Goal: Information Seeking & Learning: Learn about a topic

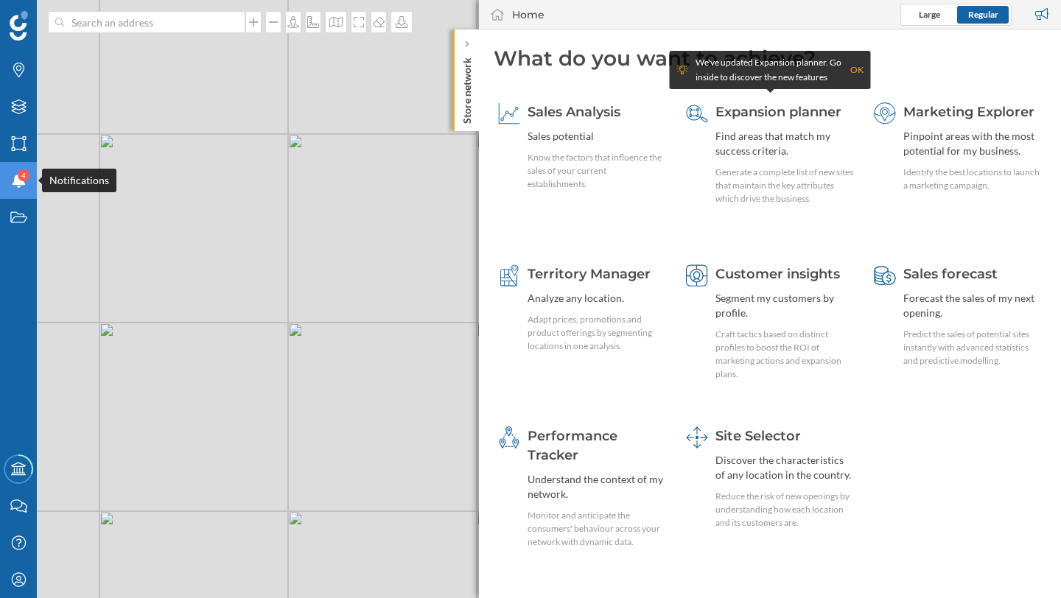
click at [21, 180] on span "4" at bounding box center [23, 175] width 4 height 15
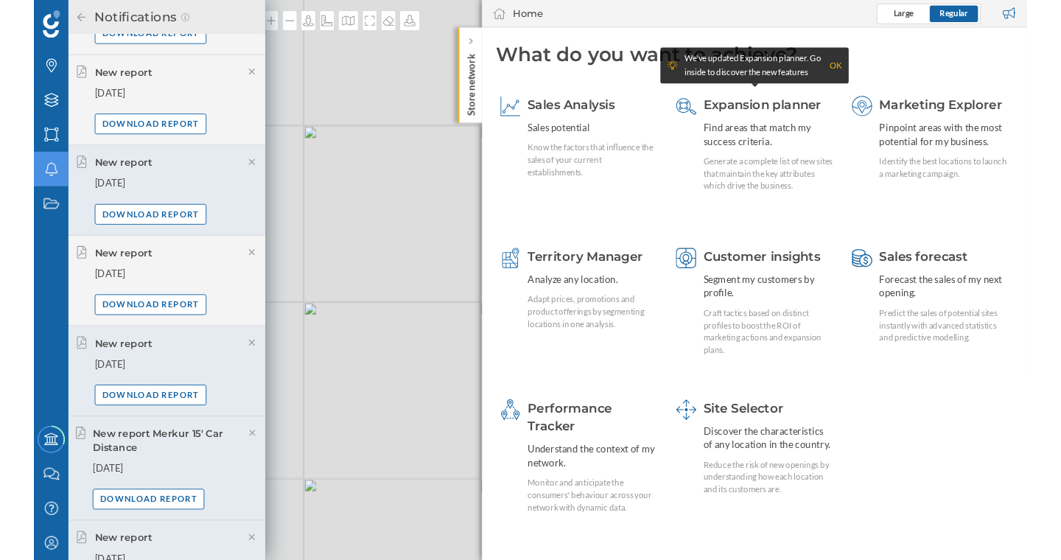
scroll to position [225, 0]
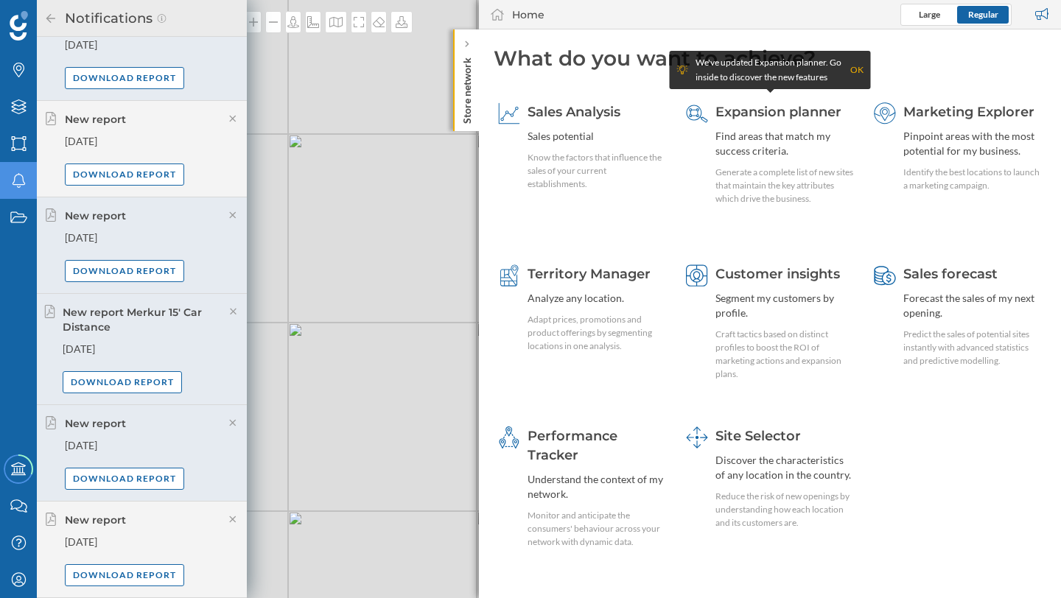
click at [53, 22] on icon at bounding box center [50, 18] width 13 height 10
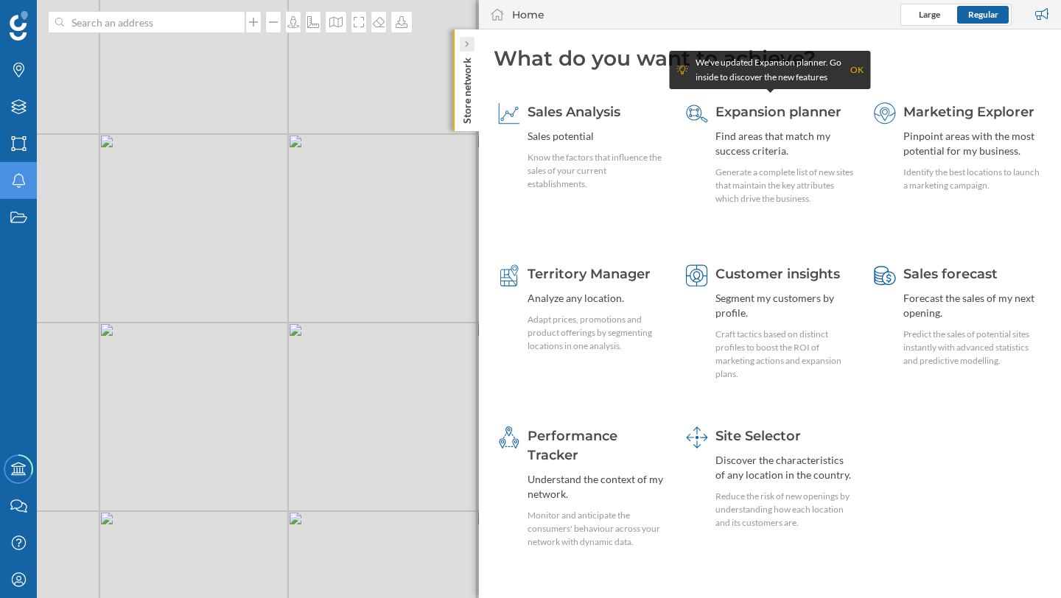
click at [470, 49] on div at bounding box center [467, 44] width 15 height 15
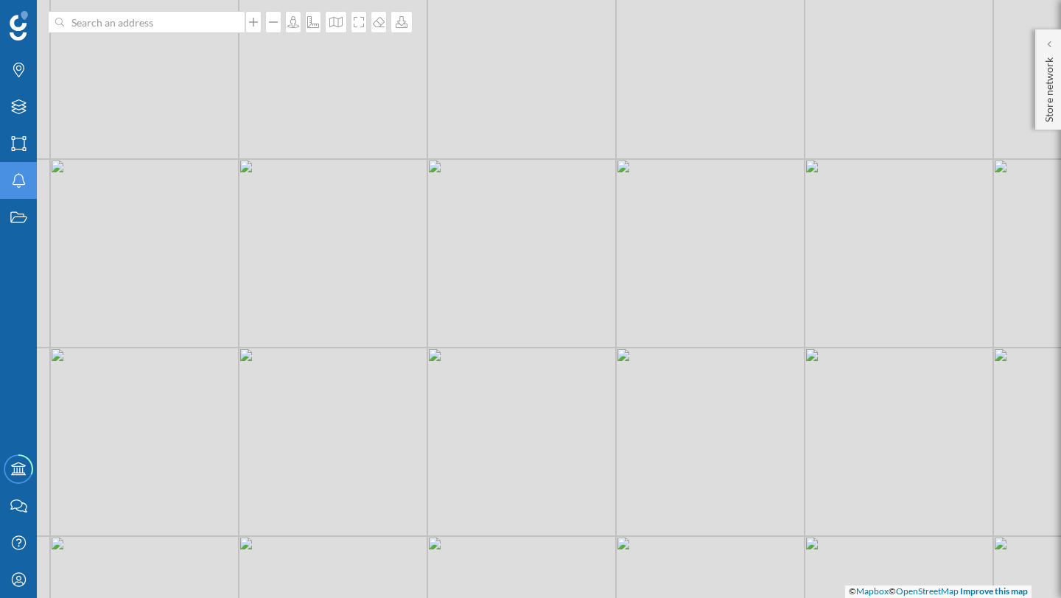
drag, startPoint x: 402, startPoint y: 348, endPoint x: 541, endPoint y: 373, distance: 141.4
click at [541, 373] on div "© Mapbox © OpenStreetMap Improve this map" at bounding box center [530, 299] width 1061 height 598
drag, startPoint x: 22, startPoint y: 577, endPoint x: 30, endPoint y: 575, distance: 8.4
click at [22, 577] on icon "My Profile" at bounding box center [19, 579] width 18 height 15
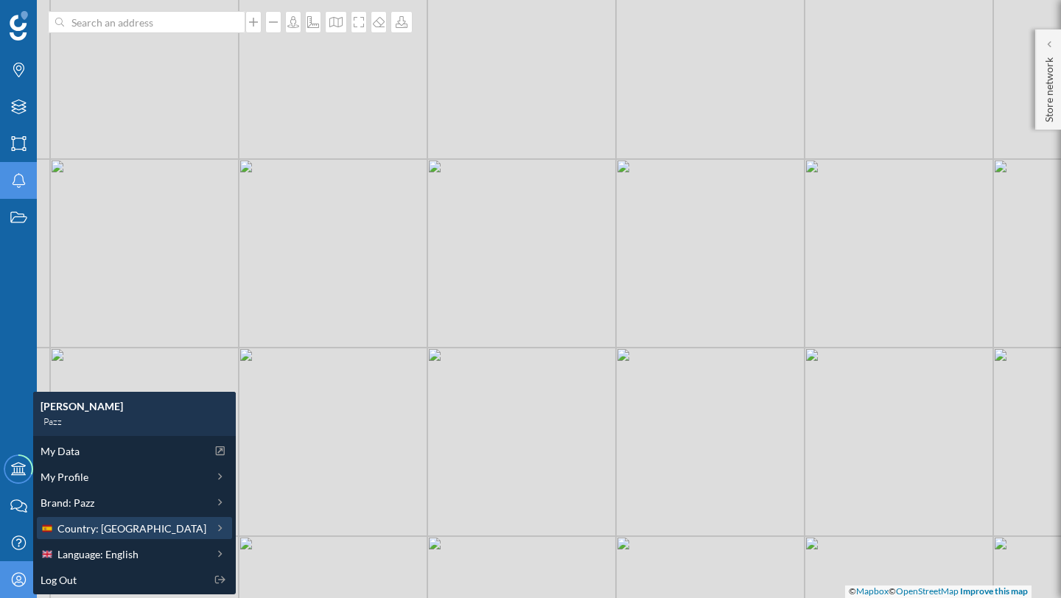
click at [110, 524] on span "Country: [GEOGRAPHIC_DATA]" at bounding box center [131, 528] width 149 height 15
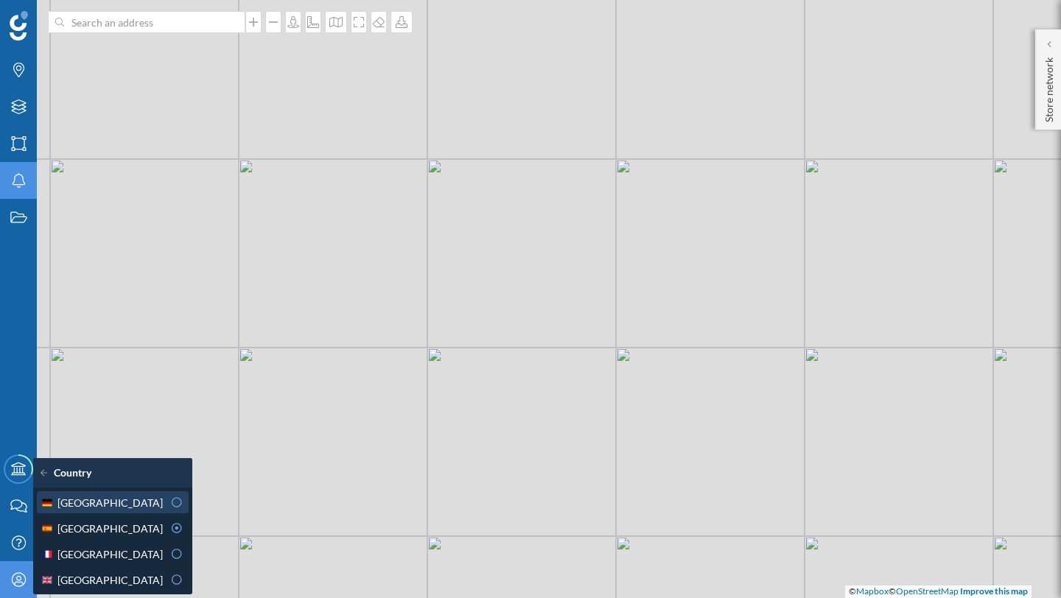
click at [170, 507] on div at bounding box center [176, 502] width 13 height 15
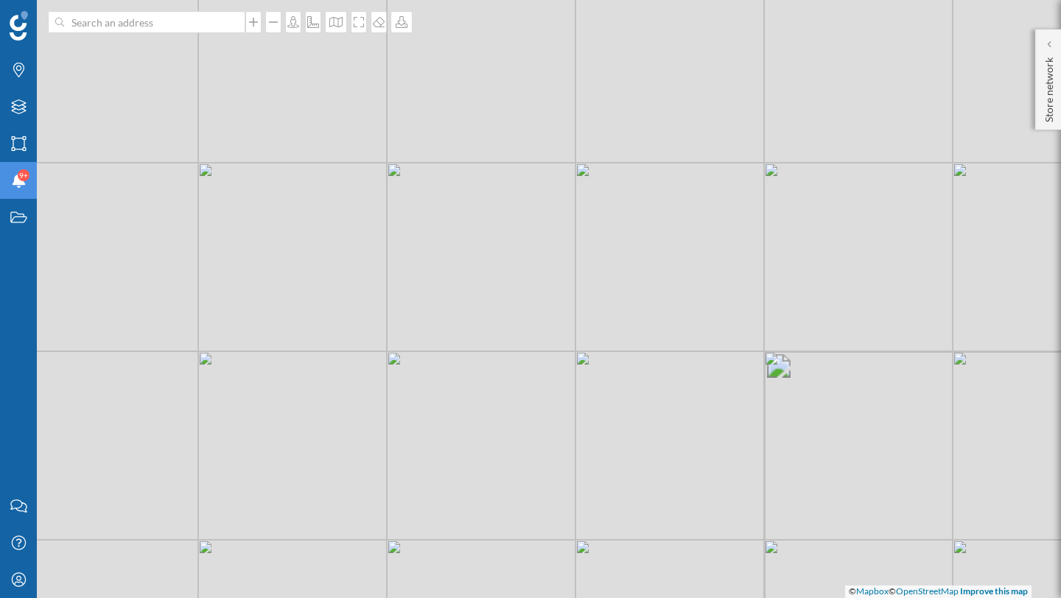
drag, startPoint x: 493, startPoint y: 335, endPoint x: 452, endPoint y: 328, distance: 41.2
click at [452, 328] on div "© Mapbox © OpenStreetMap Improve this map" at bounding box center [530, 299] width 1061 height 598
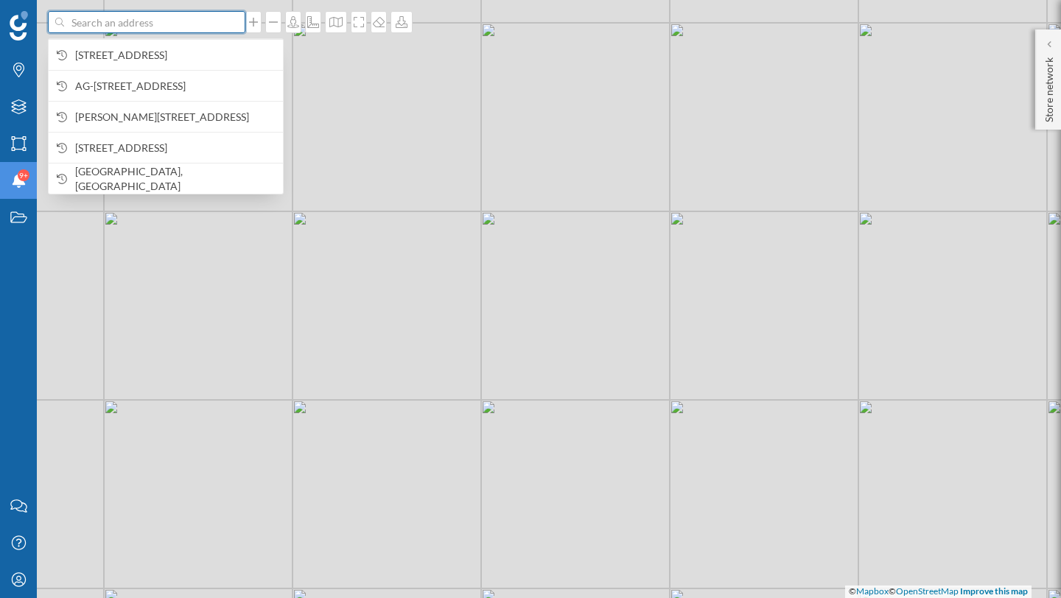
click at [202, 27] on input at bounding box center [146, 22] width 165 height 22
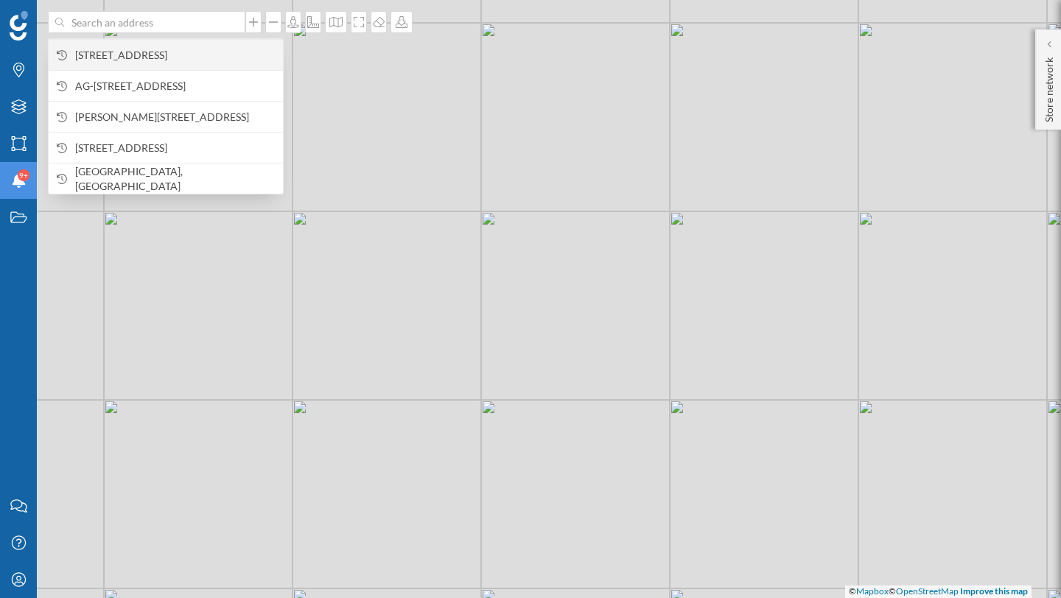
click at [190, 52] on span "[STREET_ADDRESS]" at bounding box center [175, 55] width 200 height 15
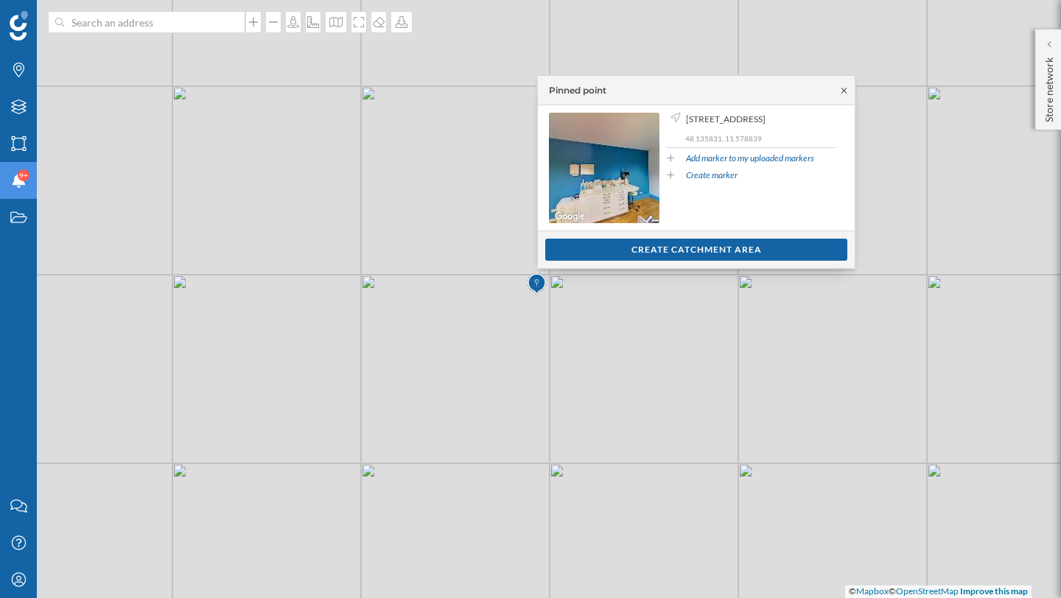
click at [839, 88] on icon at bounding box center [843, 90] width 11 height 9
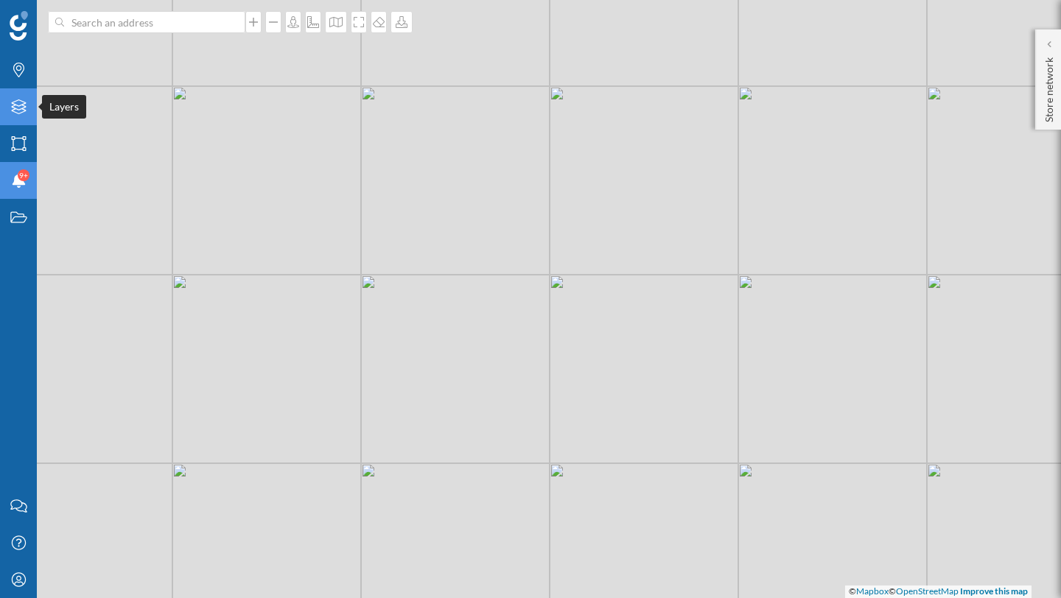
click at [19, 112] on icon "Layers" at bounding box center [19, 106] width 18 height 15
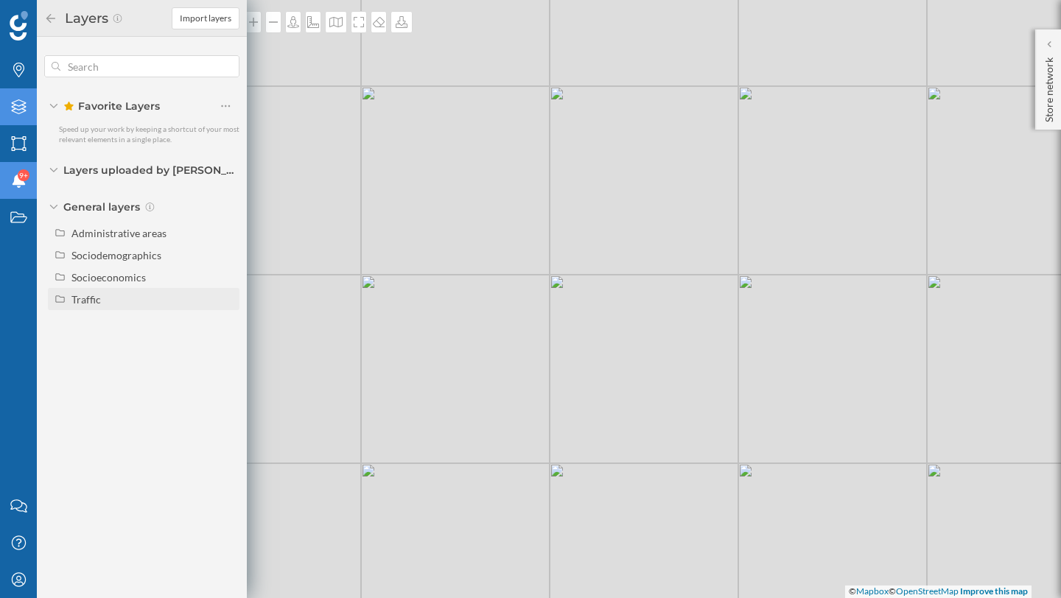
click at [88, 293] on div "Traffic" at bounding box center [85, 299] width 29 height 13
click at [225, 342] on input "Footfall" at bounding box center [230, 344] width 10 height 10
radio input "true"
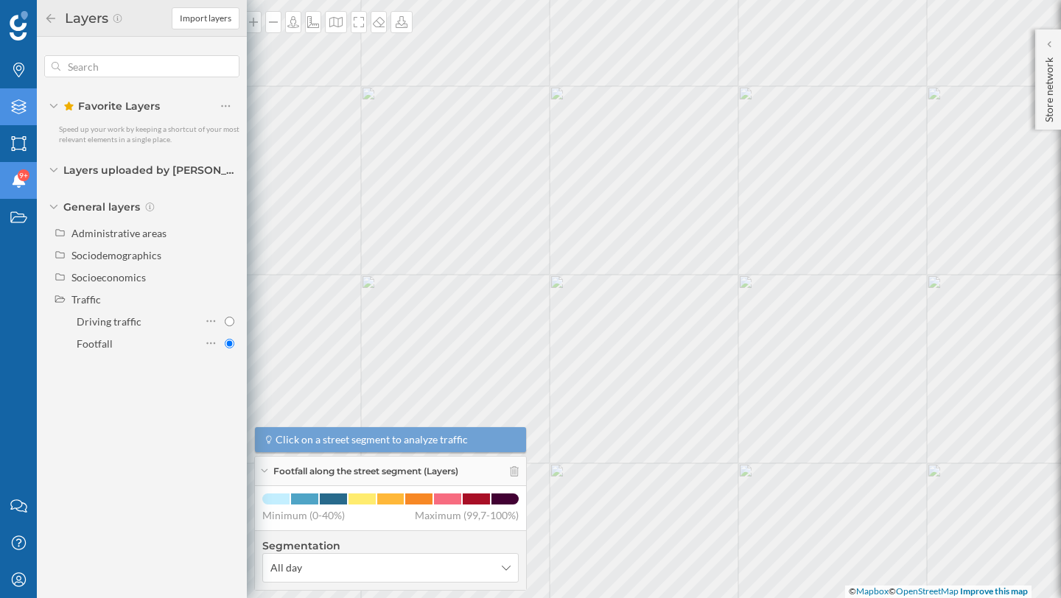
click at [49, 18] on icon at bounding box center [50, 18] width 13 height 10
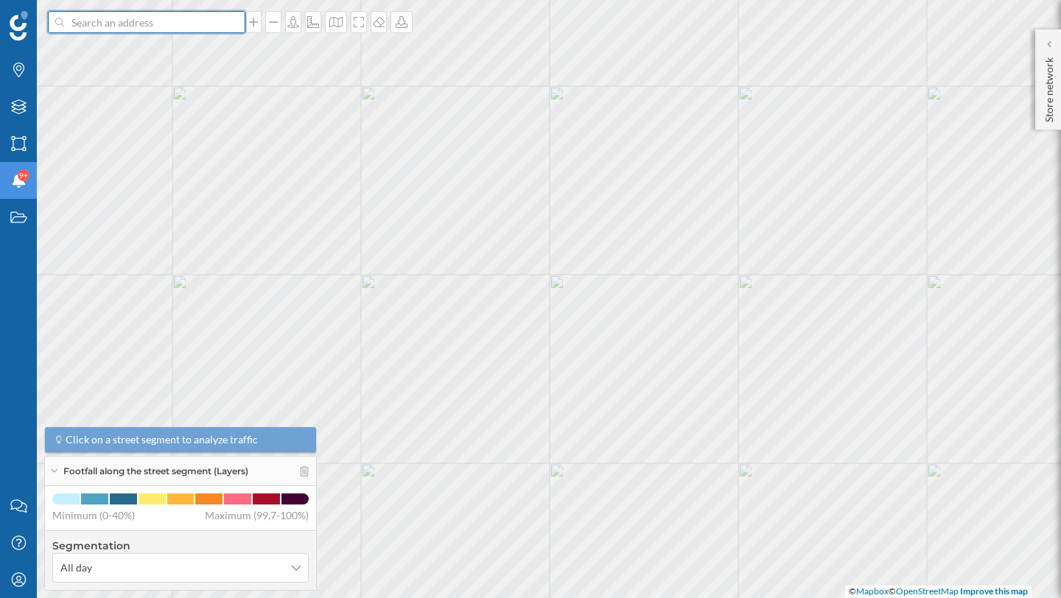
click at [116, 19] on input at bounding box center [146, 22] width 165 height 22
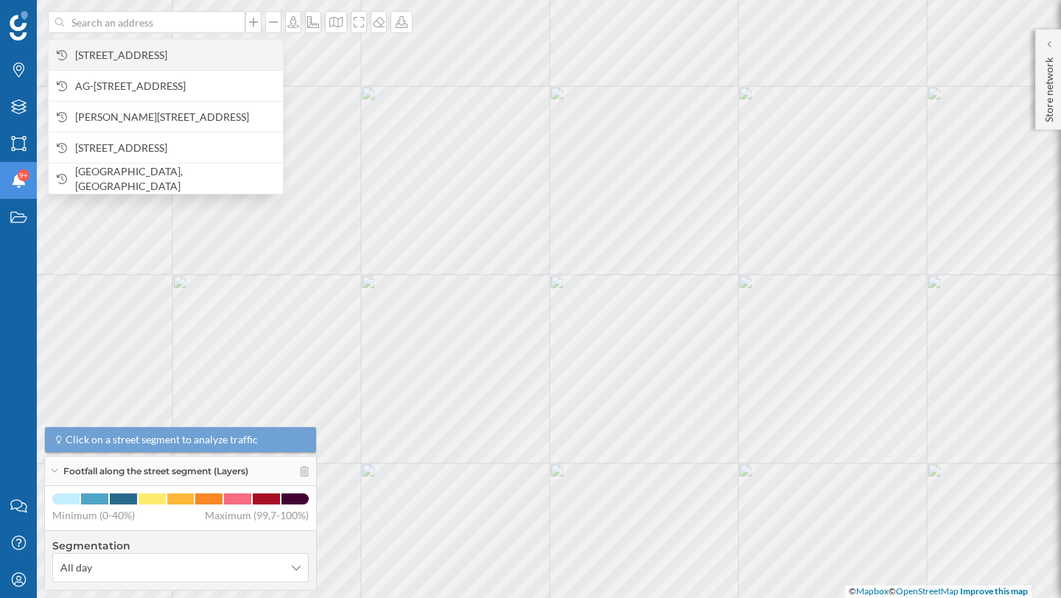
click at [128, 57] on span "[STREET_ADDRESS]" at bounding box center [175, 55] width 200 height 15
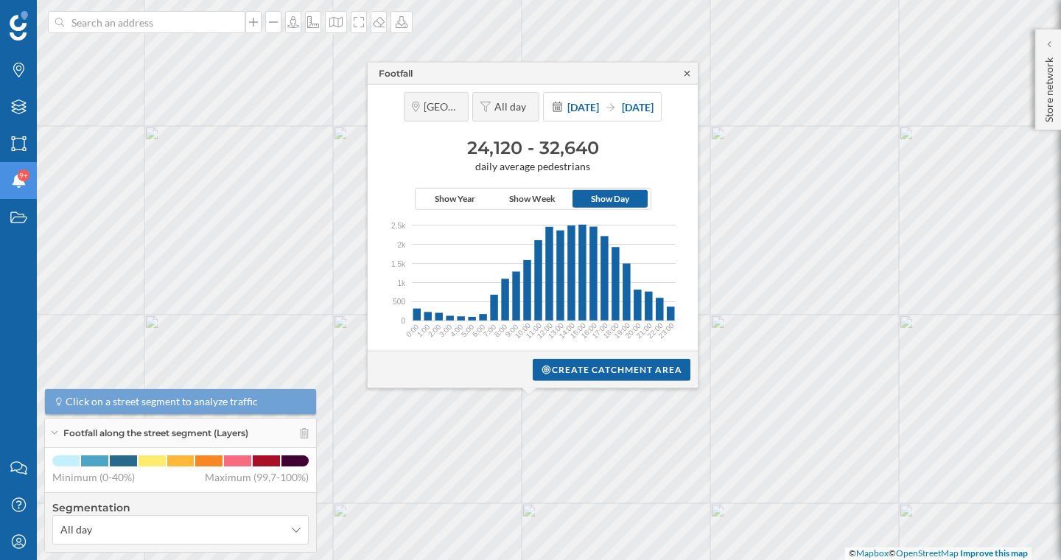
click at [686, 71] on icon at bounding box center [686, 72] width 11 height 9
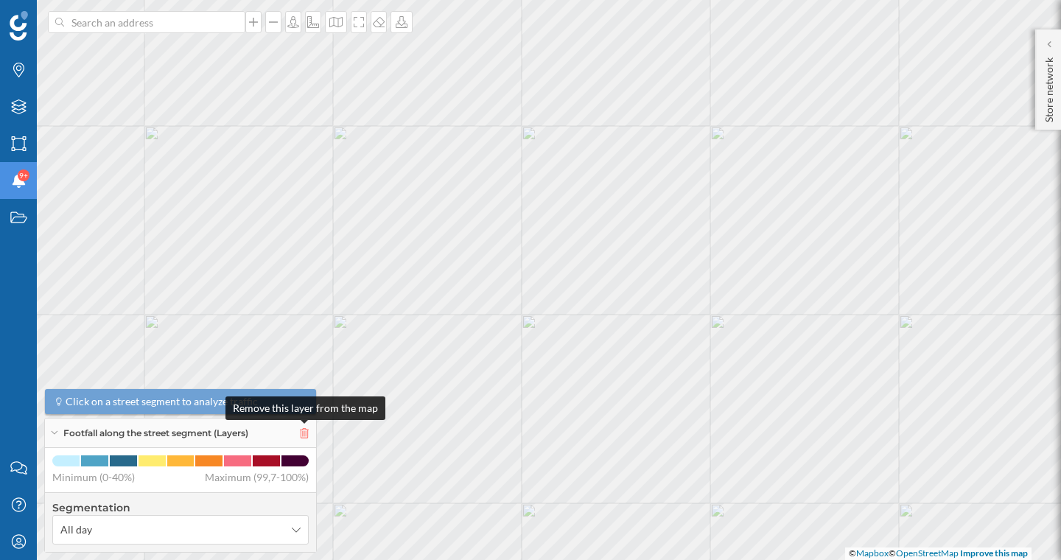
click at [303, 430] on icon at bounding box center [304, 433] width 9 height 10
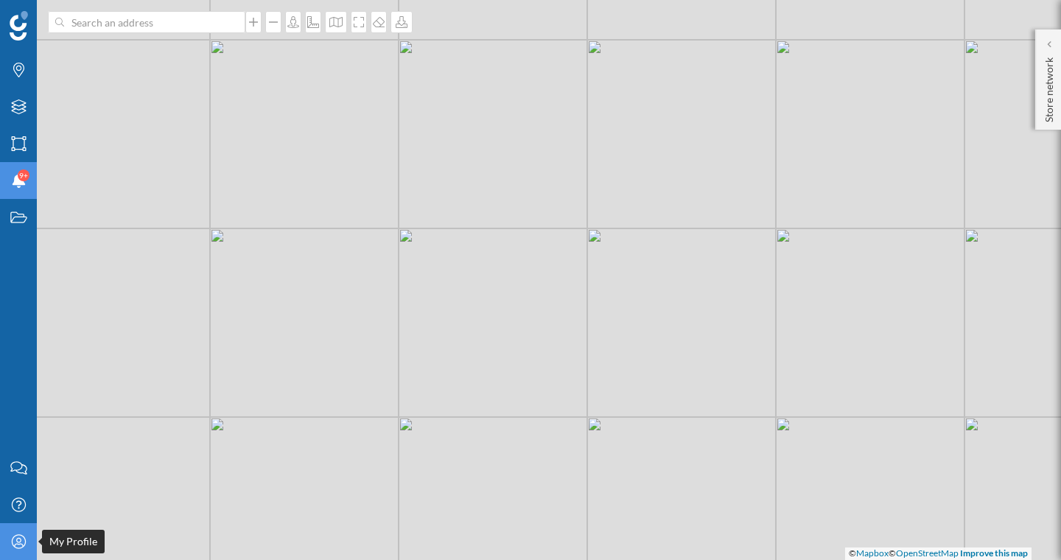
click at [32, 546] on div "My Profile" at bounding box center [18, 541] width 37 height 37
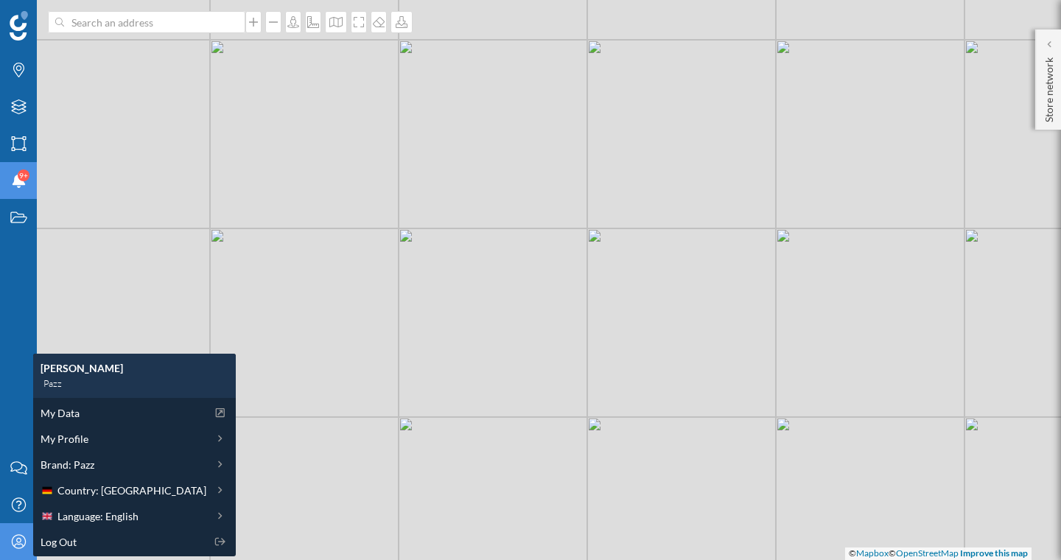
click at [6, 367] on div "Brands Layers Areas Notifications 9+ States" at bounding box center [18, 224] width 37 height 449
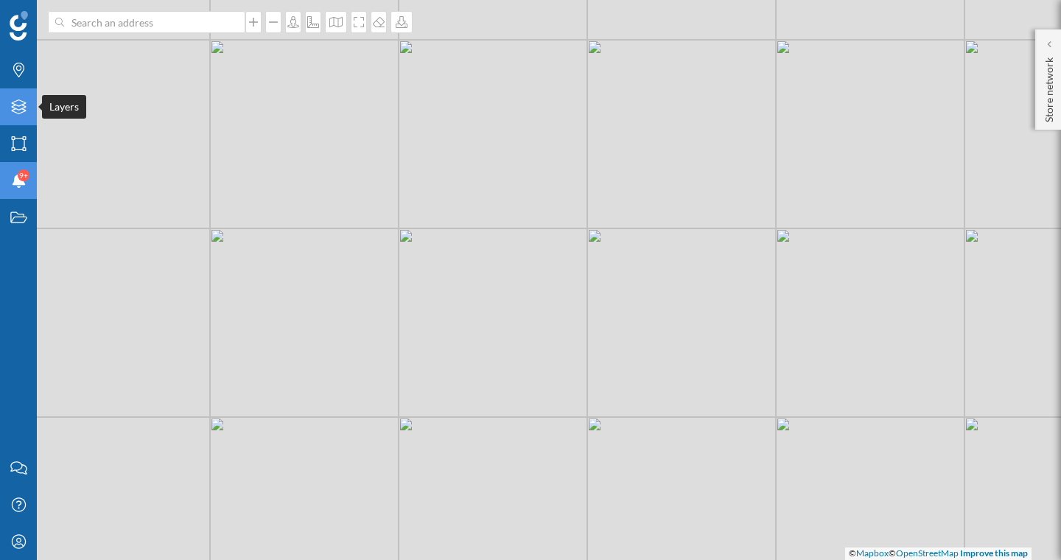
click at [27, 95] on div "Layers" at bounding box center [18, 106] width 37 height 37
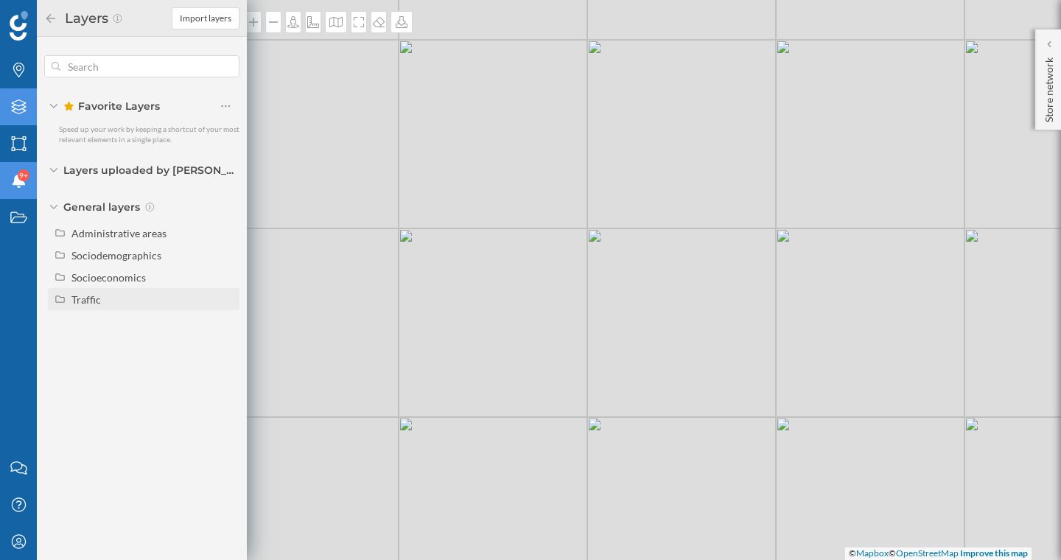
click at [82, 301] on div "Traffic" at bounding box center [85, 299] width 29 height 13
click at [116, 344] on div "Footfall" at bounding box center [128, 343] width 102 height 15
click at [225, 344] on input "Footfall" at bounding box center [230, 344] width 10 height 10
radio input "true"
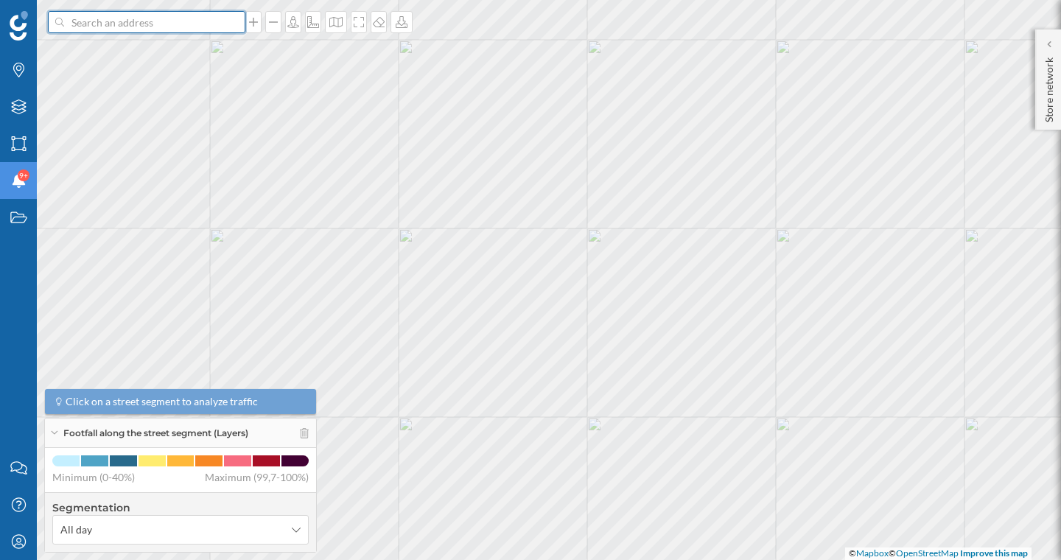
click at [188, 27] on input at bounding box center [146, 22] width 165 height 22
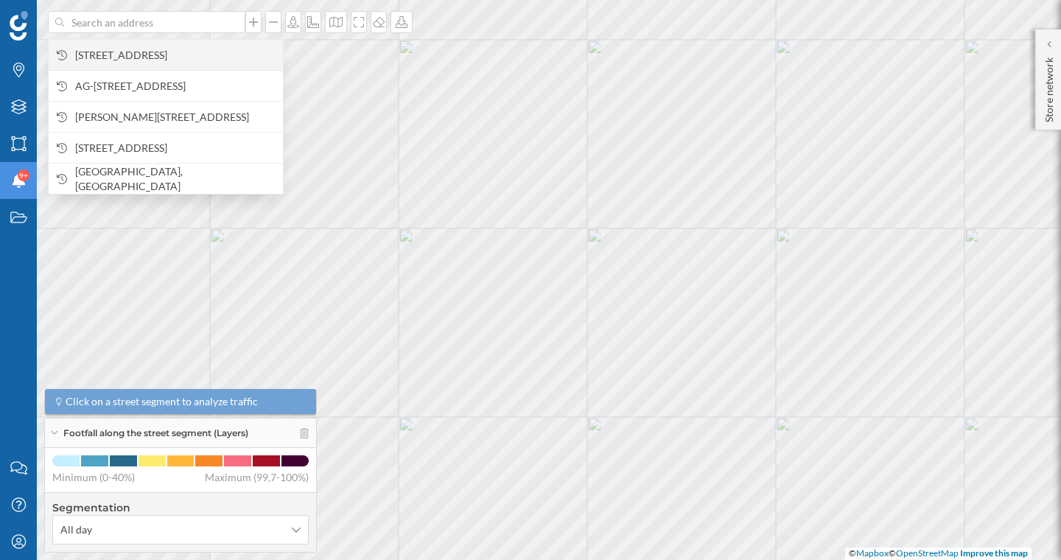
click at [181, 46] on div "[STREET_ADDRESS]" at bounding box center [166, 54] width 234 height 31
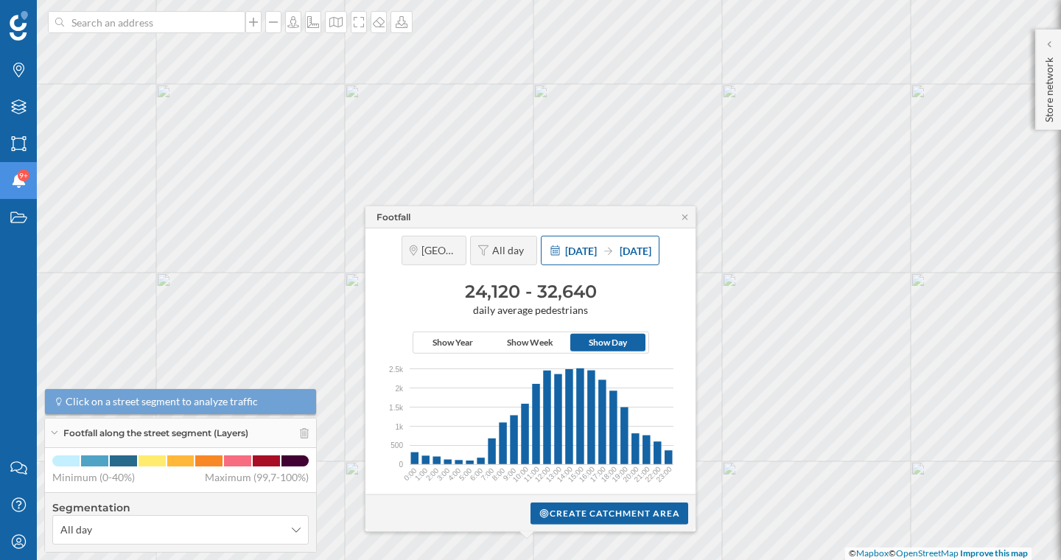
click at [594, 259] on div "[DATE] [DATE]" at bounding box center [600, 250] width 119 height 29
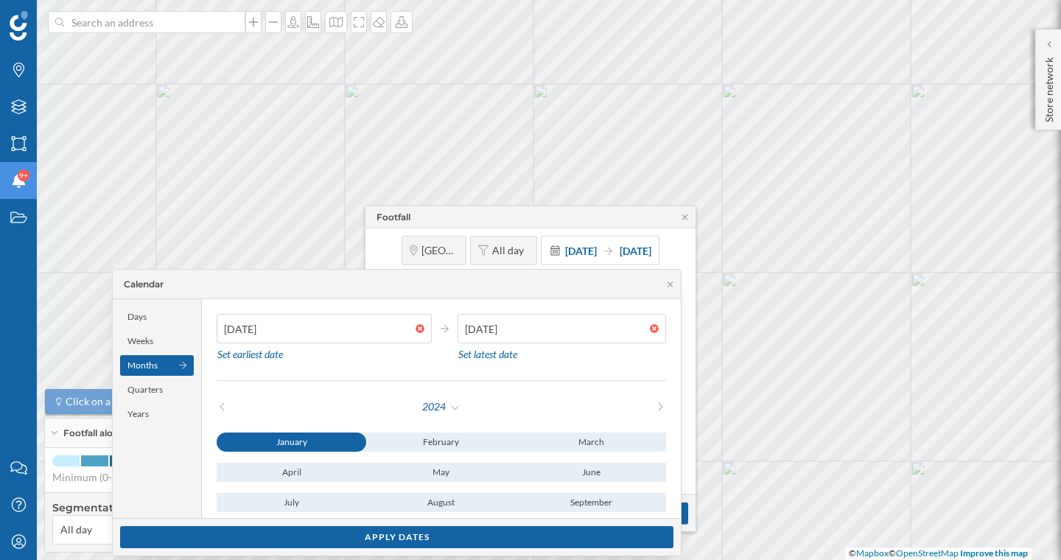
click at [521, 225] on div "Footfall" at bounding box center [530, 217] width 330 height 22
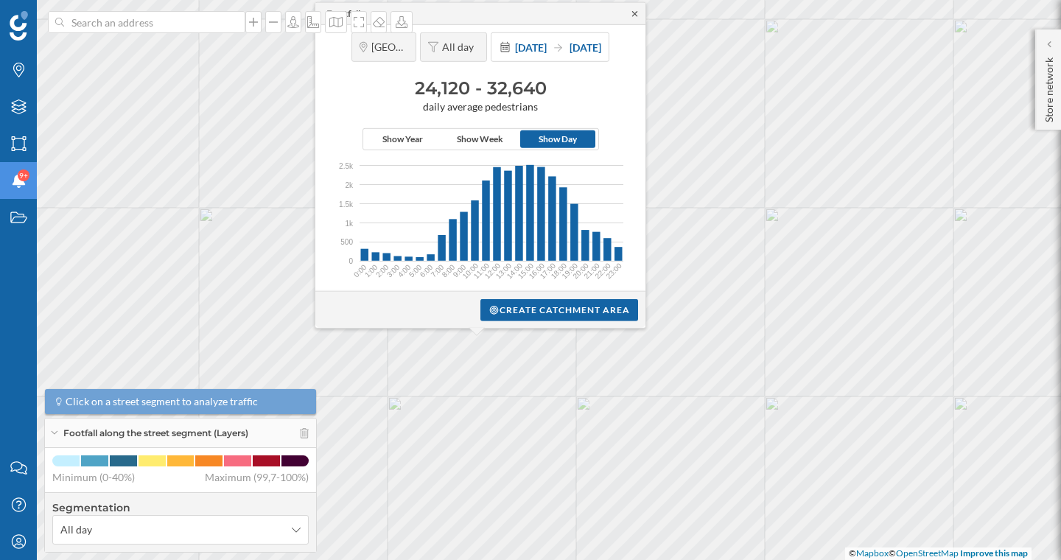
click at [637, 11] on icon at bounding box center [634, 13] width 11 height 9
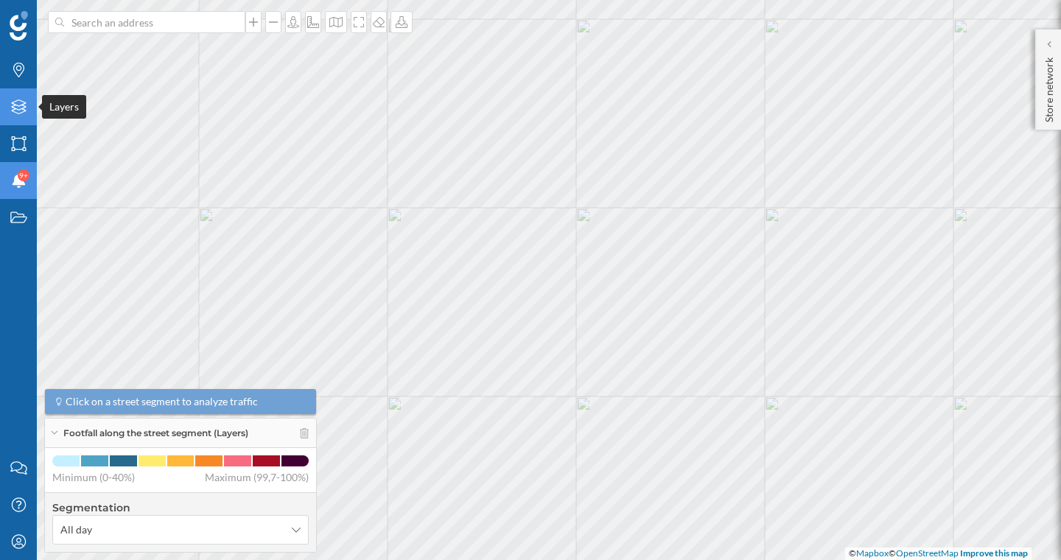
click at [35, 115] on div "Layers" at bounding box center [18, 106] width 37 height 37
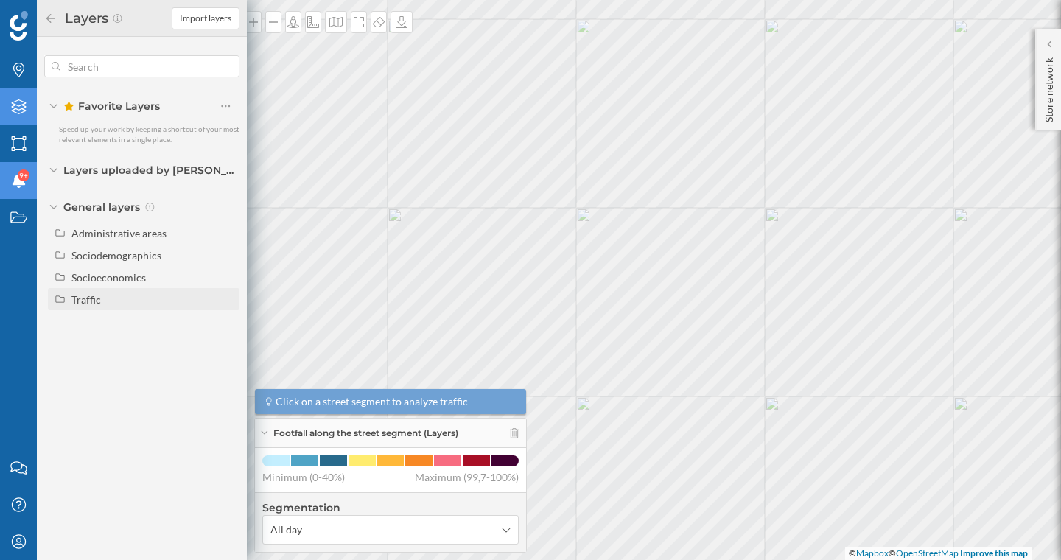
click at [189, 302] on div "Traffic" at bounding box center [152, 299] width 163 height 15
click at [45, 13] on icon at bounding box center [50, 18] width 13 height 10
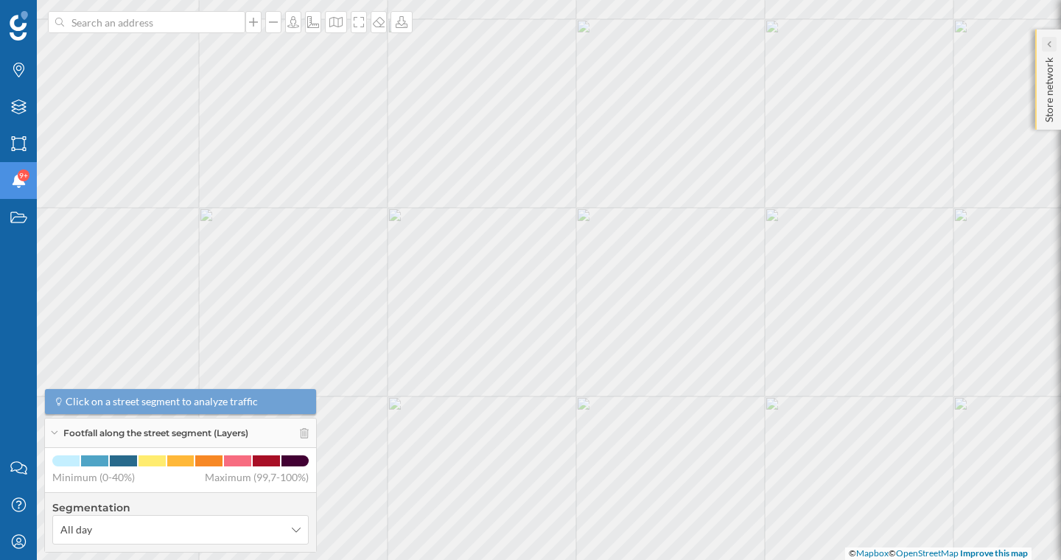
click at [1042, 50] on div at bounding box center [1048, 44] width 15 height 15
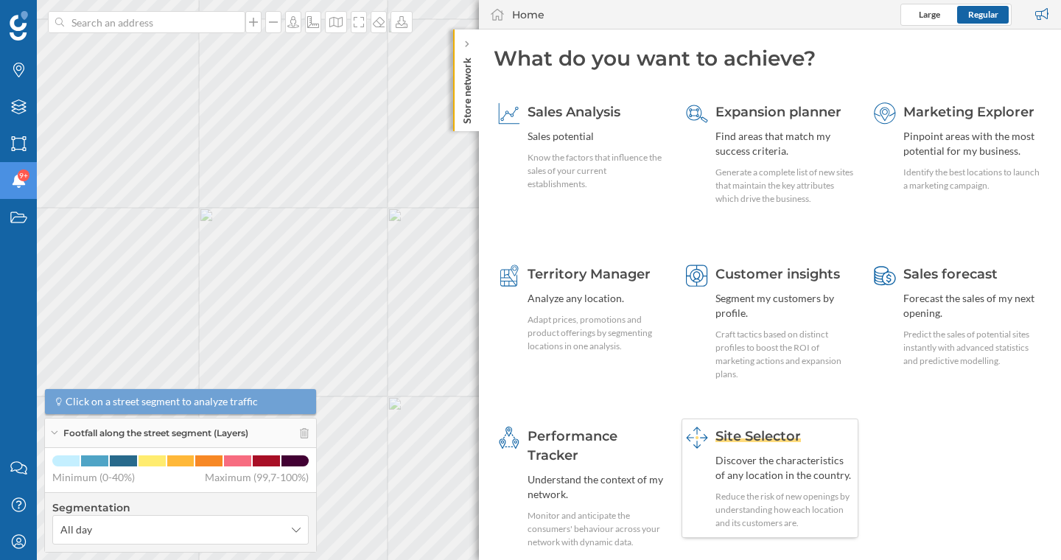
click at [776, 432] on span "Site Selector" at bounding box center [757, 436] width 85 height 16
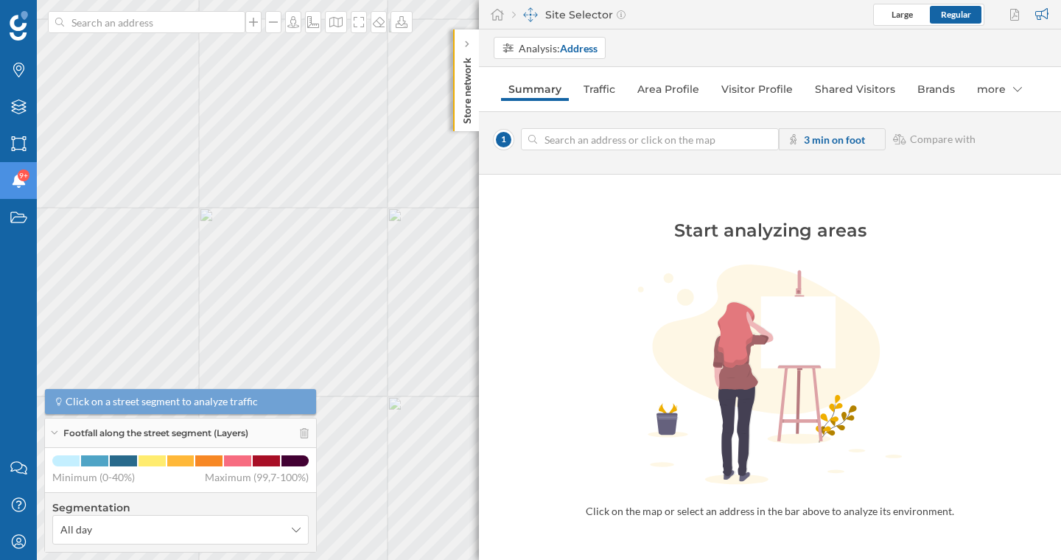
click at [574, 141] on input at bounding box center [649, 139] width 225 height 22
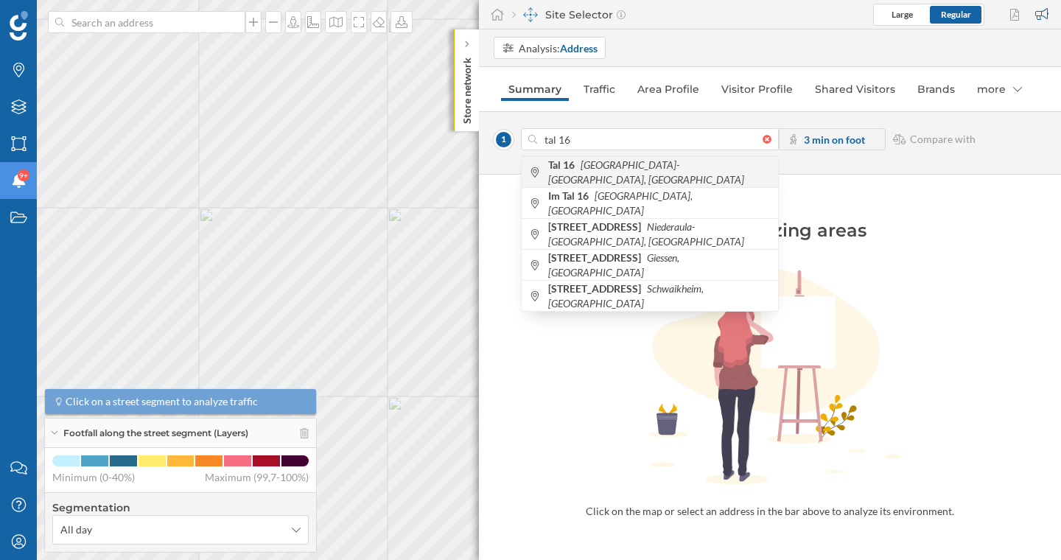
click at [623, 174] on icon "[GEOGRAPHIC_DATA]-[GEOGRAPHIC_DATA], [GEOGRAPHIC_DATA]" at bounding box center [646, 171] width 196 height 27
type input "[STREET_ADDRESS]"
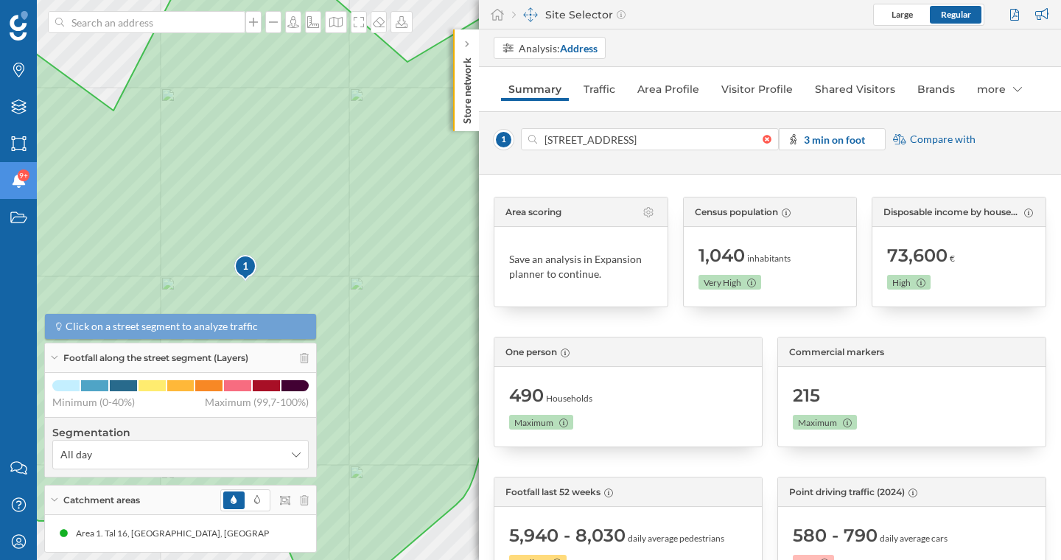
drag, startPoint x: 597, startPoint y: 85, endPoint x: 671, endPoint y: 101, distance: 76.0
click at [597, 85] on link "Traffic" at bounding box center [599, 89] width 46 height 24
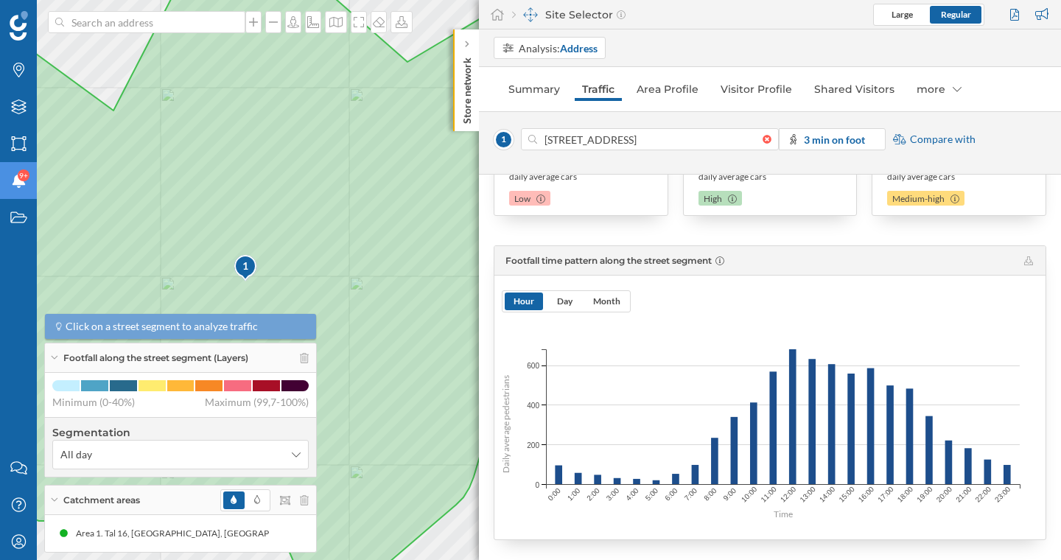
scroll to position [276, 0]
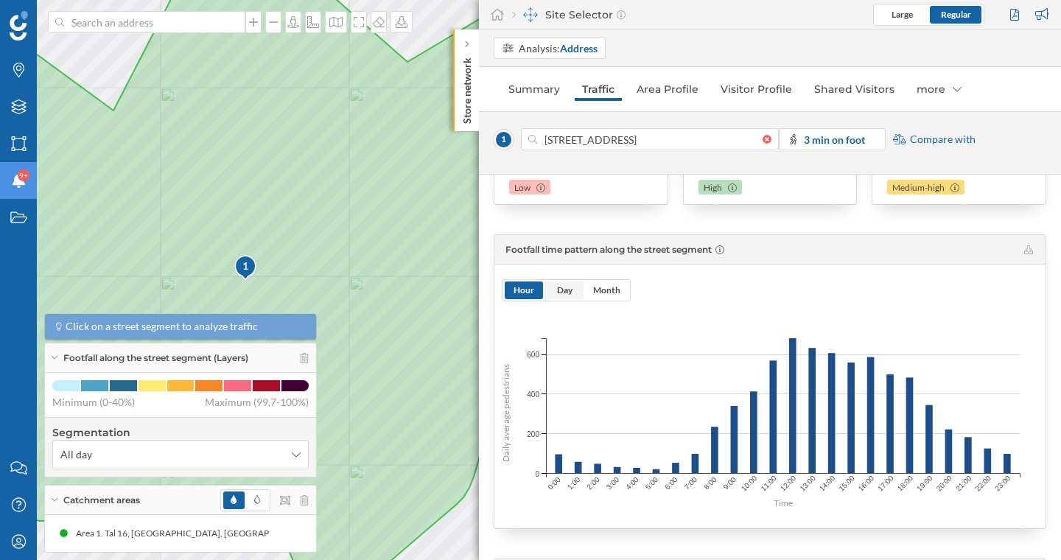
click at [574, 296] on span "Day" at bounding box center [564, 290] width 38 height 18
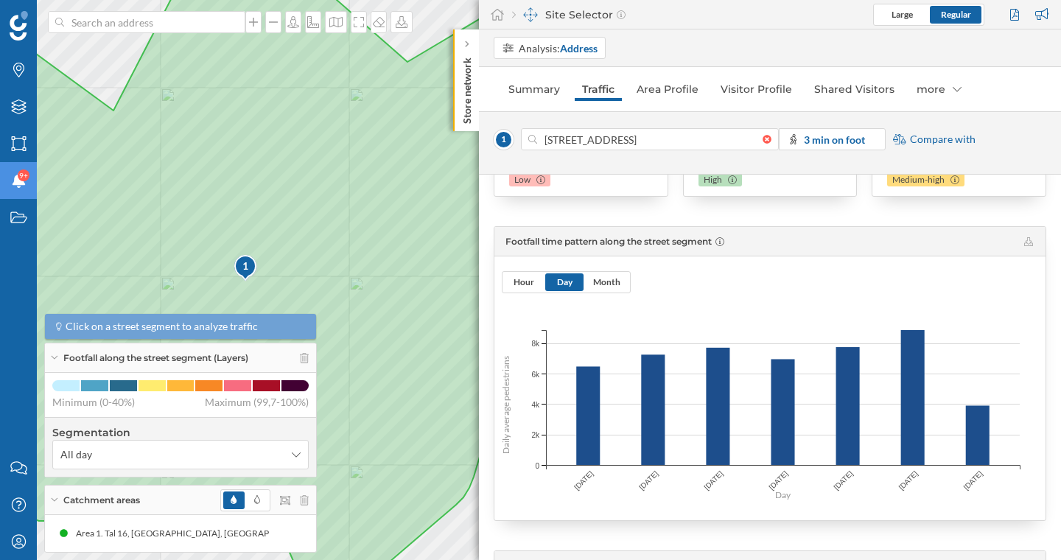
scroll to position [285, 0]
click at [521, 279] on span "Hour" at bounding box center [523, 280] width 21 height 11
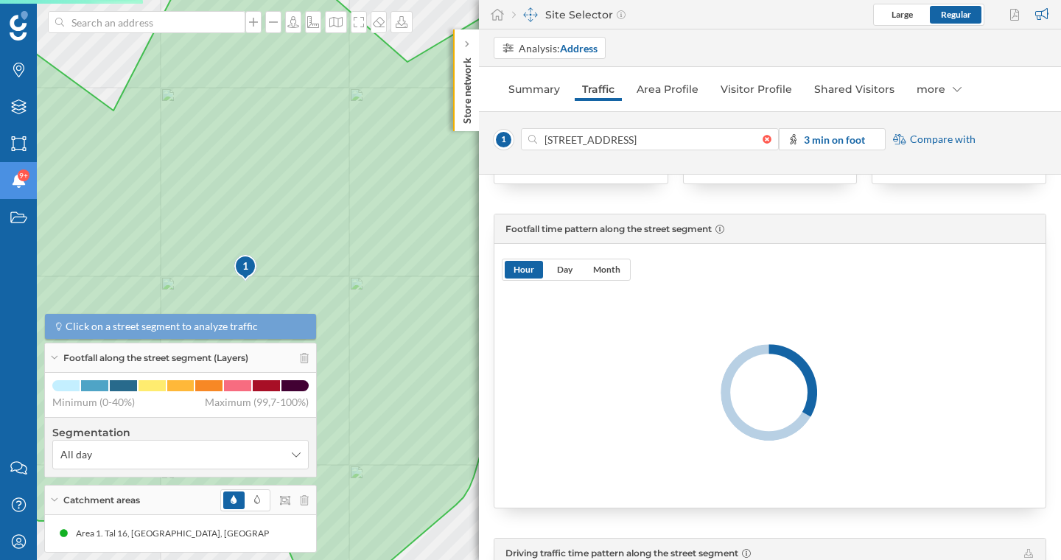
scroll to position [341, 0]
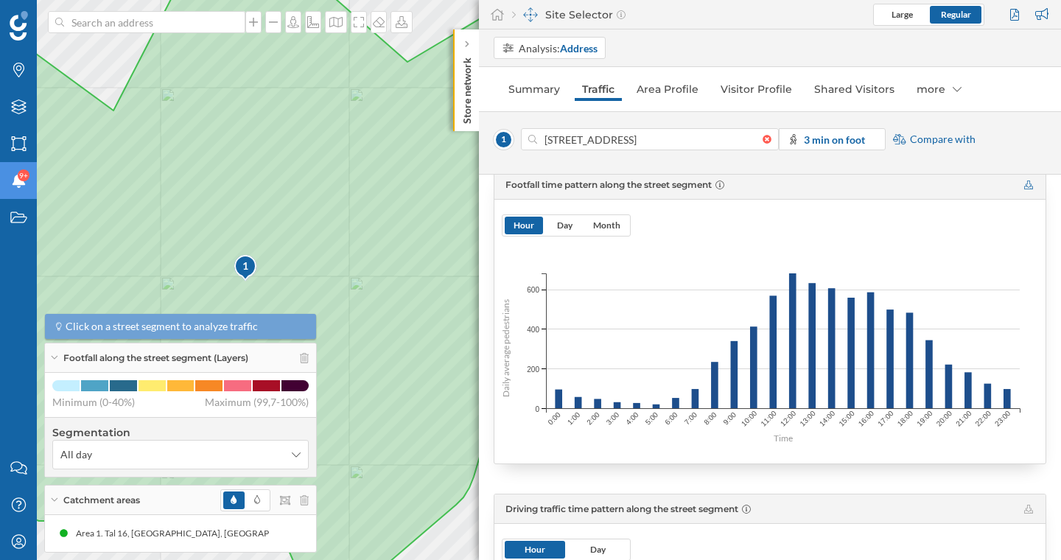
click at [1026, 187] on icon at bounding box center [1028, 184] width 9 height 9
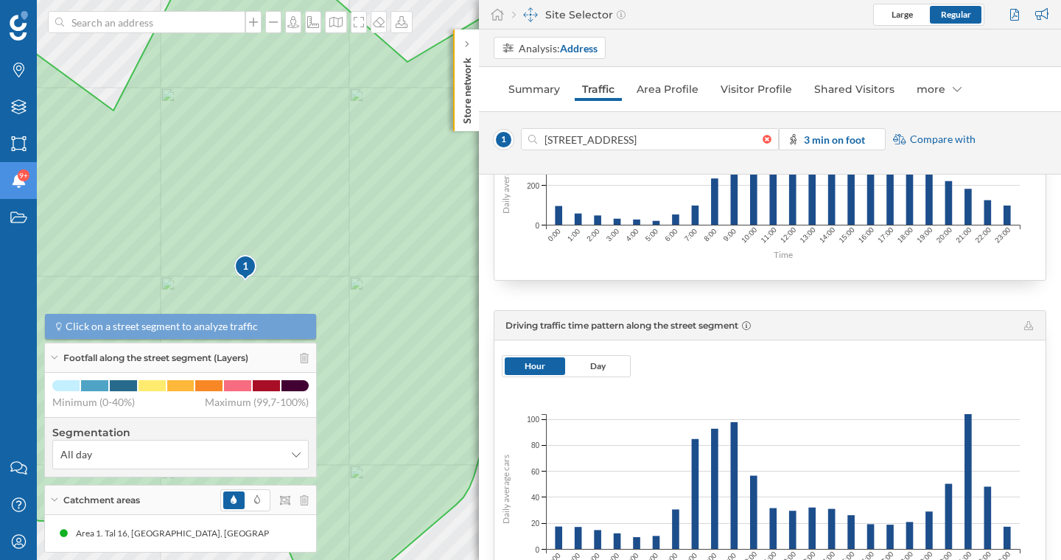
scroll to position [509, 0]
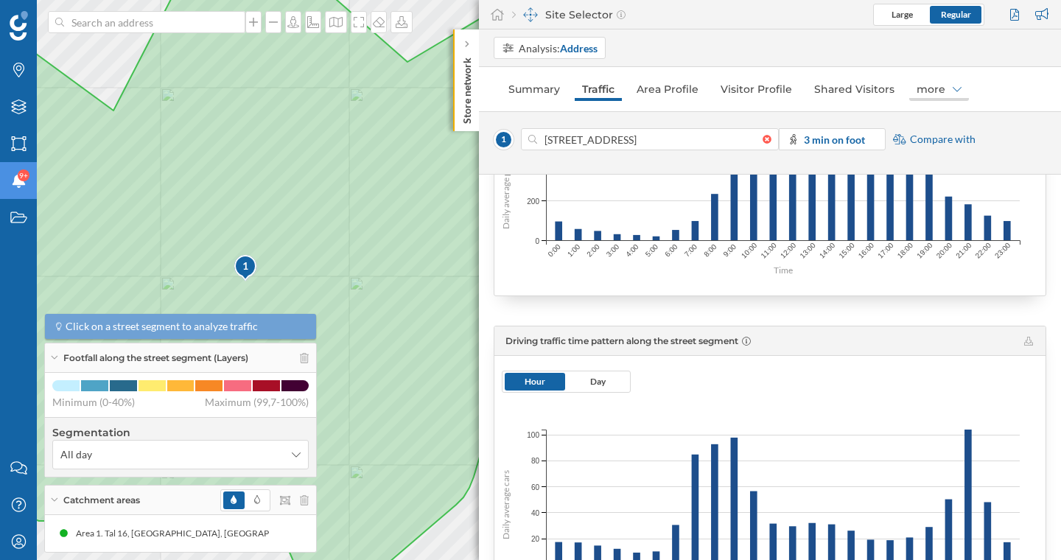
click at [935, 88] on div "more" at bounding box center [939, 89] width 60 height 24
click at [928, 114] on div "Brands" at bounding box center [920, 120] width 32 height 13
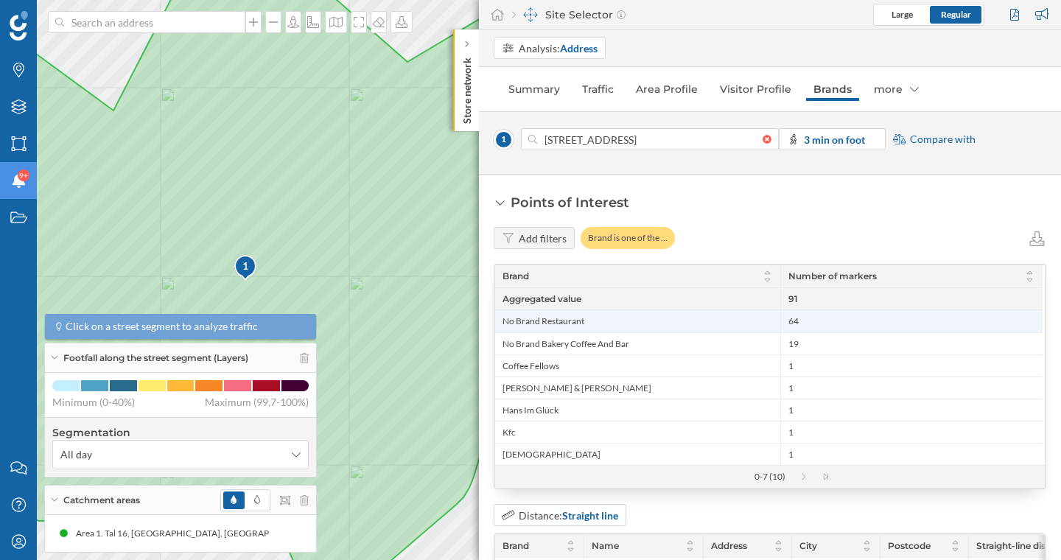
scroll to position [6, 0]
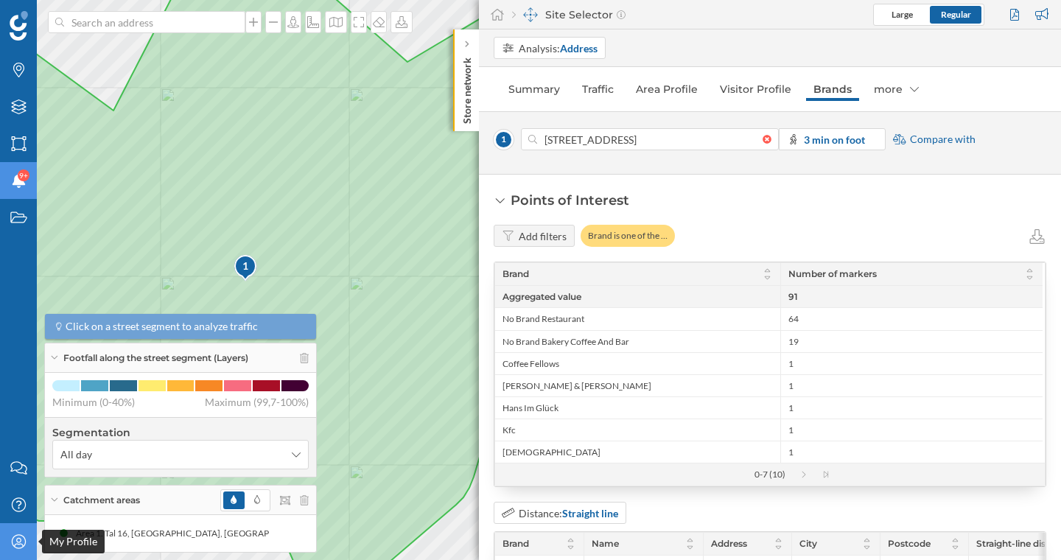
click at [6, 540] on div "My Profile" at bounding box center [18, 541] width 37 height 37
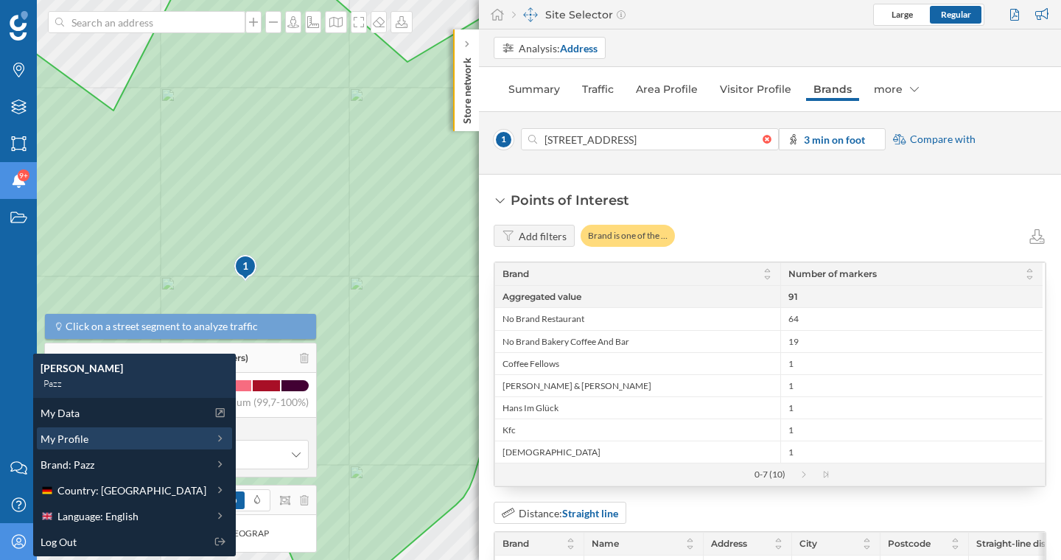
click at [100, 442] on div "My Profile" at bounding box center [124, 438] width 166 height 15
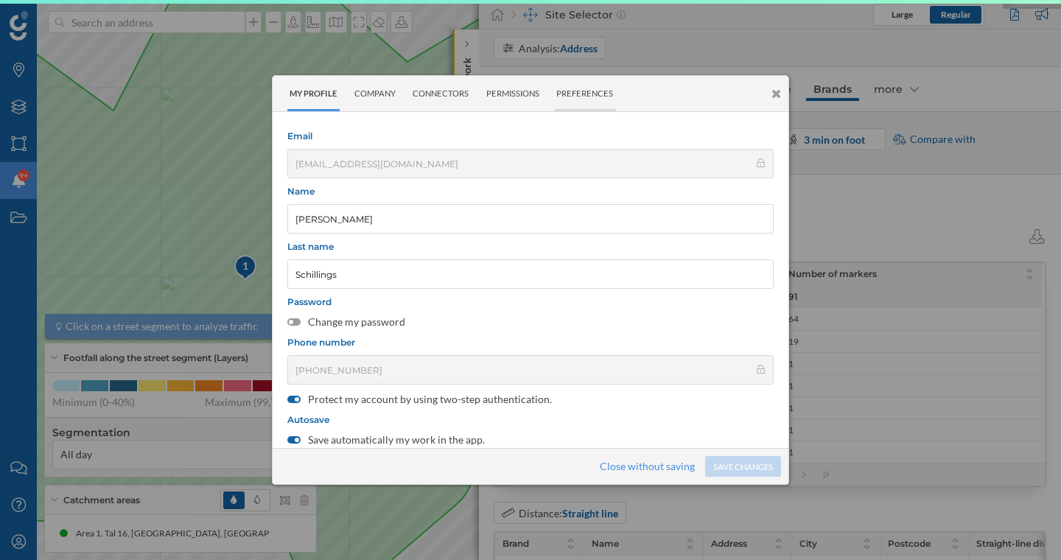
click at [599, 96] on div "Preferences" at bounding box center [585, 94] width 62 height 36
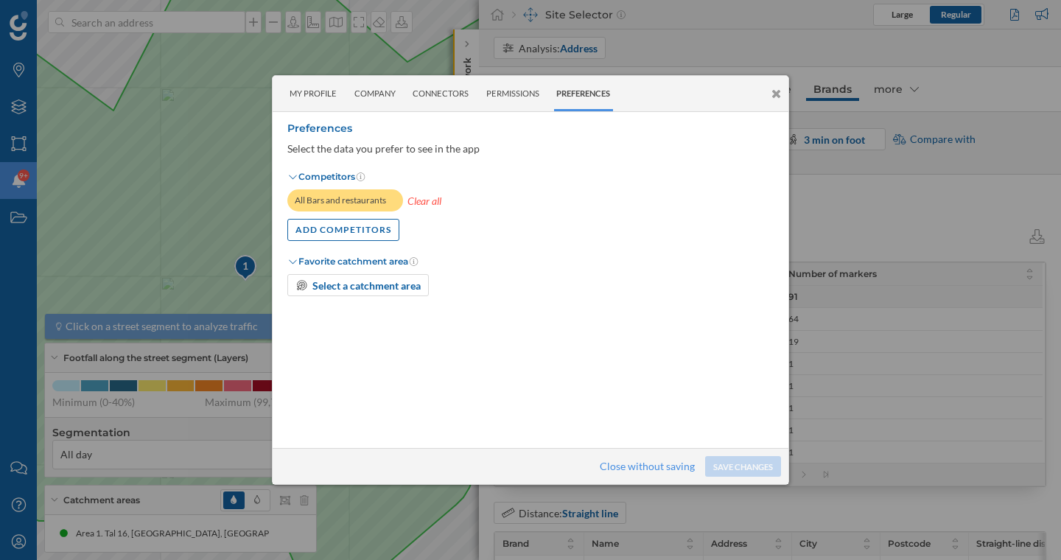
click at [775, 91] on icon at bounding box center [776, 94] width 10 height 13
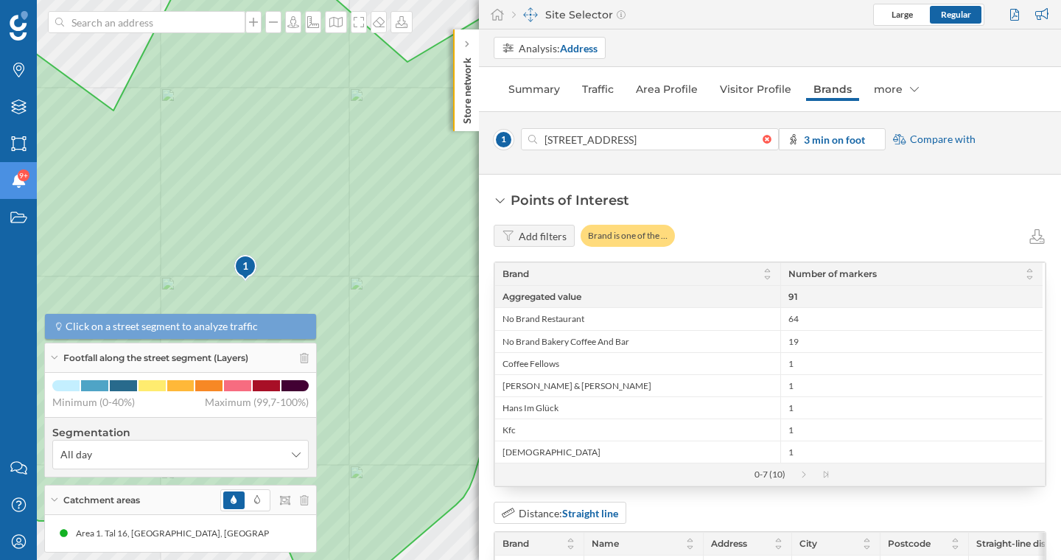
scroll to position [9, 0]
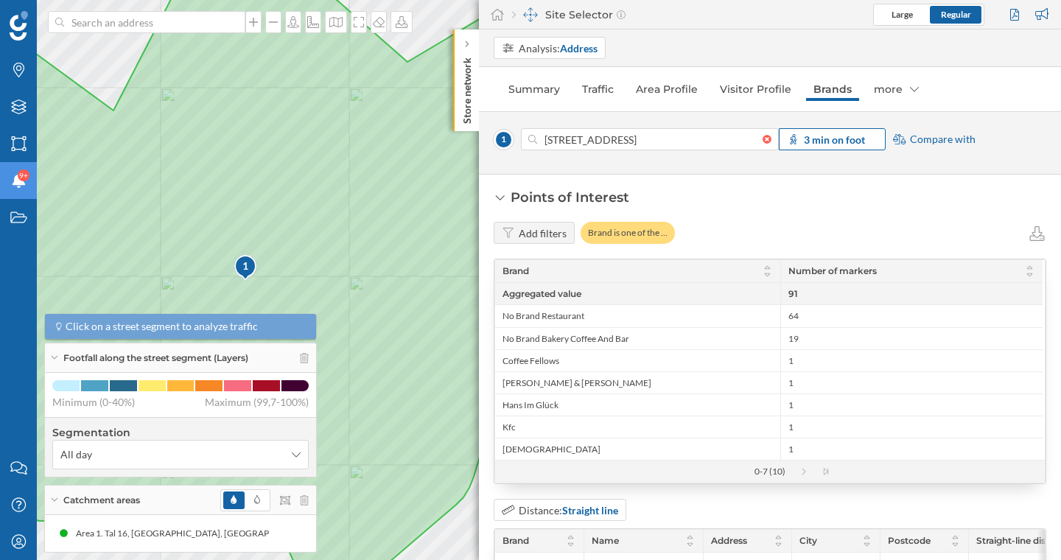
click at [815, 144] on strong "3 min on foot" at bounding box center [834, 139] width 61 height 13
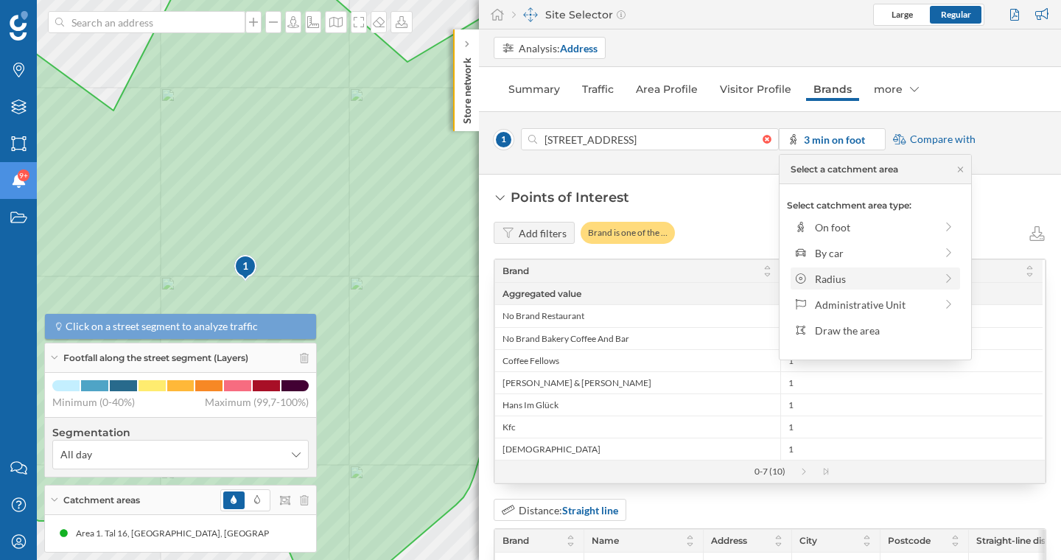
click at [830, 279] on div "Radius" at bounding box center [875, 278] width 120 height 15
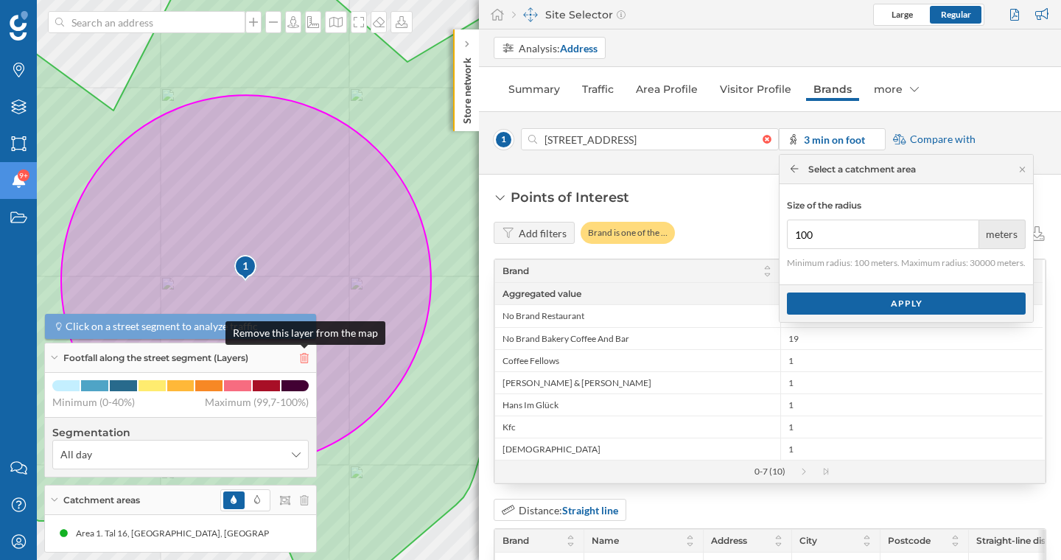
click at [305, 354] on icon at bounding box center [304, 358] width 9 height 10
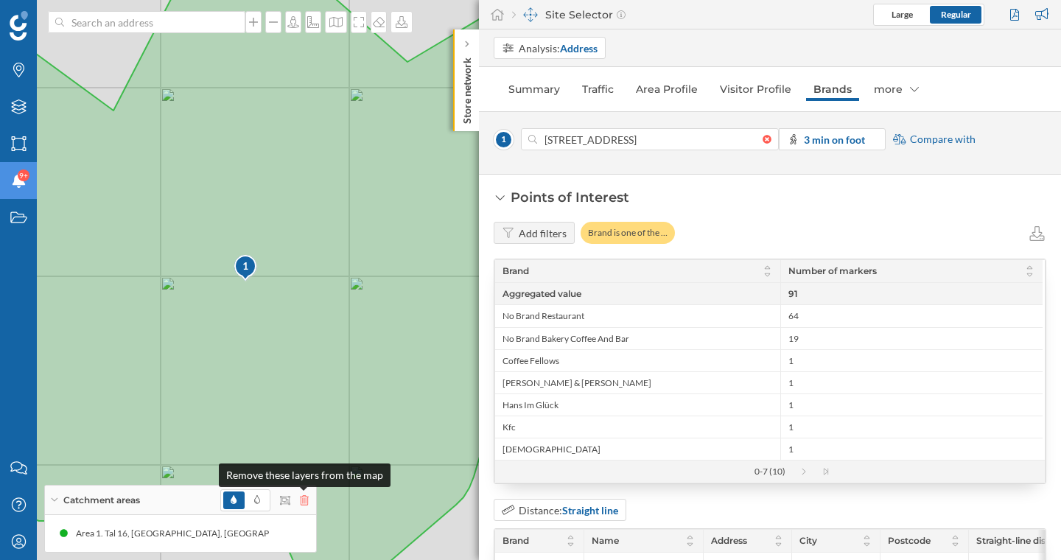
click at [307, 500] on icon at bounding box center [304, 500] width 9 height 10
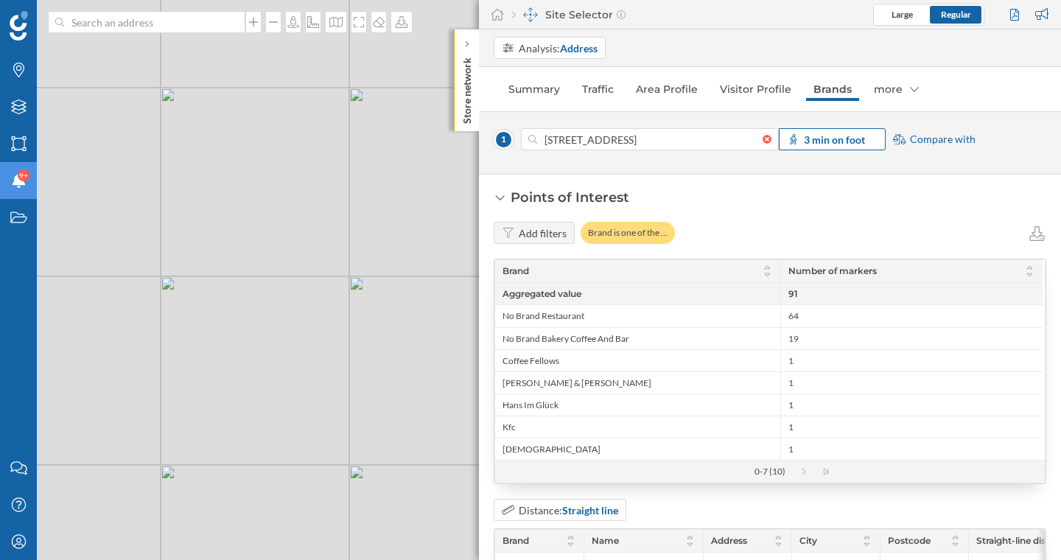
click at [820, 138] on strong "3 min on foot" at bounding box center [834, 139] width 61 height 13
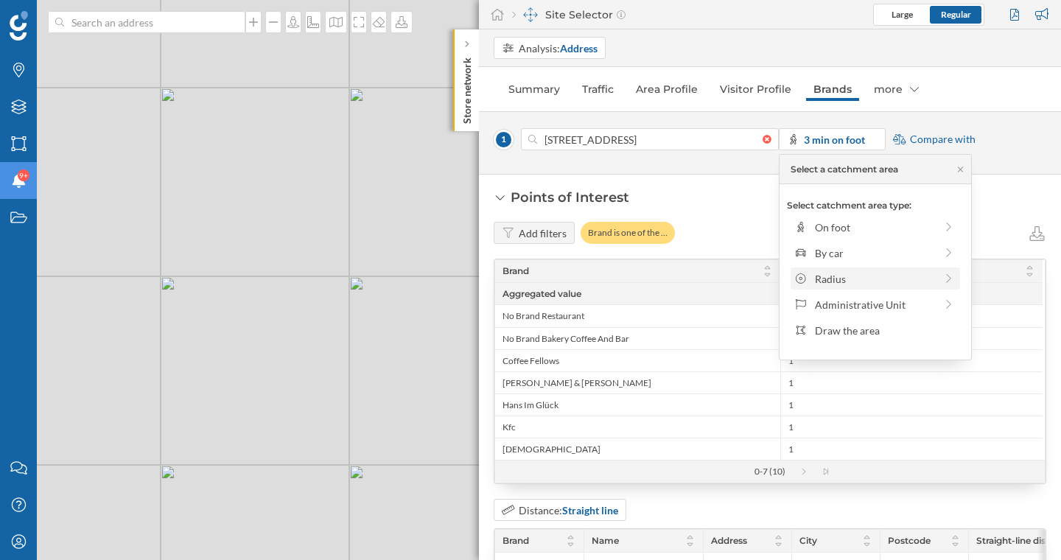
click at [840, 275] on div "Radius" at bounding box center [875, 278] width 120 height 15
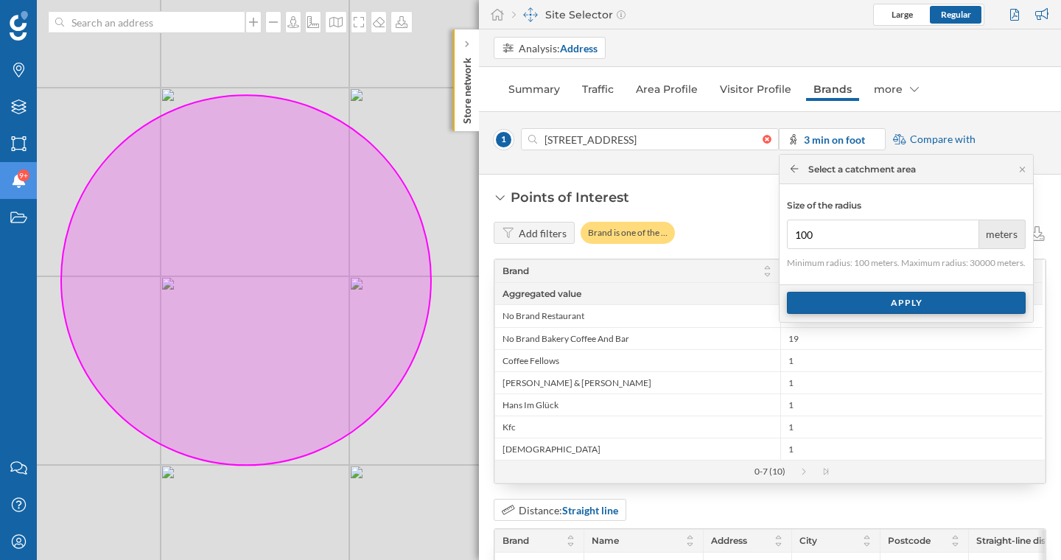
click at [878, 306] on div "Apply" at bounding box center [906, 303] width 239 height 22
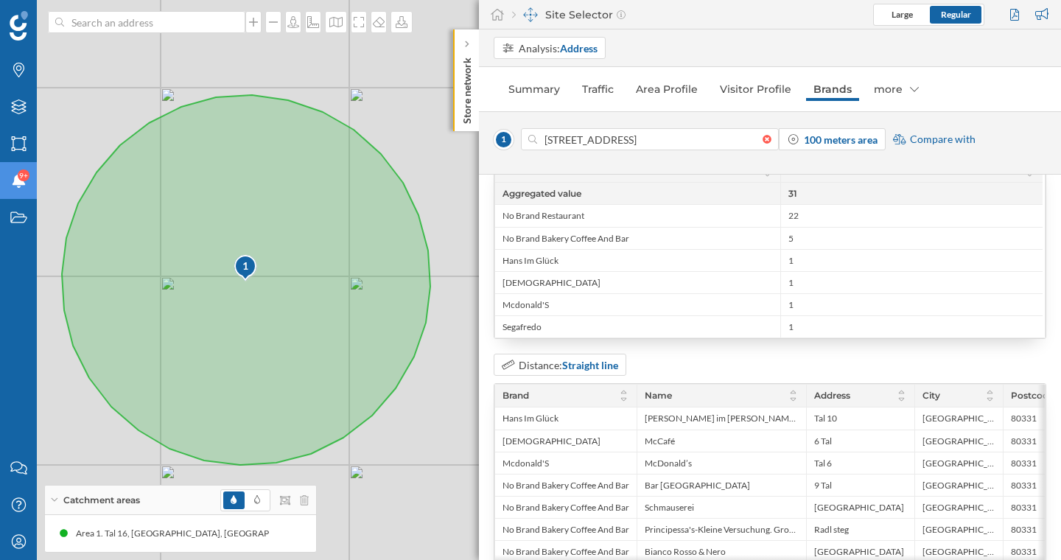
scroll to position [0, 0]
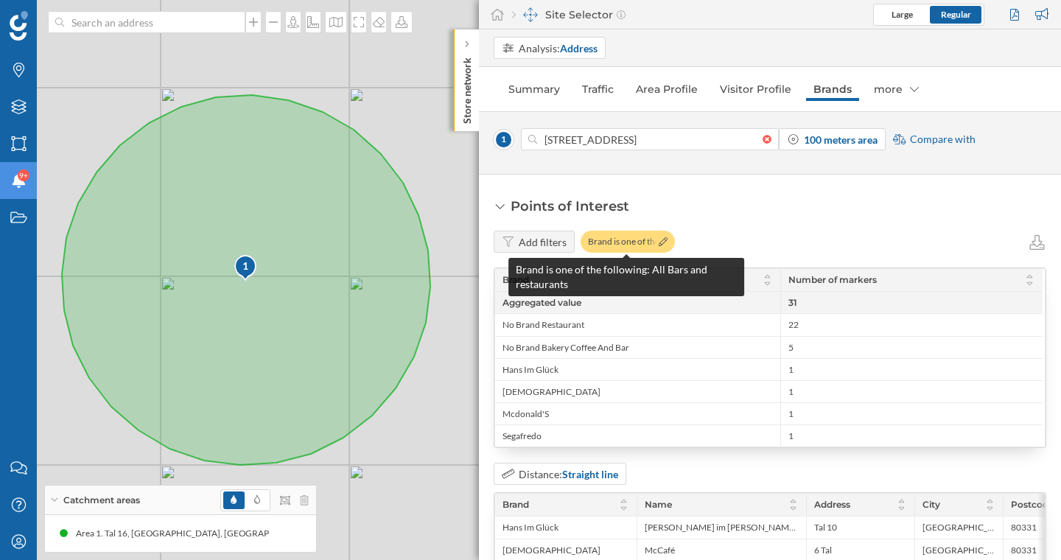
click at [630, 241] on div "Brand is one of the …" at bounding box center [627, 242] width 94 height 22
click at [658, 239] on icon at bounding box center [662, 241] width 9 height 9
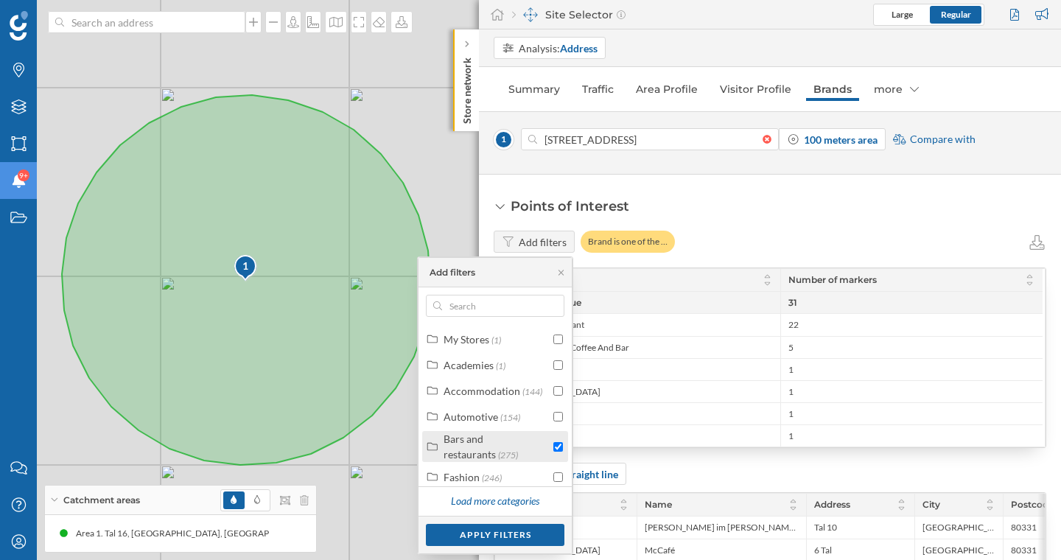
click at [494, 447] on div "Bars and restaurants" at bounding box center [469, 446] width 52 height 28
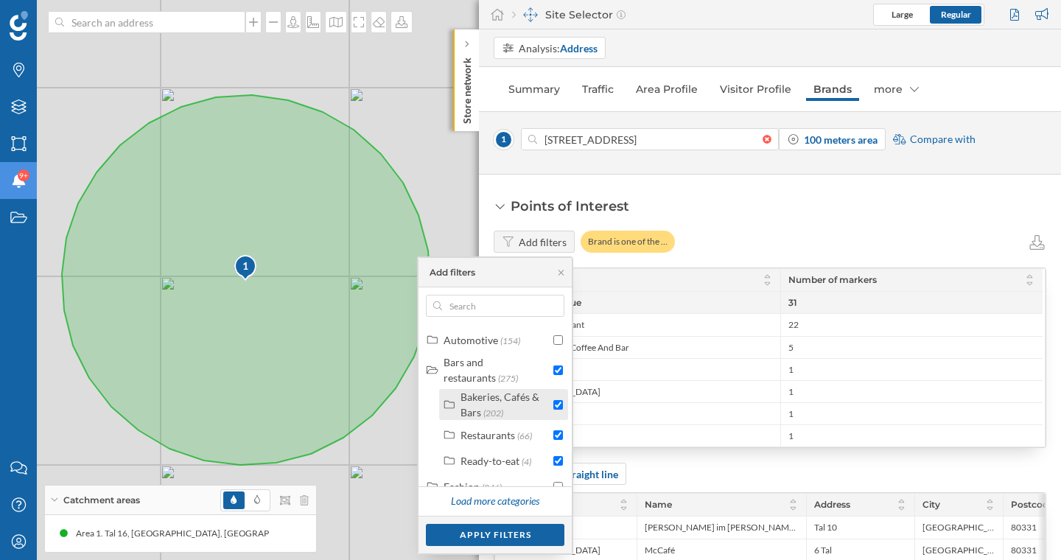
scroll to position [91, 0]
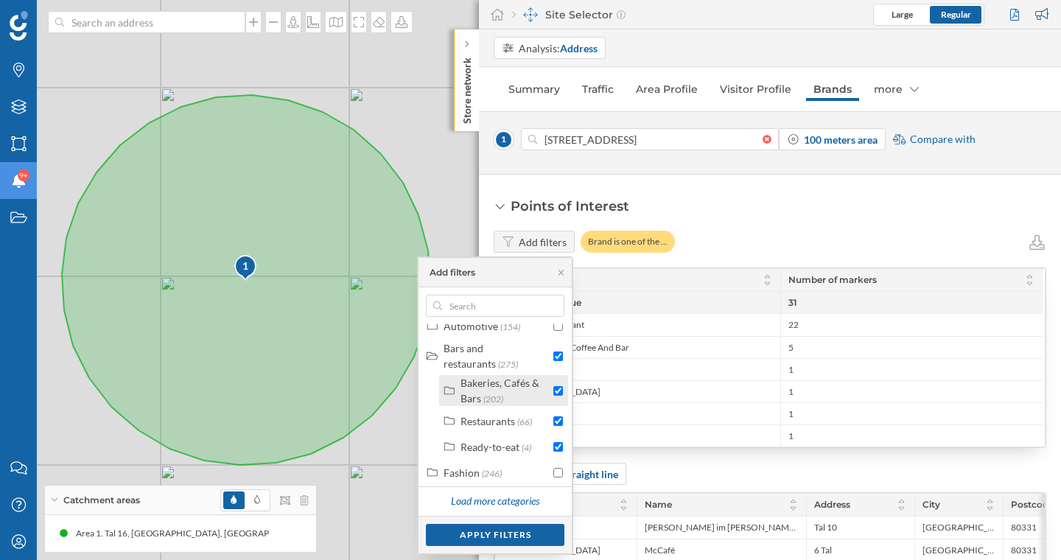
click at [493, 391] on label "Bakeries, Cafés & Bars (202)" at bounding box center [504, 390] width 89 height 31
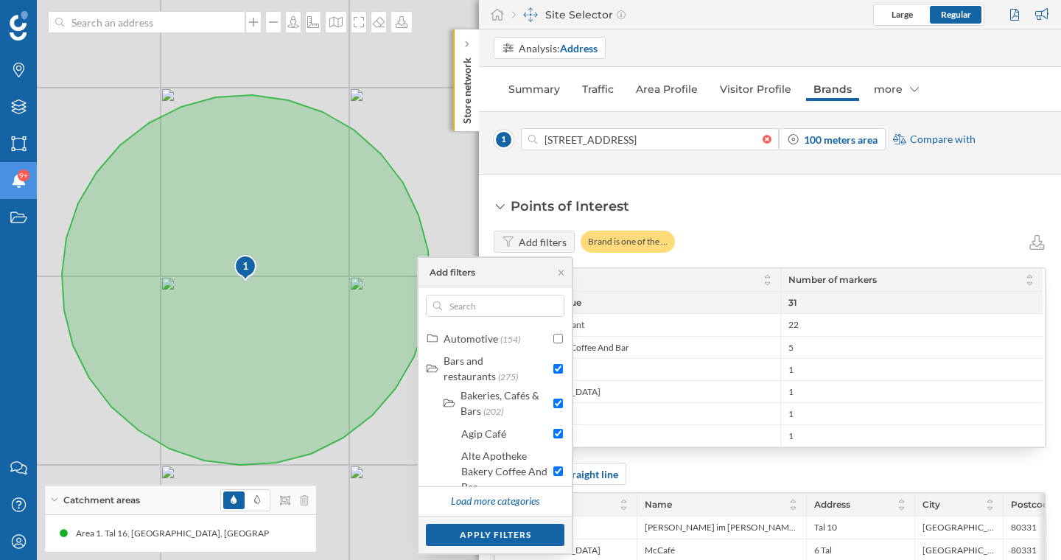
click at [542, 521] on div "Apply filters" at bounding box center [494, 535] width 153 height 38
click at [530, 532] on div "Apply filters" at bounding box center [495, 535] width 138 height 22
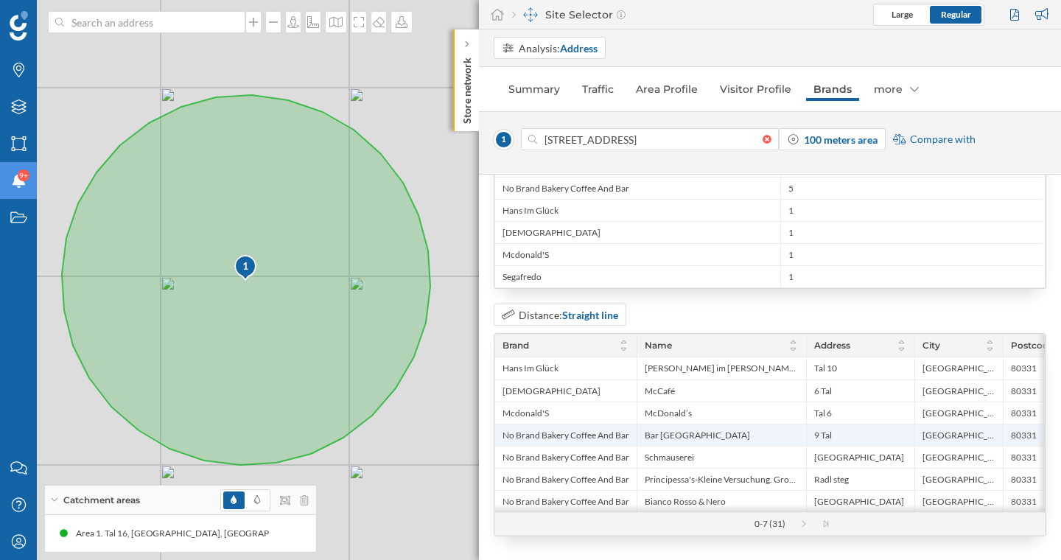
scroll to position [169, 0]
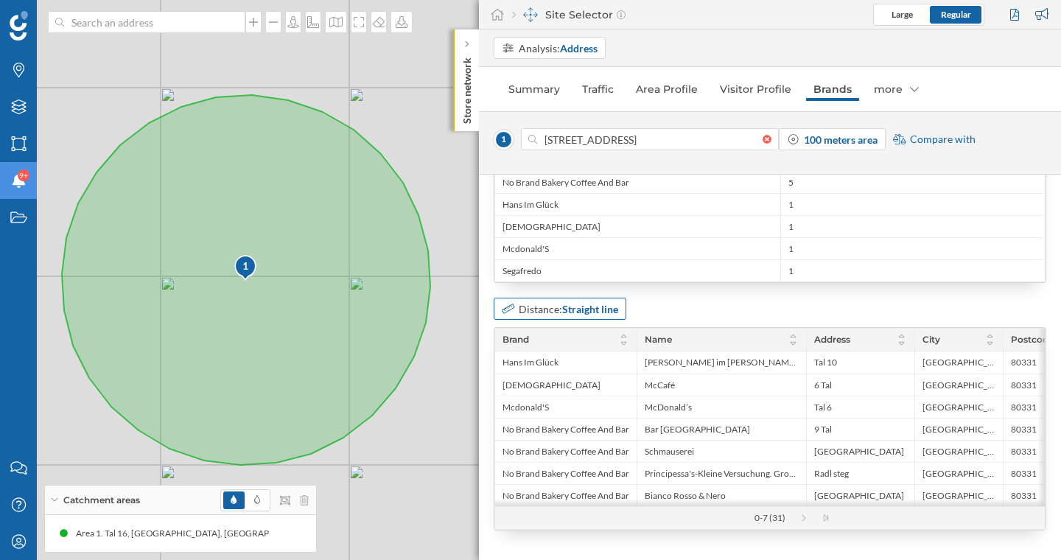
click at [572, 307] on strong "Straight line" at bounding box center [590, 309] width 56 height 13
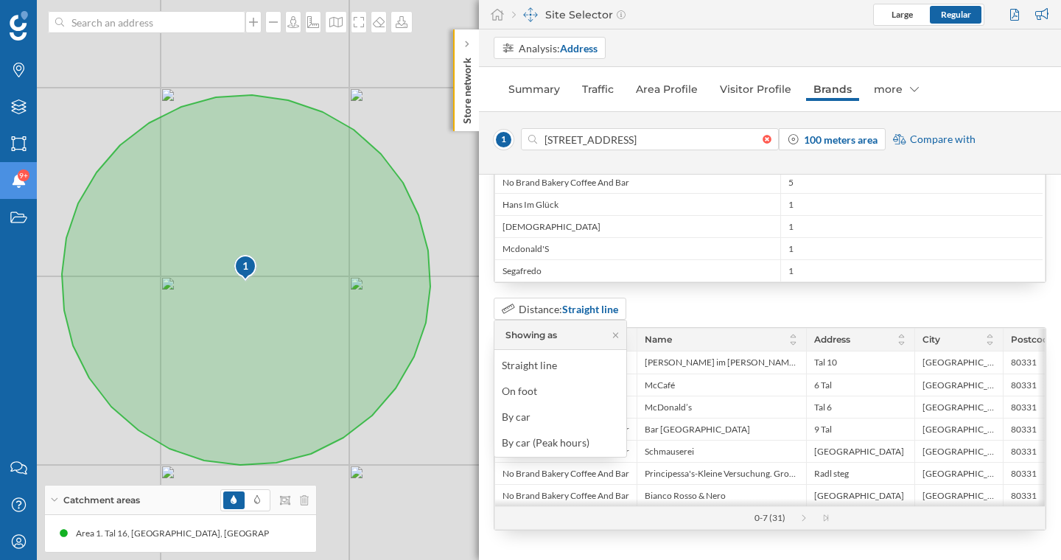
click at [693, 303] on div "Distance: Straight line" at bounding box center [769, 309] width 552 height 22
drag, startPoint x: 667, startPoint y: 505, endPoint x: 636, endPoint y: 485, distance: 37.4
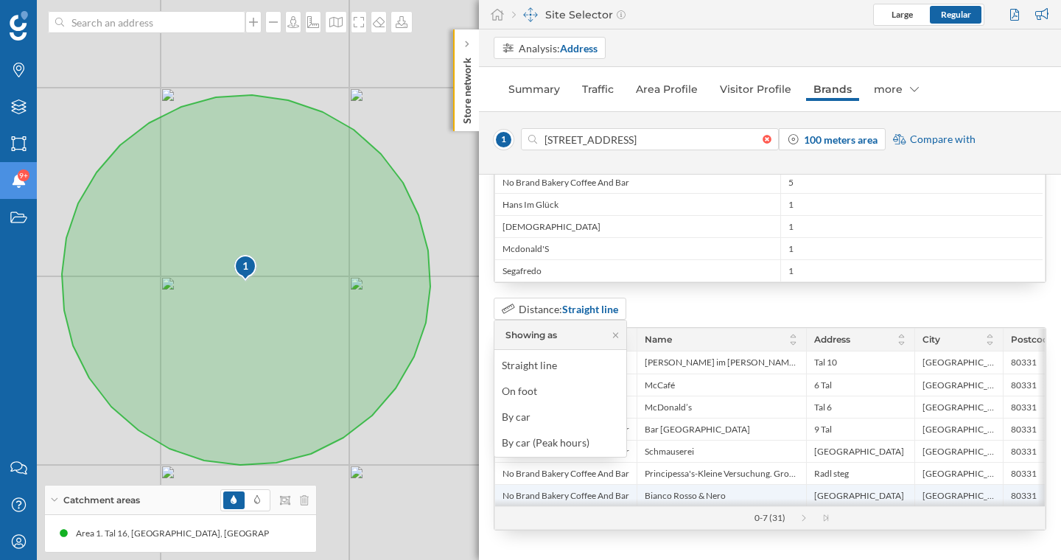
click at [690, 504] on div "Brand Name Address City Postcode Straight-line distance Hans Im [PERSON_NAME] i…" at bounding box center [769, 416] width 549 height 177
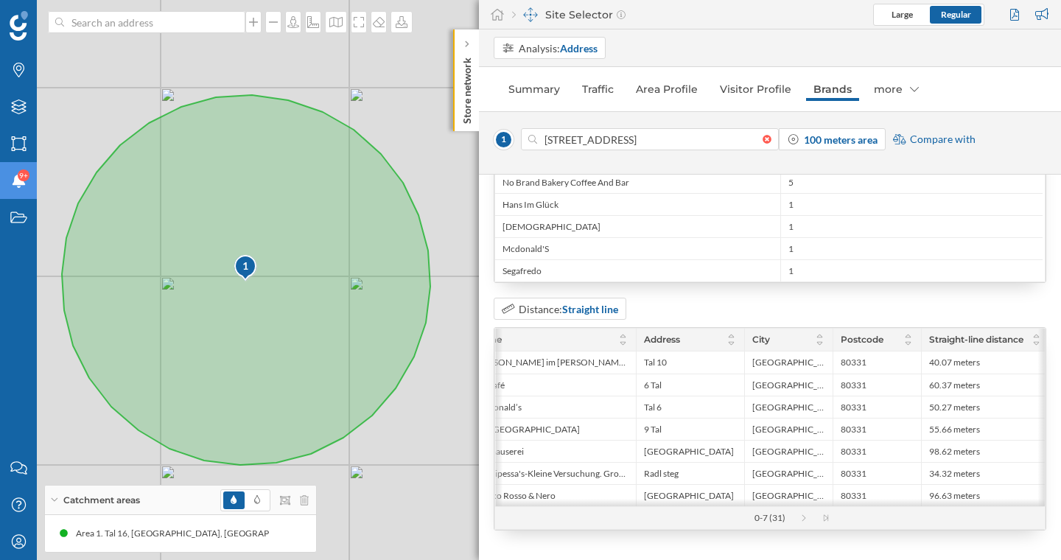
scroll to position [0, 178]
drag, startPoint x: 772, startPoint y: 505, endPoint x: 743, endPoint y: 507, distance: 28.8
click at [743, 507] on div "Brand Name Address City Postcode Straight-line distance Hans Im [PERSON_NAME] i…" at bounding box center [769, 429] width 551 height 202
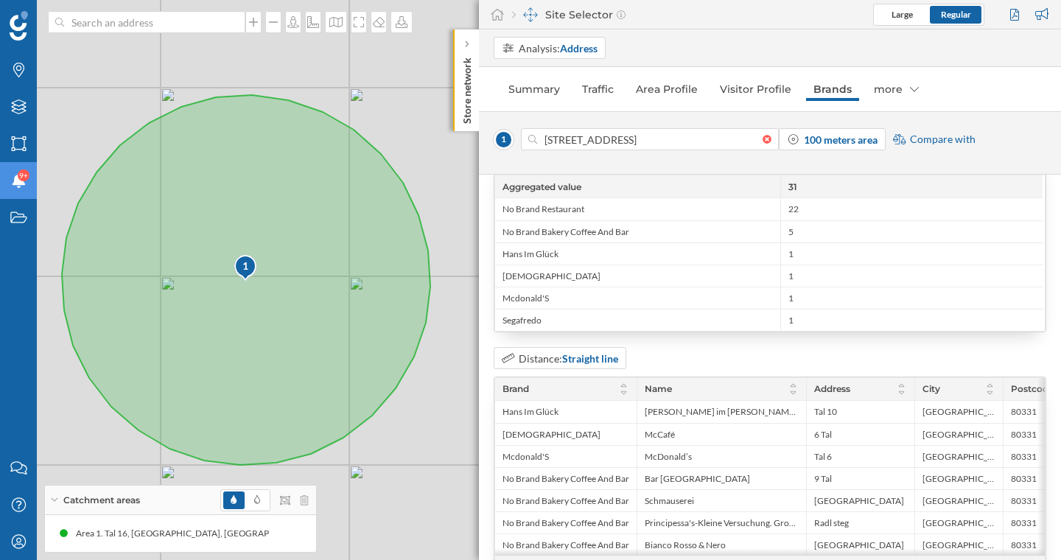
scroll to position [0, 0]
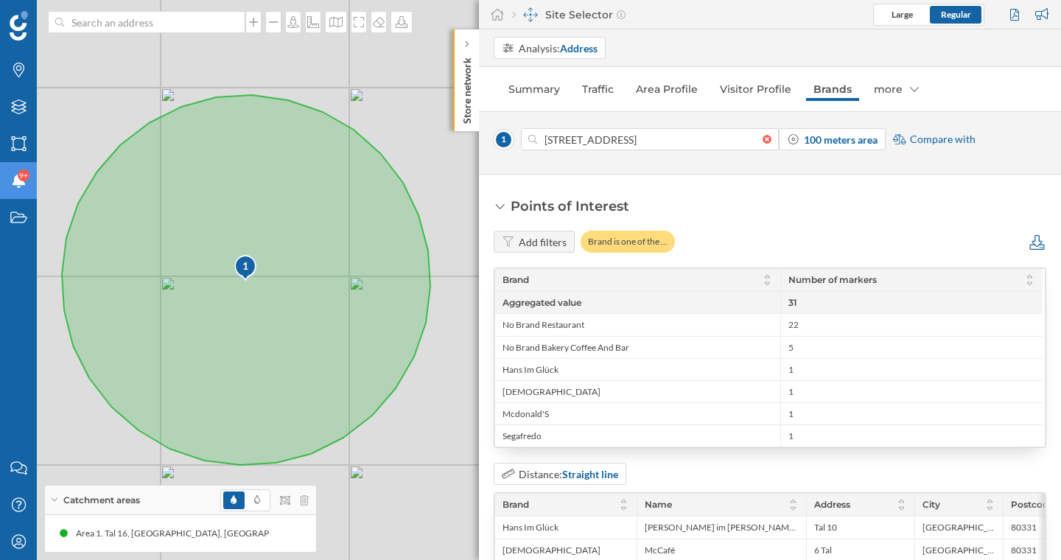
click at [1033, 247] on icon at bounding box center [1036, 242] width 18 height 15
click at [988, 225] on div "Points of Interest Add filters Brand is one of the … Brand Number of markers Ag…" at bounding box center [769, 446] width 552 height 499
click at [29, 183] on div "Notifications 9+" at bounding box center [18, 180] width 37 height 37
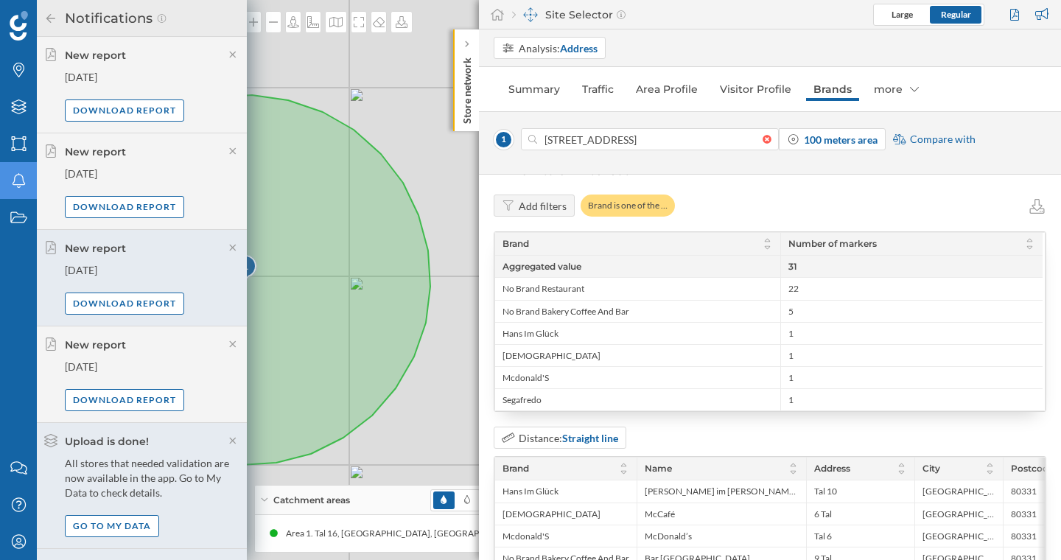
scroll to position [38, 0]
click at [816, 141] on strong "100 meters area" at bounding box center [841, 139] width 74 height 13
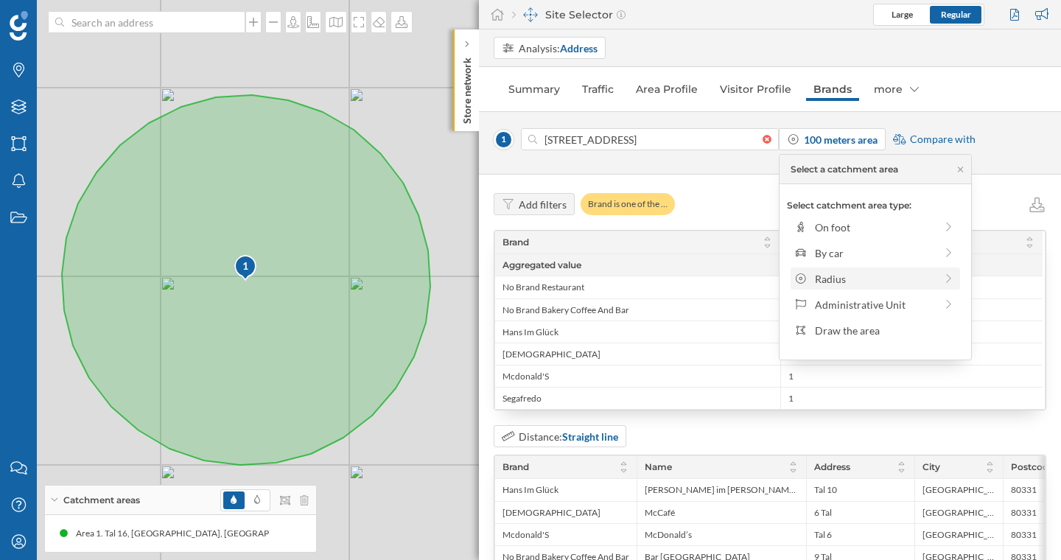
click at [842, 272] on div "Radius" at bounding box center [875, 278] width 120 height 15
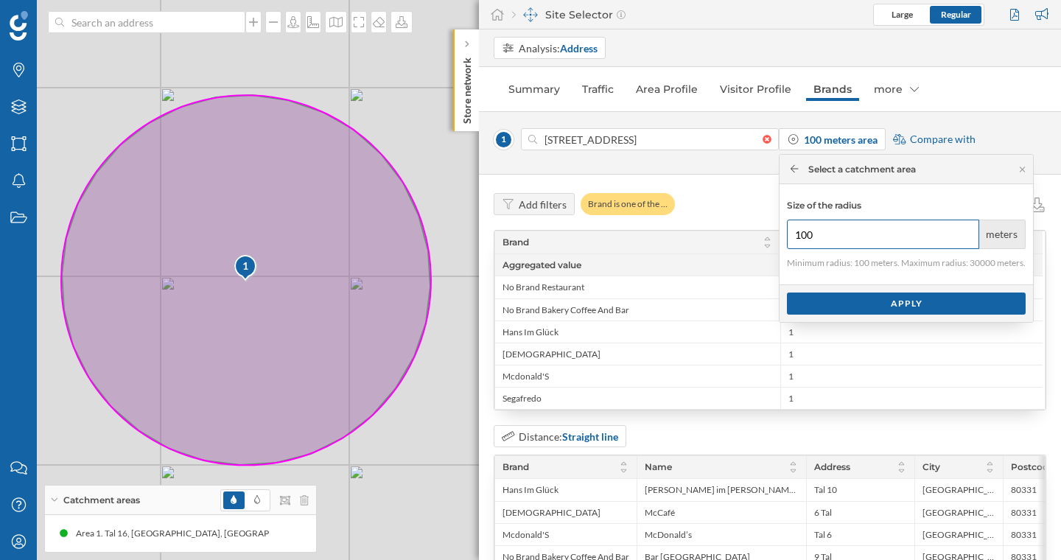
click at [849, 231] on input "100" at bounding box center [883, 233] width 192 height 29
click at [848, 232] on input "100" at bounding box center [883, 233] width 192 height 29
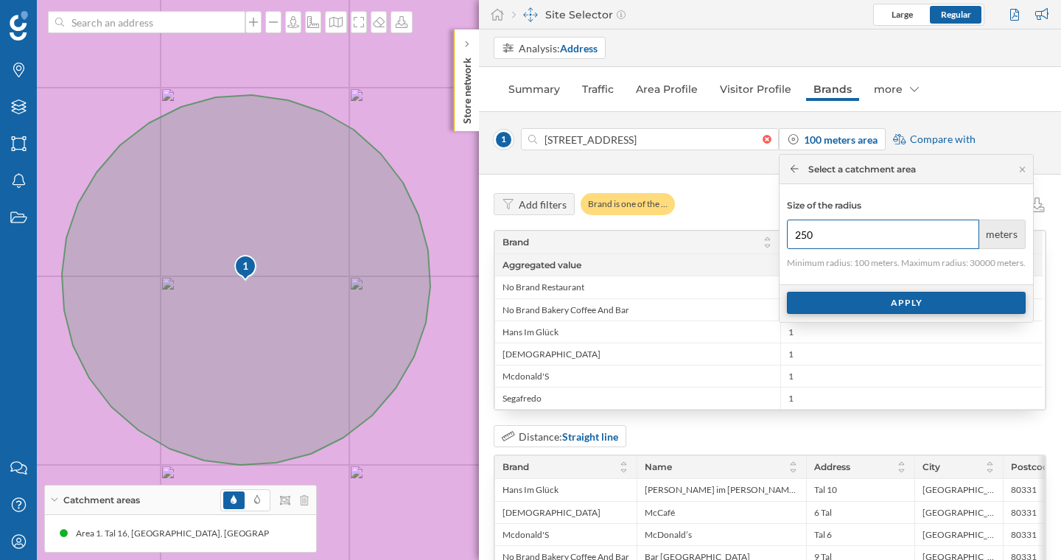
type input "250"
click at [868, 306] on div "Apply" at bounding box center [906, 303] width 239 height 22
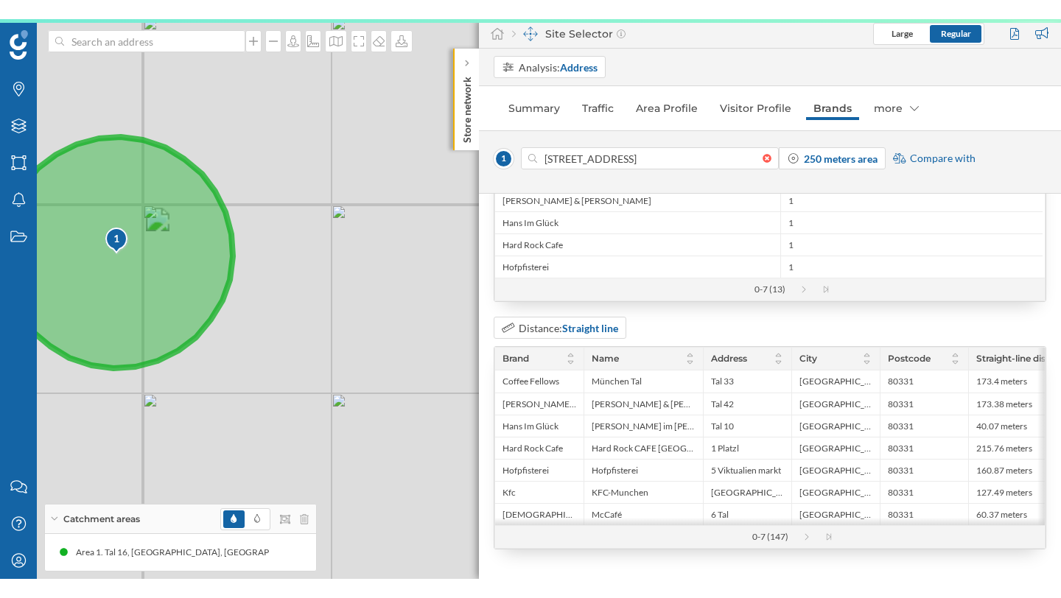
scroll to position [175, 0]
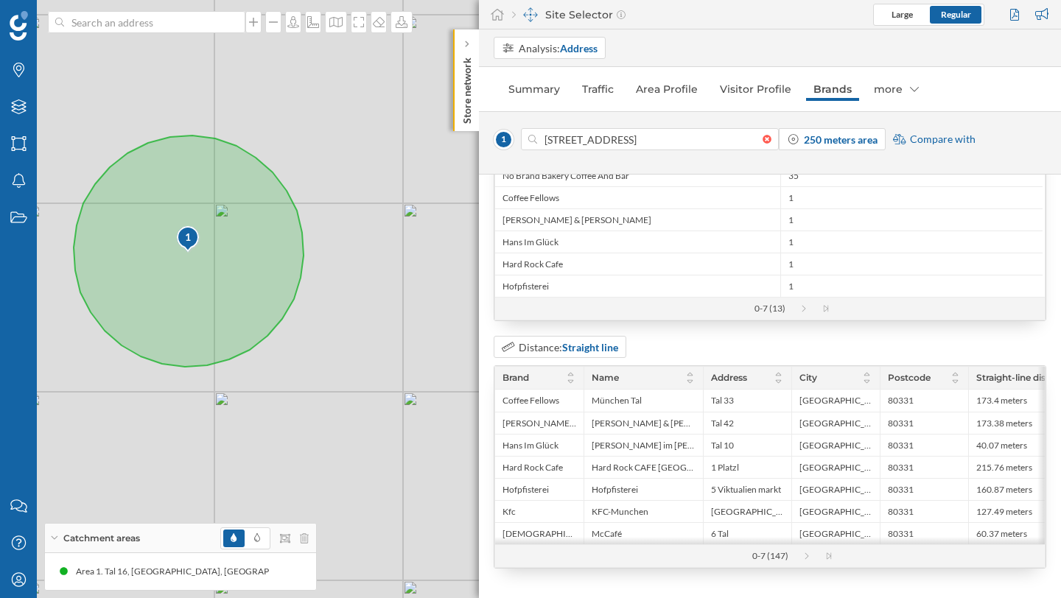
drag, startPoint x: 302, startPoint y: 235, endPoint x: 394, endPoint y: 233, distance: 92.1
click at [394, 233] on div "1 © Mapbox © OpenStreetMap Improve this map" at bounding box center [530, 299] width 1061 height 598
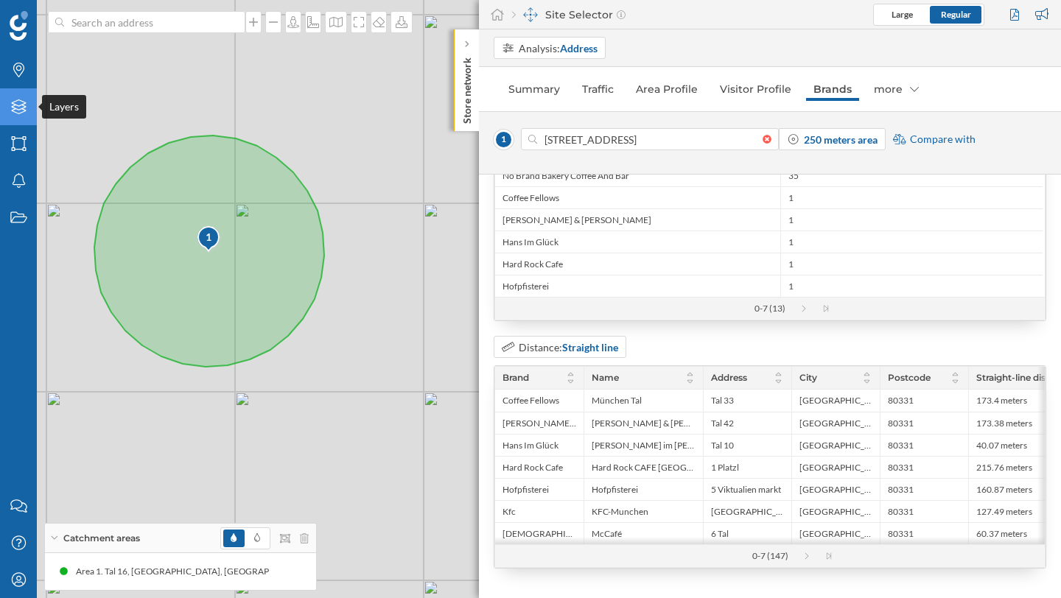
click at [28, 110] on div "Layers" at bounding box center [18, 106] width 37 height 37
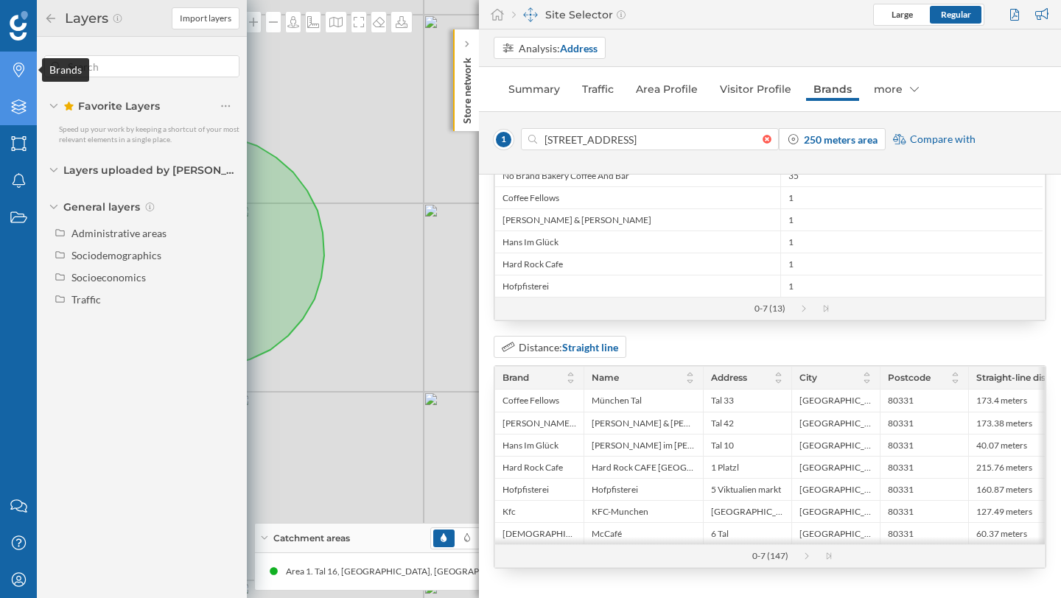
click at [19, 74] on icon "Brands" at bounding box center [19, 70] width 18 height 15
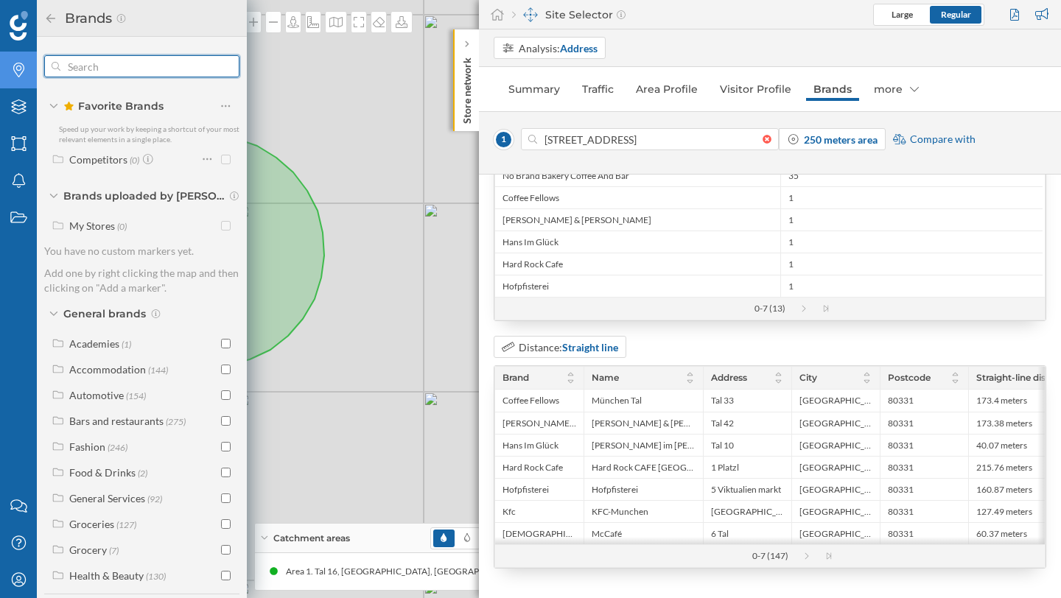
click at [85, 74] on input "text" at bounding box center [141, 66] width 163 height 29
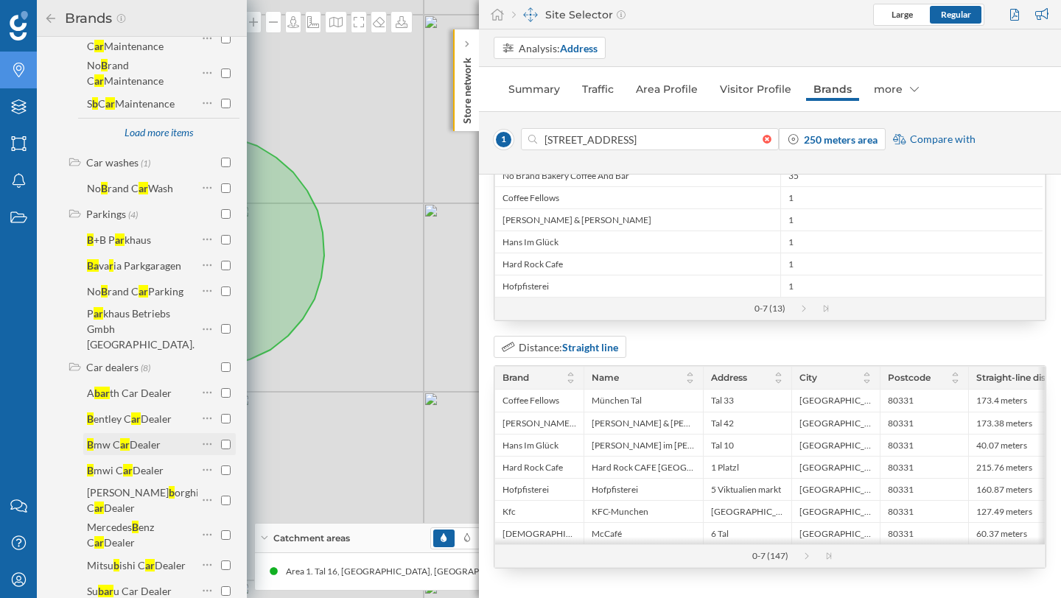
scroll to position [23, 0]
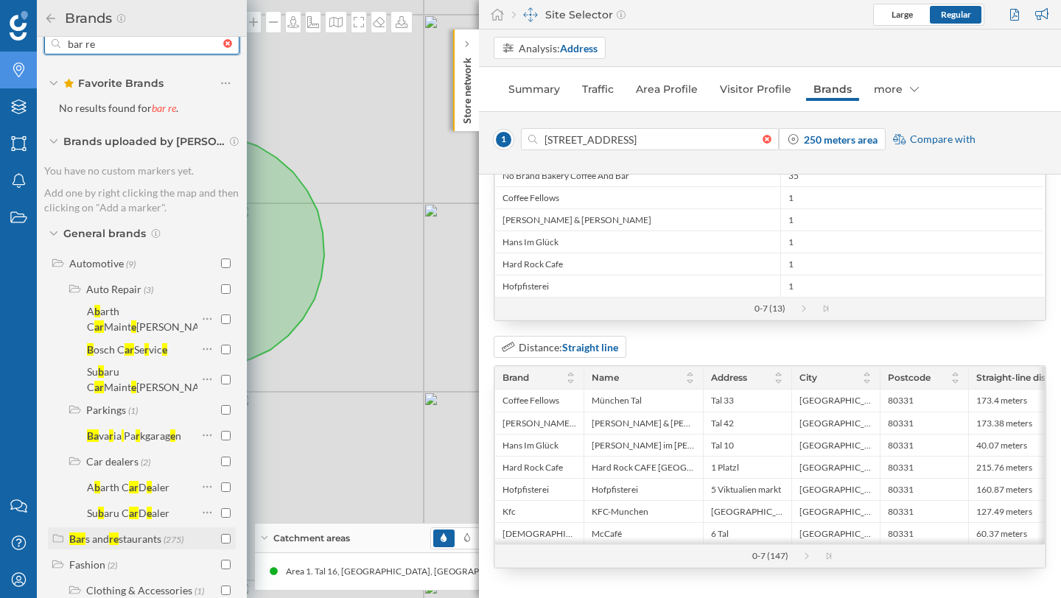
type input "bar re"
click at [222, 541] on input "checkbox" at bounding box center [226, 539] width 10 height 10
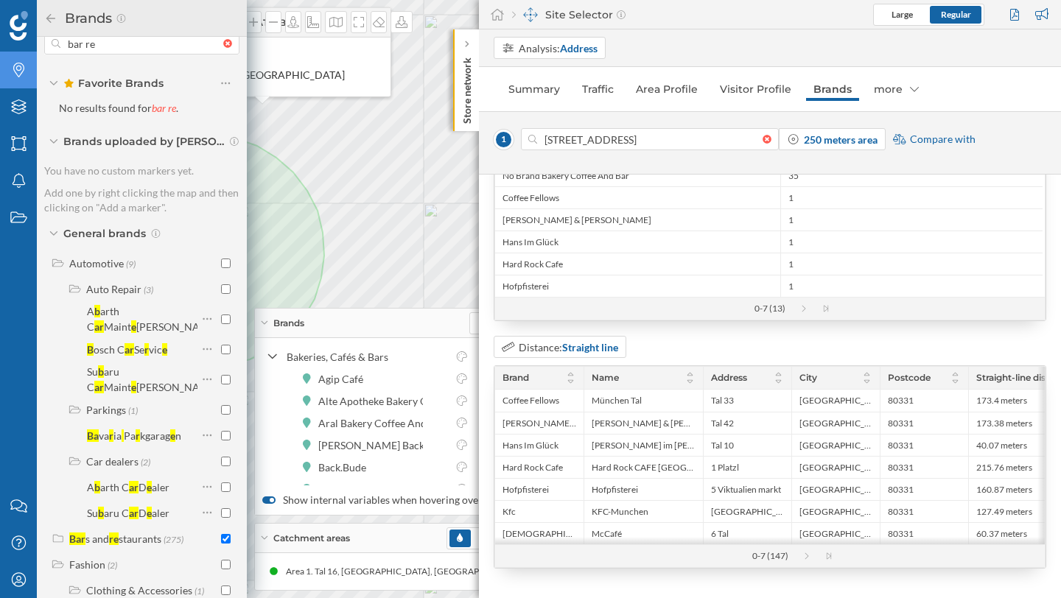
click at [53, 18] on icon at bounding box center [50, 18] width 13 height 10
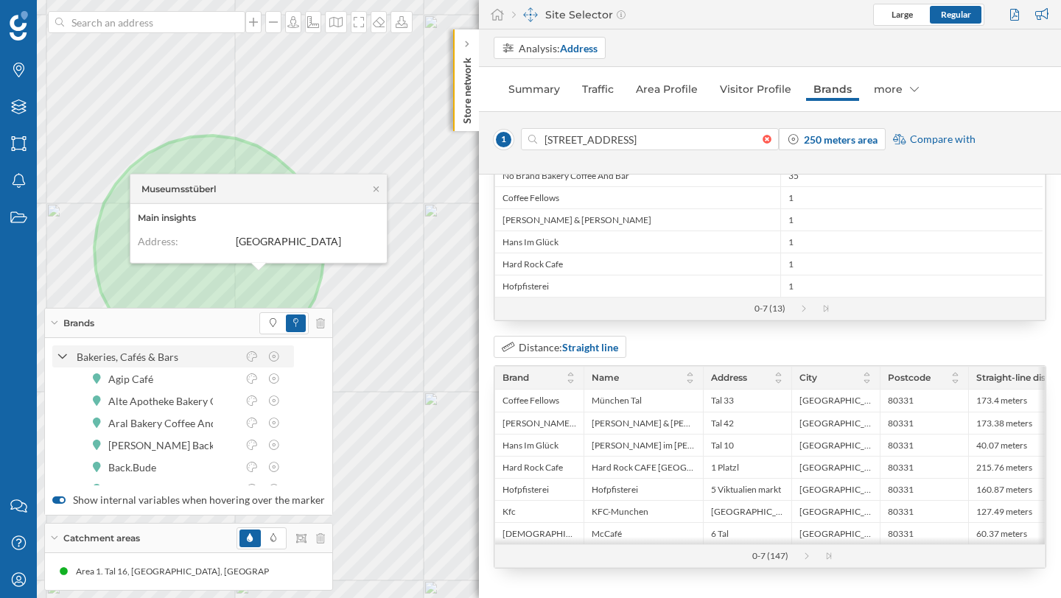
click at [60, 358] on icon at bounding box center [62, 357] width 10 height 13
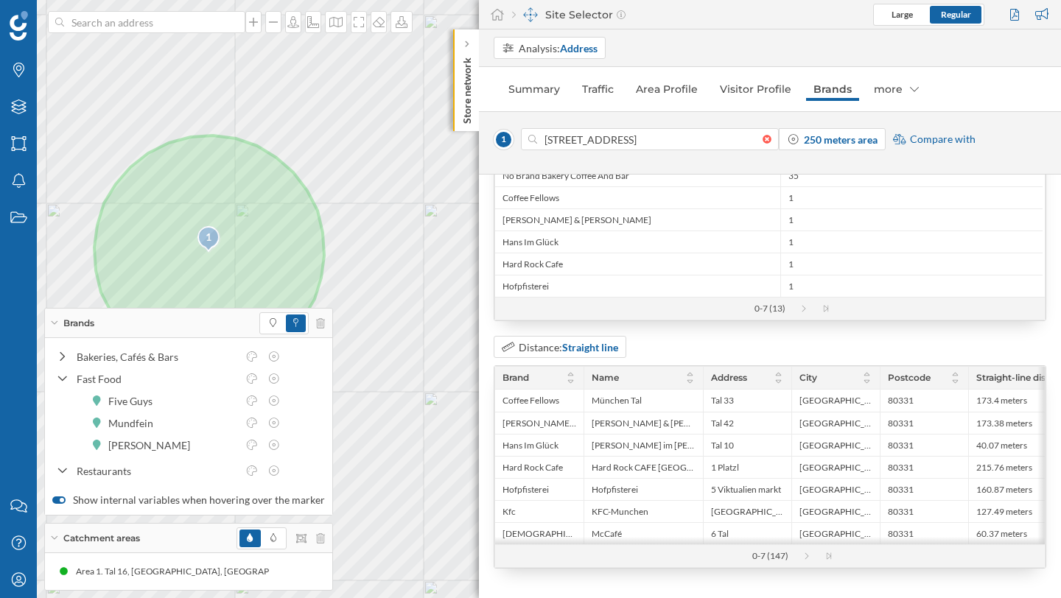
click at [59, 326] on div "Brands" at bounding box center [188, 323] width 287 height 29
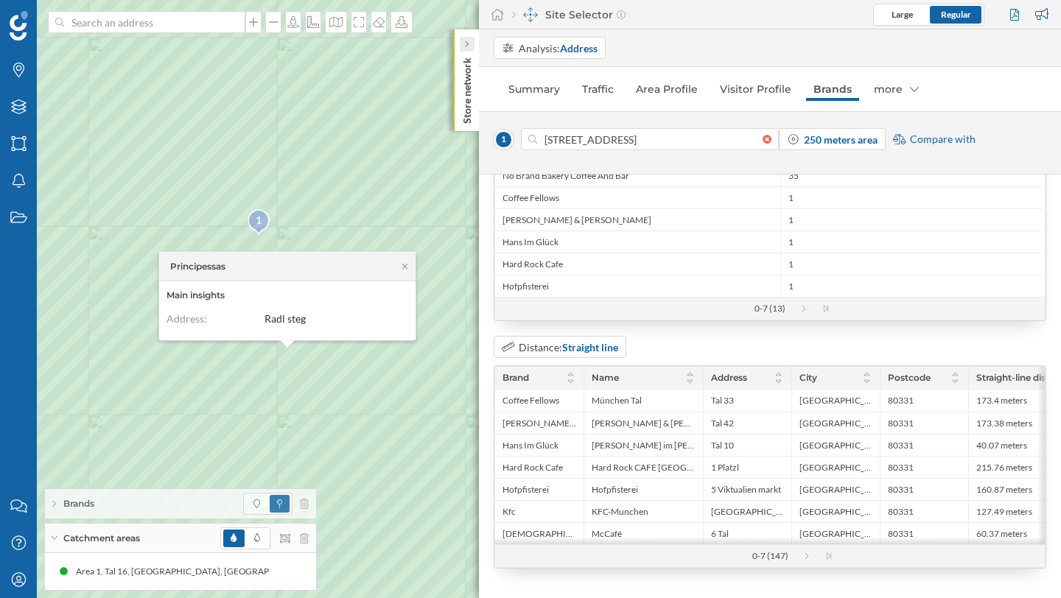
click at [467, 46] on icon at bounding box center [466, 44] width 4 height 7
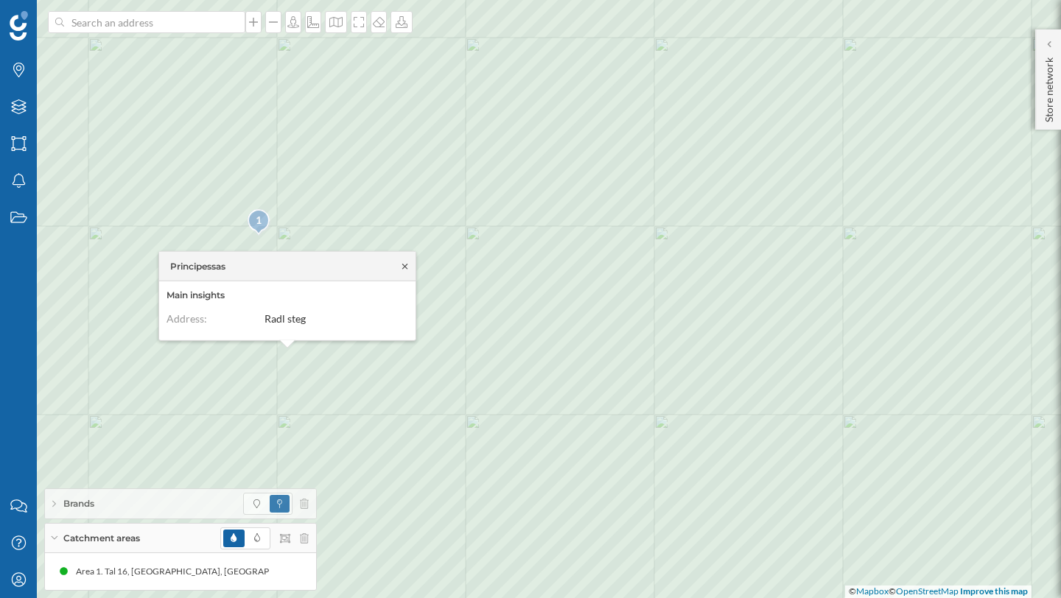
click at [407, 263] on icon at bounding box center [404, 265] width 11 height 9
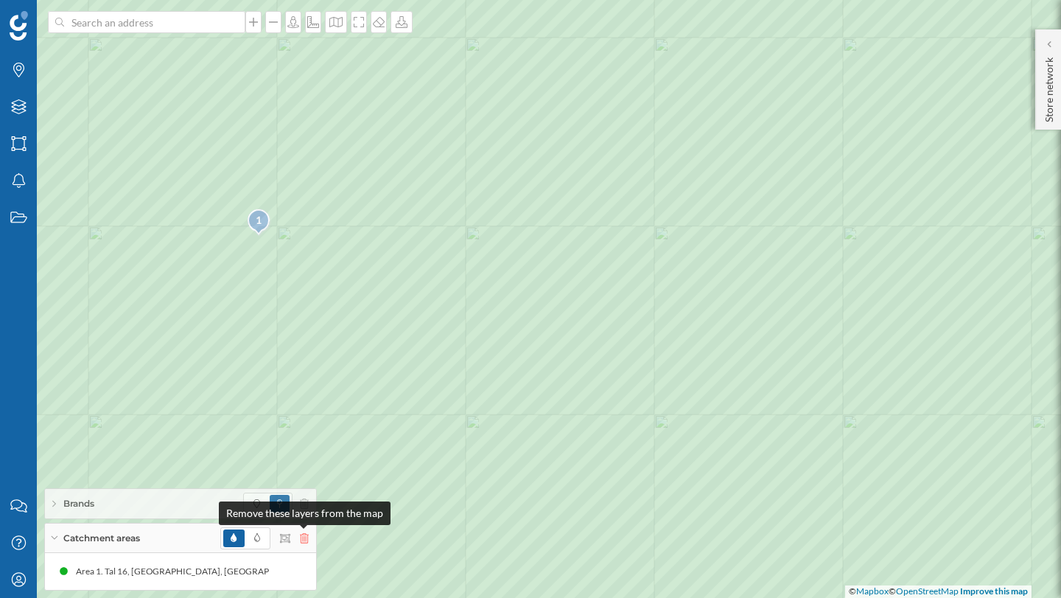
click at [307, 541] on icon at bounding box center [304, 538] width 9 height 10
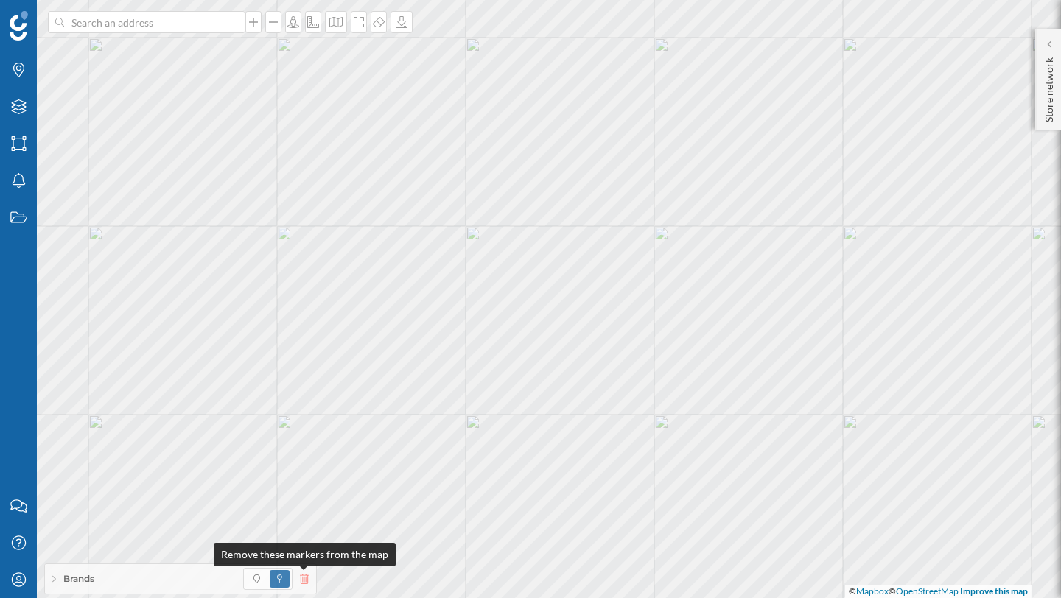
click at [304, 578] on icon at bounding box center [304, 579] width 9 height 10
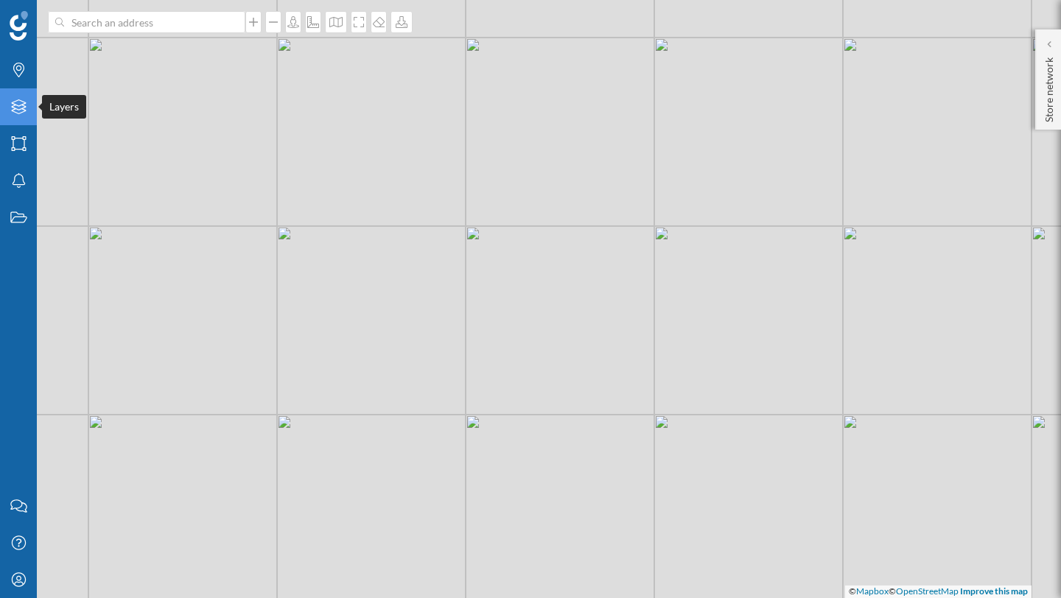
click at [26, 108] on icon "Layers" at bounding box center [19, 106] width 18 height 15
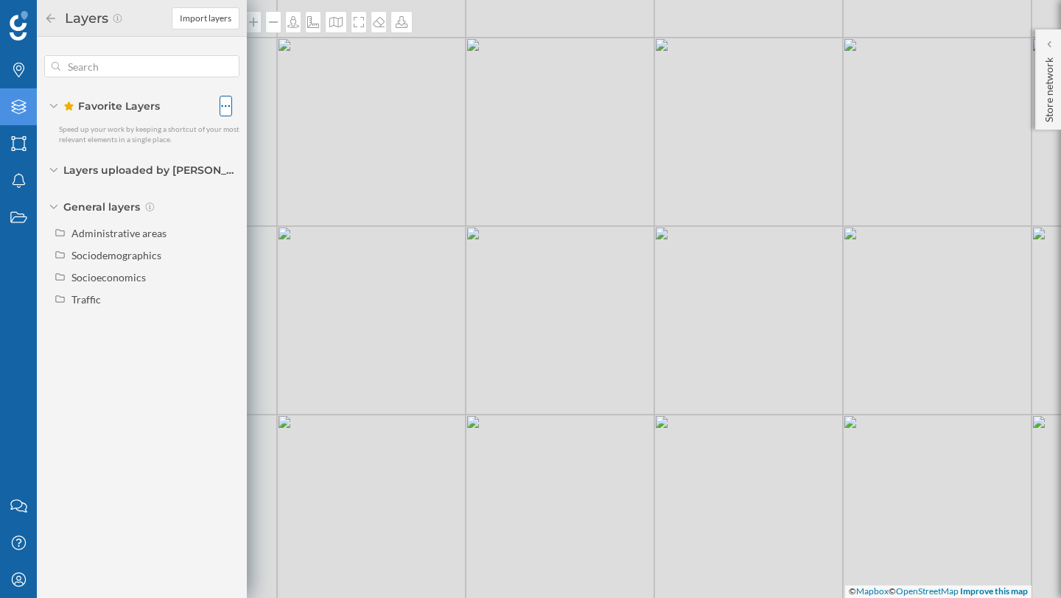
click at [224, 106] on icon at bounding box center [226, 106] width 10 height 15
click at [292, 169] on div "Create new folder" at bounding box center [290, 165] width 85 height 15
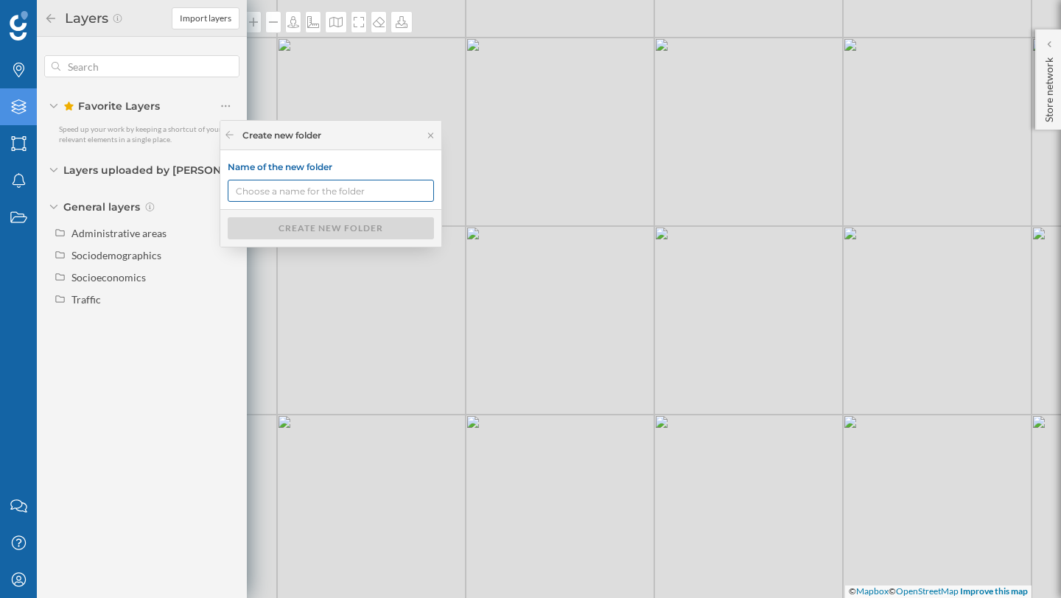
click at [288, 189] on input "Name of the new folder" at bounding box center [331, 191] width 206 height 22
click at [429, 133] on icon at bounding box center [430, 135] width 11 height 9
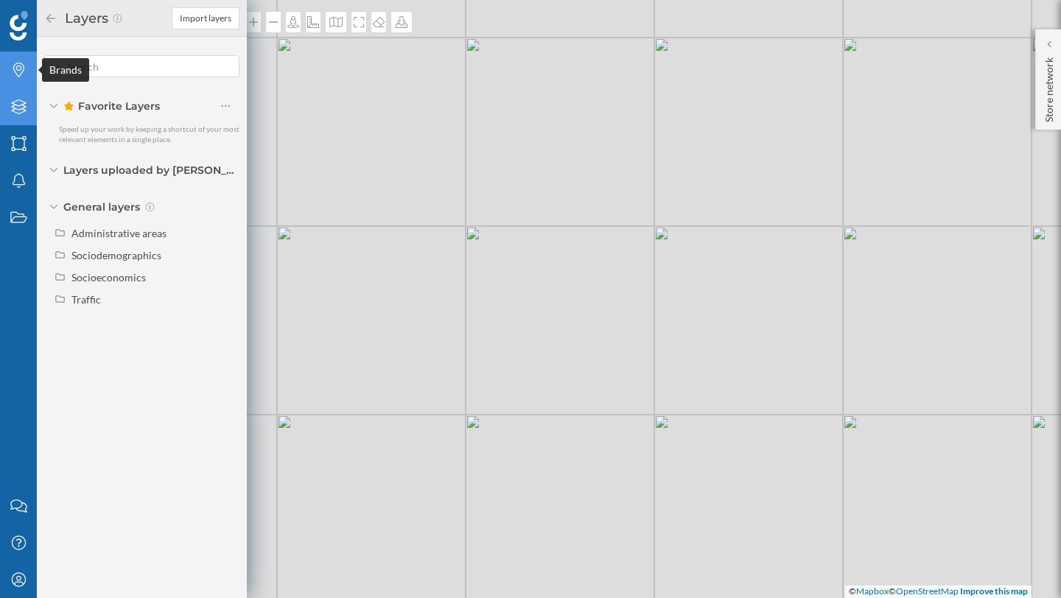
click at [15, 71] on icon "Brands" at bounding box center [19, 70] width 18 height 15
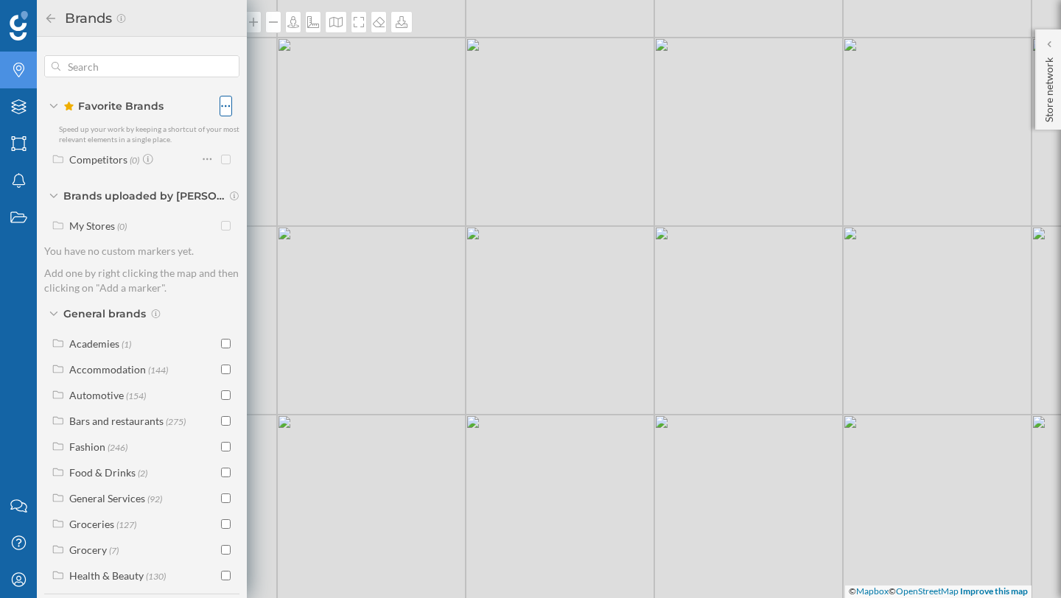
click at [223, 105] on icon at bounding box center [226, 106] width 10 height 15
click at [203, 164] on icon at bounding box center [208, 159] width 10 height 15
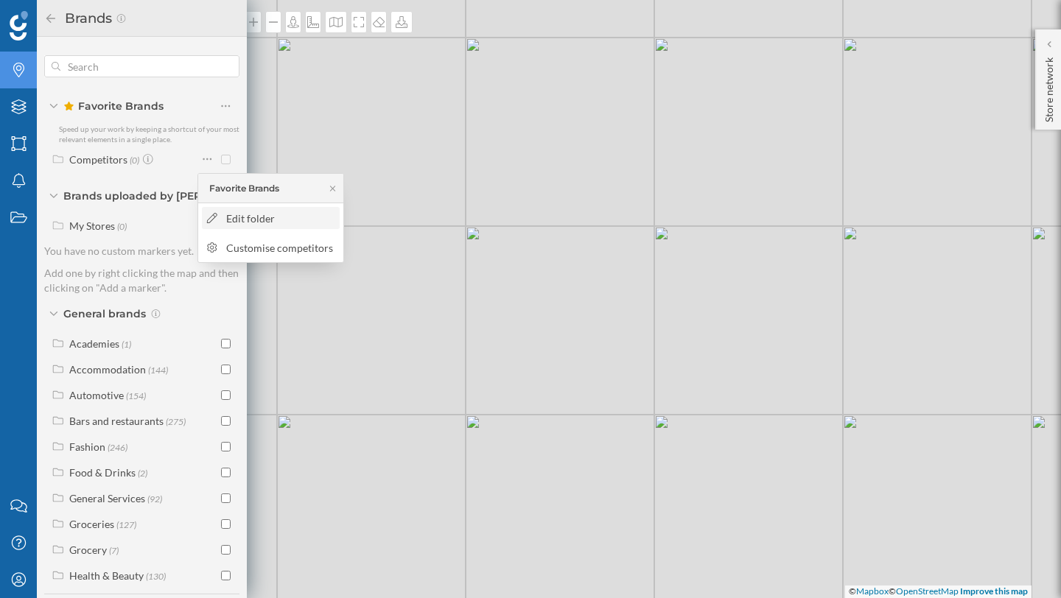
click at [242, 221] on div "Edit folder" at bounding box center [280, 218] width 109 height 15
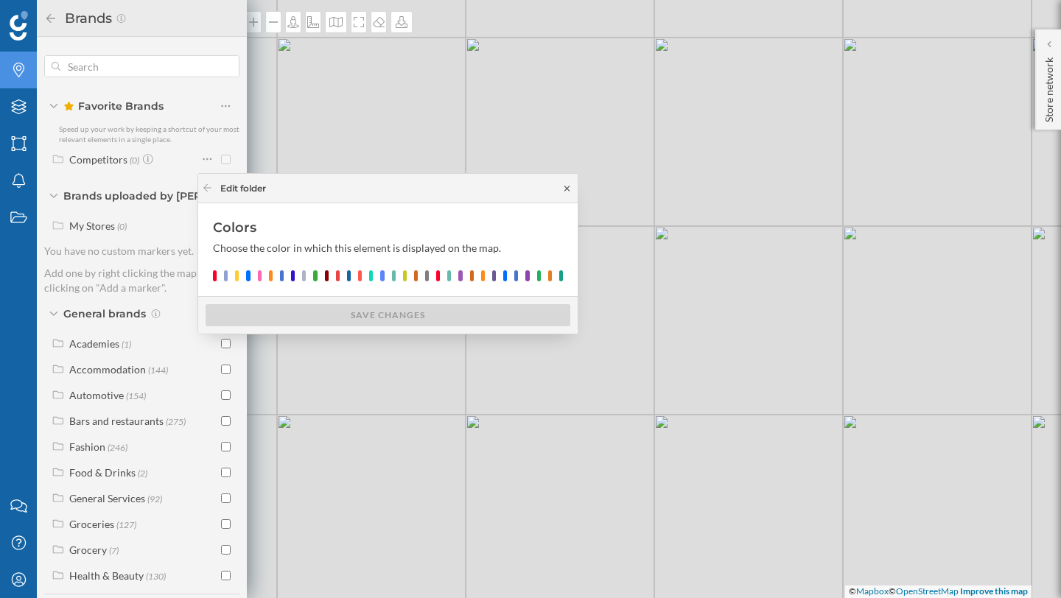
click at [563, 191] on icon at bounding box center [566, 188] width 11 height 9
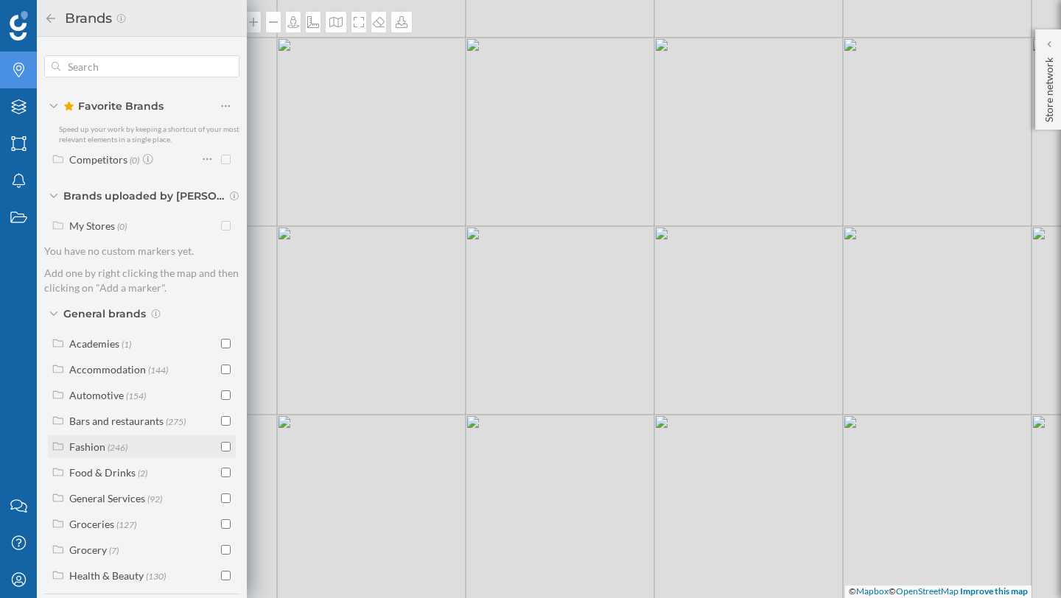
scroll to position [3, 0]
click at [225, 443] on input "checkbox" at bounding box center [226, 444] width 10 height 10
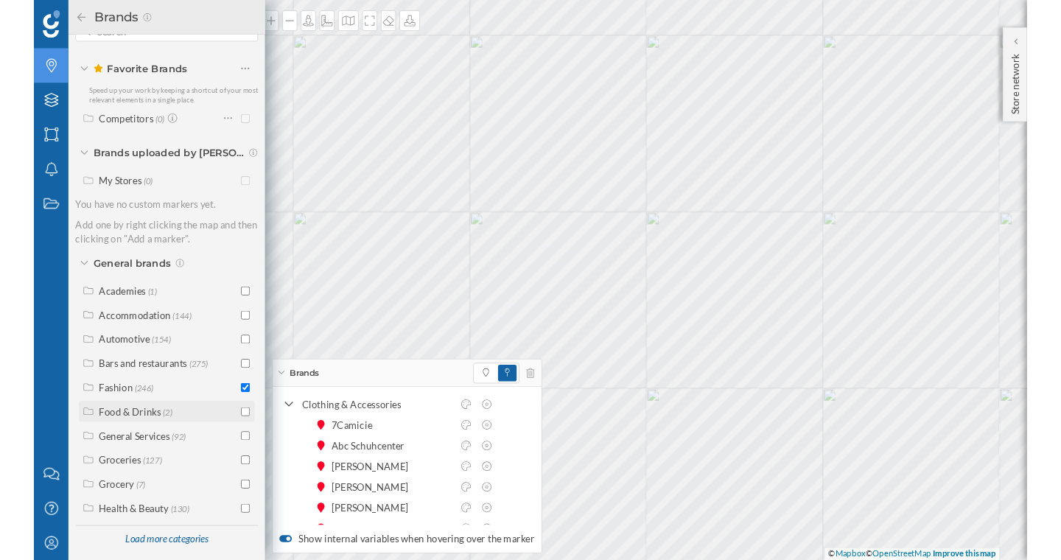
scroll to position [36, 0]
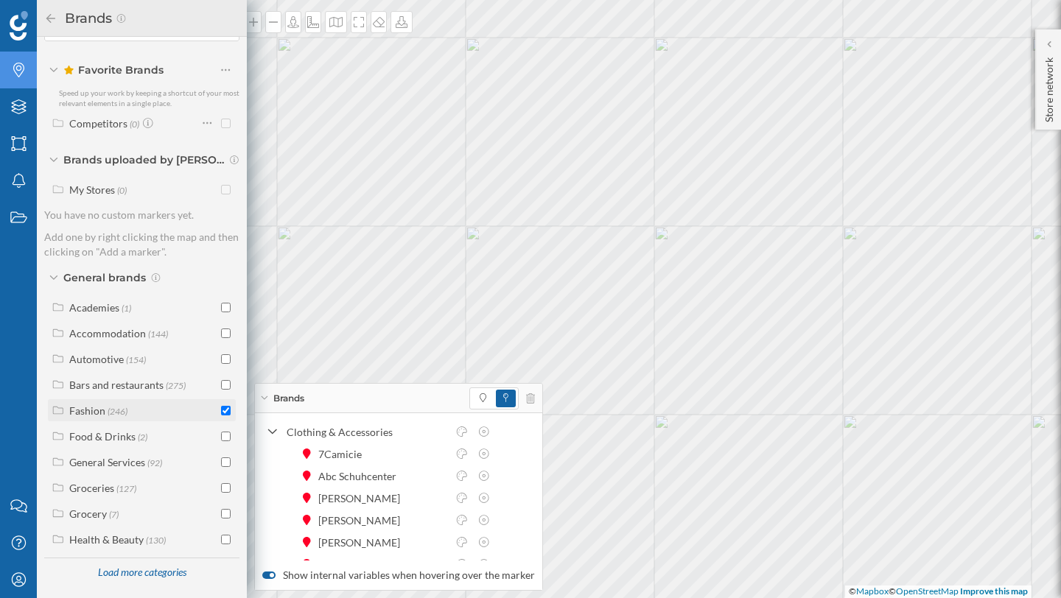
drag, startPoint x: 167, startPoint y: 416, endPoint x: 157, endPoint y: 419, distance: 10.7
click at [166, 417] on div "Fashion (246)" at bounding box center [143, 410] width 148 height 15
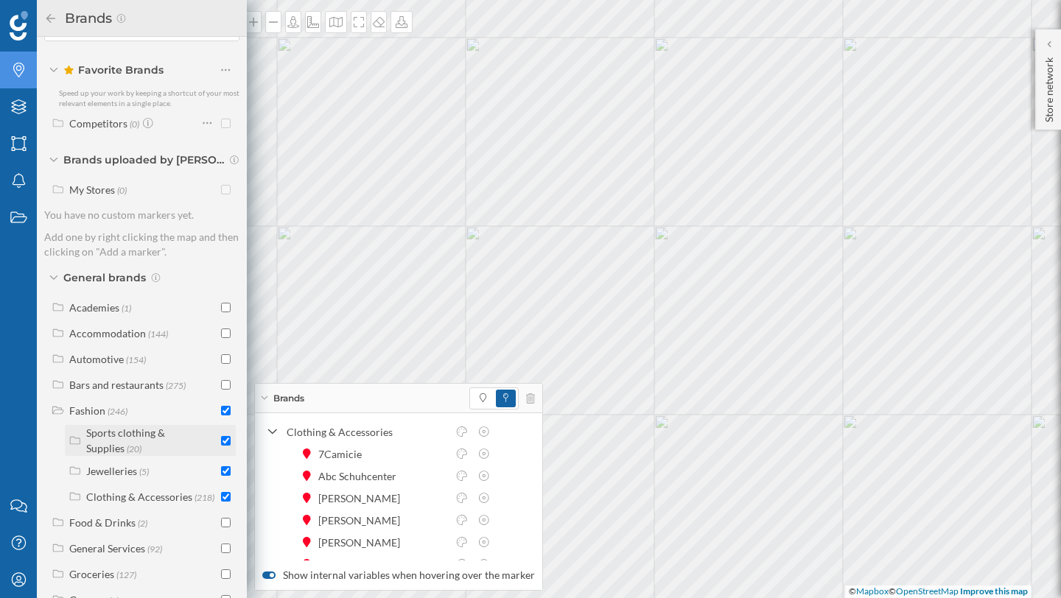
drag, startPoint x: 228, startPoint y: 438, endPoint x: 225, endPoint y: 454, distance: 15.6
click at [227, 437] on div "Sports clothing & Supplies (20)" at bounding box center [150, 440] width 171 height 31
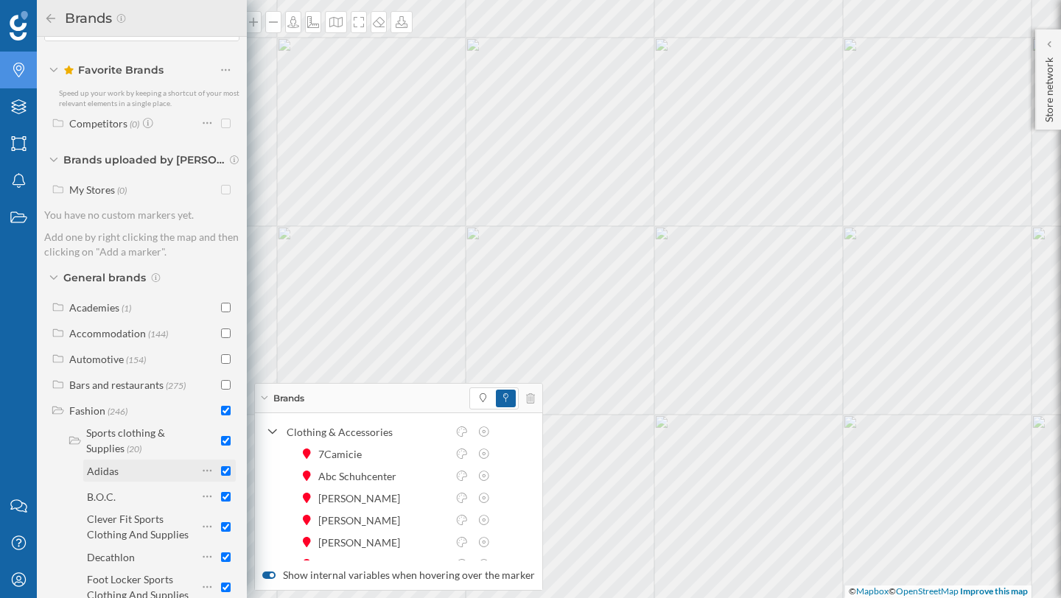
click at [221, 467] on input "checkbox" at bounding box center [226, 471] width 10 height 10
click at [209, 473] on div at bounding box center [207, 470] width 13 height 21
click at [300, 497] on icon at bounding box center [299, 499] width 5 height 5
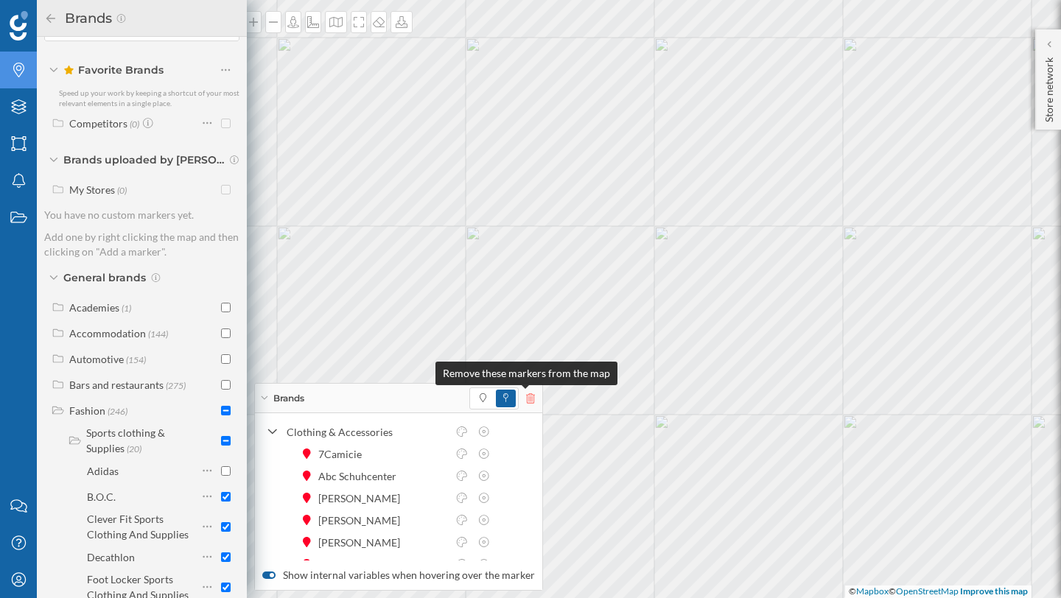
click at [527, 396] on icon at bounding box center [530, 398] width 9 height 10
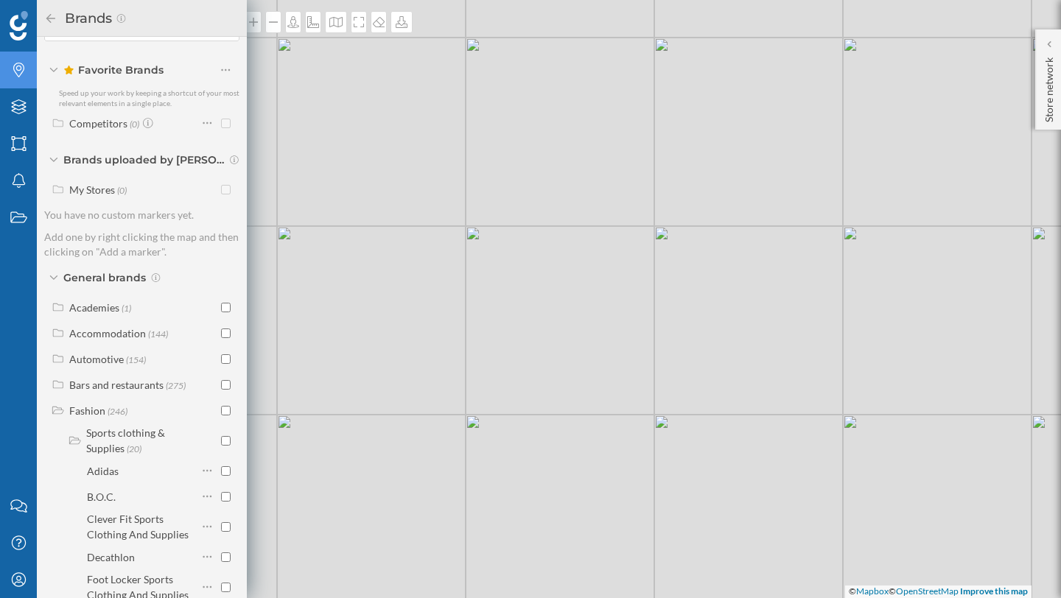
click at [52, 14] on icon at bounding box center [50, 18] width 13 height 10
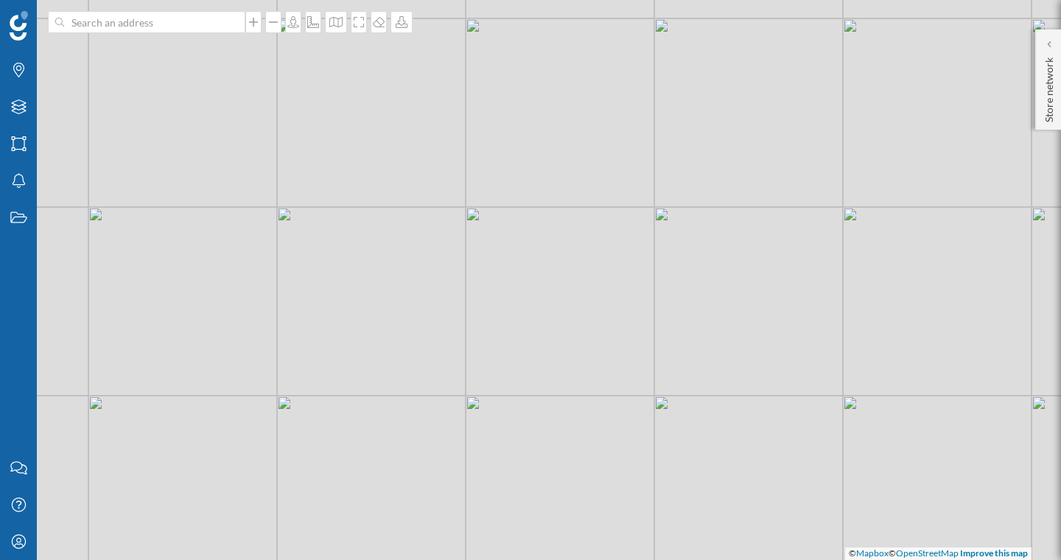
scroll to position [214, 0]
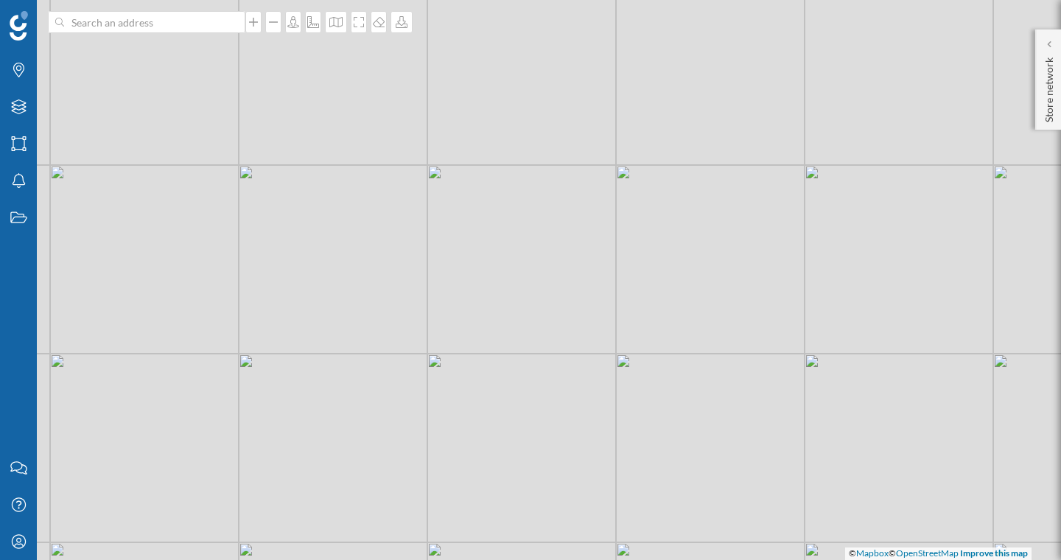
drag, startPoint x: 612, startPoint y: 180, endPoint x: 574, endPoint y: 328, distance: 152.0
click at [574, 328] on div "© Mapbox © OpenStreetMap Improve this map" at bounding box center [530, 280] width 1061 height 560
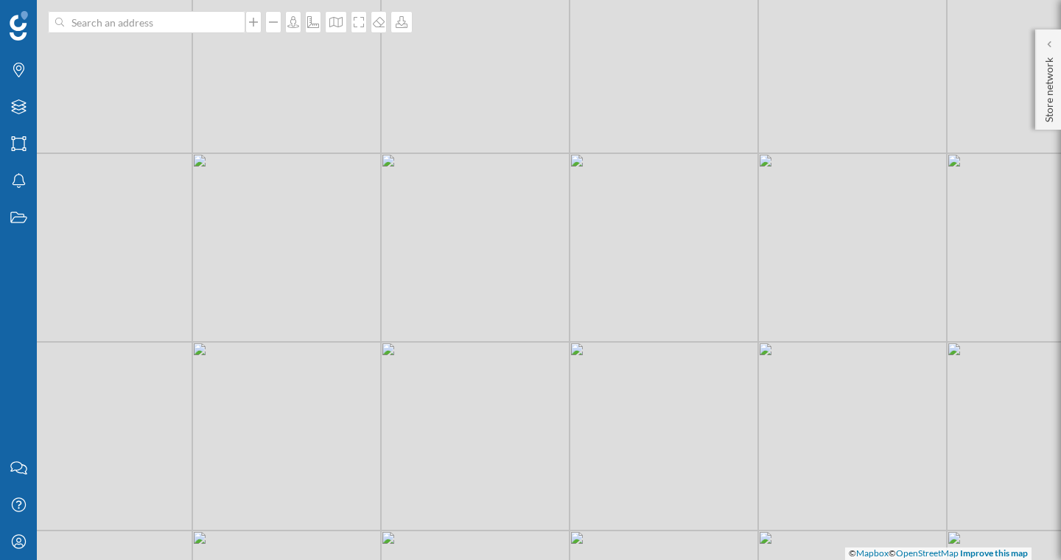
drag, startPoint x: 465, startPoint y: 345, endPoint x: 608, endPoint y: 332, distance: 142.7
click at [608, 332] on div "© Mapbox © OpenStreetMap Improve this map" at bounding box center [530, 280] width 1061 height 560
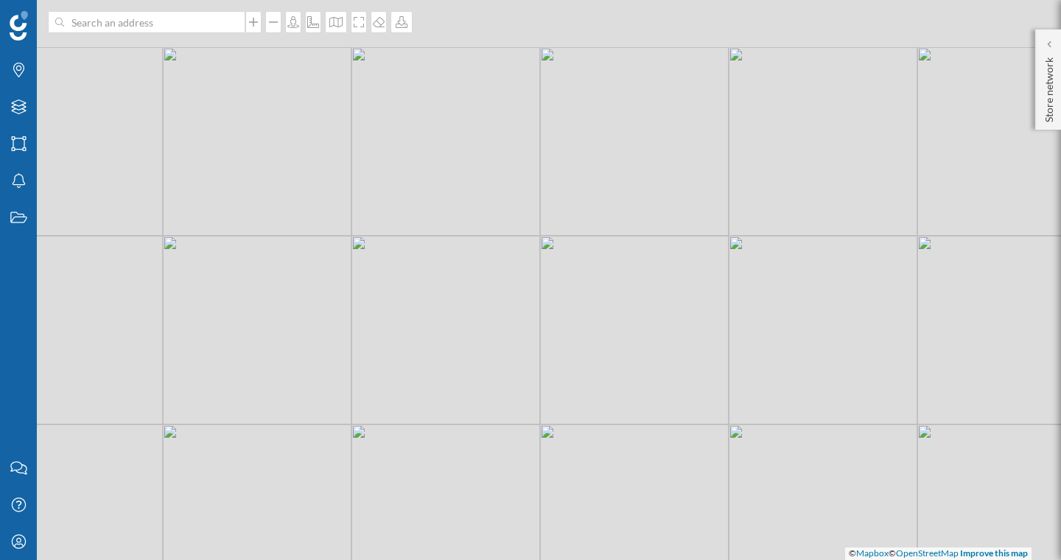
drag, startPoint x: 652, startPoint y: 221, endPoint x: 603, endPoint y: 333, distance: 122.0
click at [603, 333] on div "© Mapbox © OpenStreetMap Improve this map" at bounding box center [530, 280] width 1061 height 560
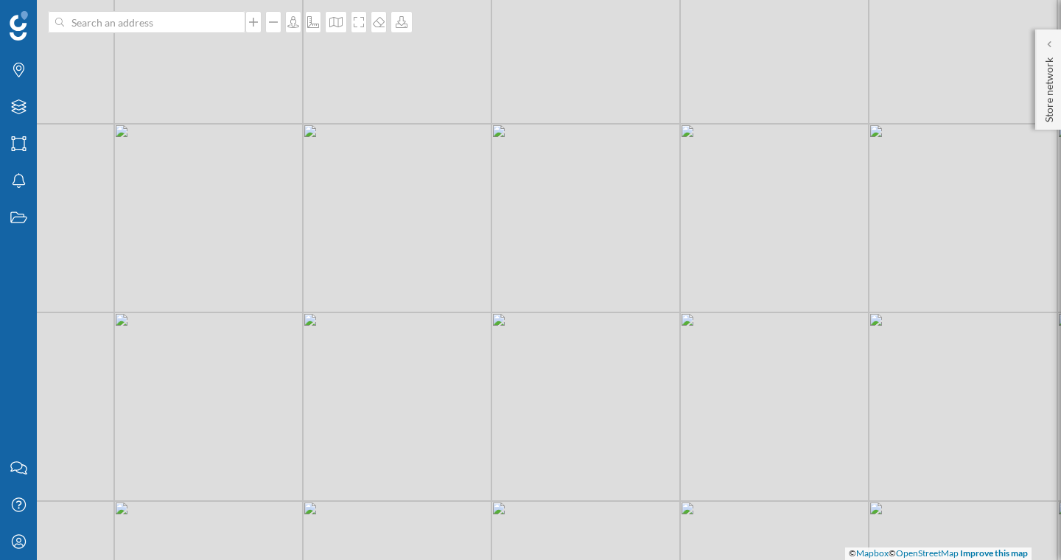
drag, startPoint x: 555, startPoint y: 328, endPoint x: 526, endPoint y: 164, distance: 166.9
click at [526, 164] on div "© Mapbox © OpenStreetMap Improve this map" at bounding box center [530, 280] width 1061 height 560
click at [1043, 54] on p "Store network" at bounding box center [1048, 87] width 15 height 71
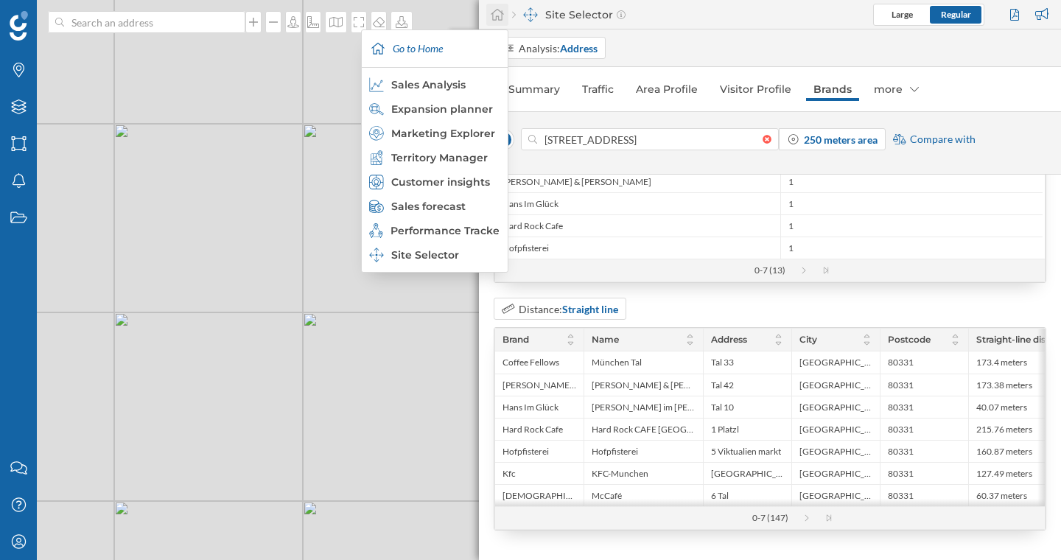
click at [504, 10] on icon at bounding box center [497, 14] width 15 height 13
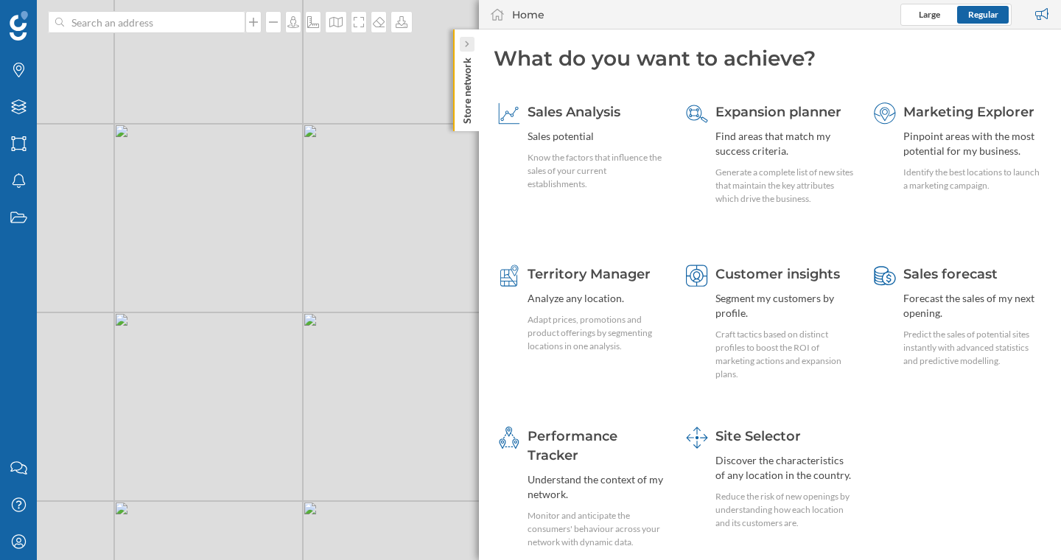
click at [470, 48] on div at bounding box center [467, 44] width 15 height 15
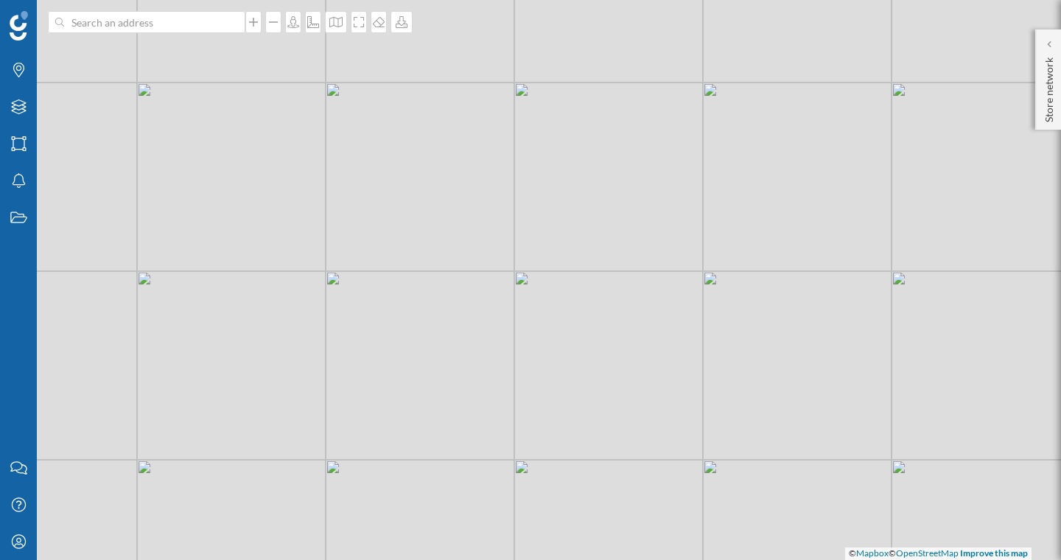
drag, startPoint x: 535, startPoint y: 295, endPoint x: 572, endPoint y: 231, distance: 73.3
click at [572, 231] on div "© Mapbox © OpenStreetMap Improve this map" at bounding box center [530, 280] width 1061 height 560
drag, startPoint x: 384, startPoint y: 245, endPoint x: 389, endPoint y: 270, distance: 25.4
click at [394, 272] on div "© Mapbox © OpenStreetMap Improve this map" at bounding box center [530, 280] width 1061 height 560
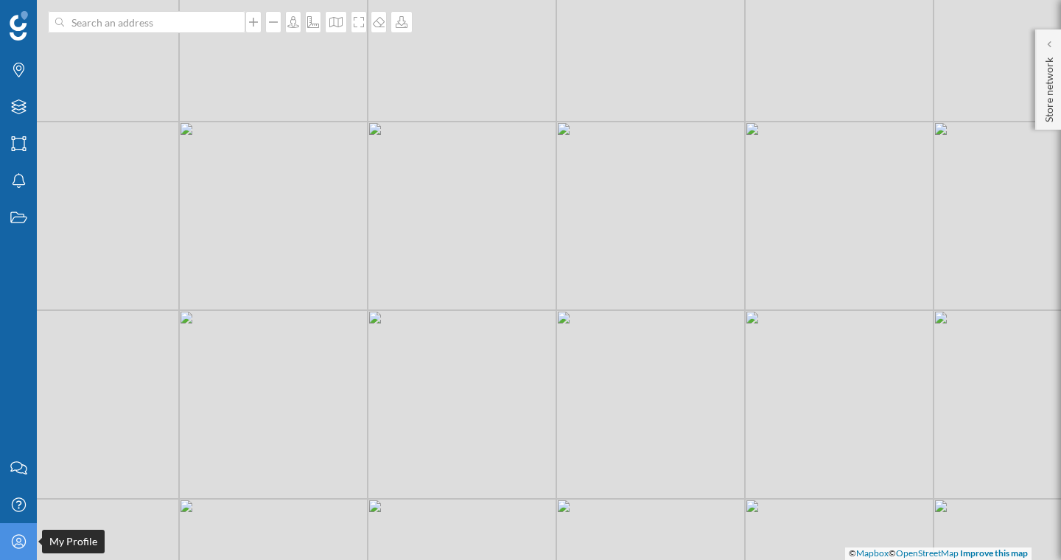
click at [18, 539] on icon "My Profile" at bounding box center [19, 541] width 18 height 15
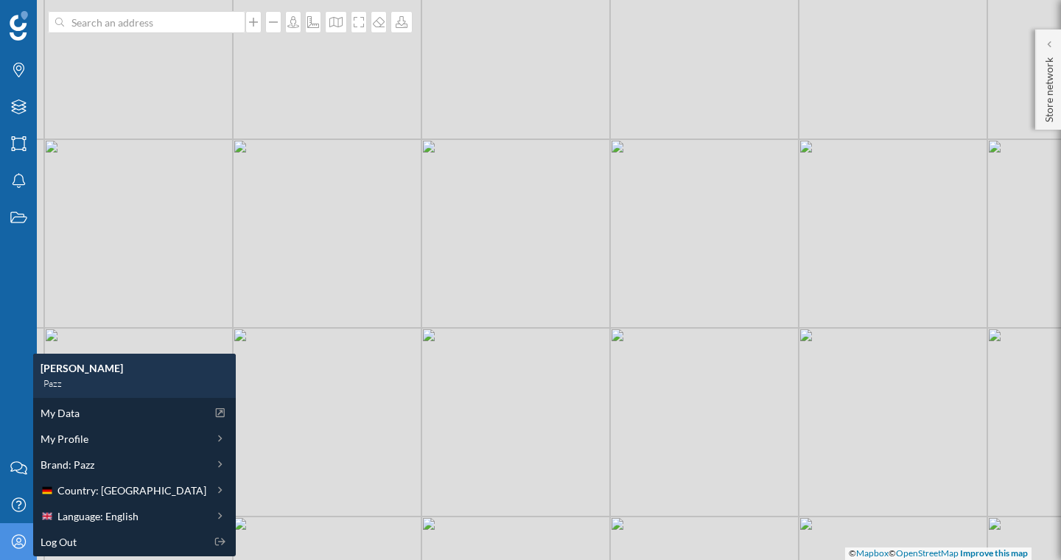
drag, startPoint x: 340, startPoint y: 213, endPoint x: 394, endPoint y: 230, distance: 57.1
click at [394, 230] on div "© Mapbox © OpenStreetMap Improve this map" at bounding box center [530, 280] width 1061 height 560
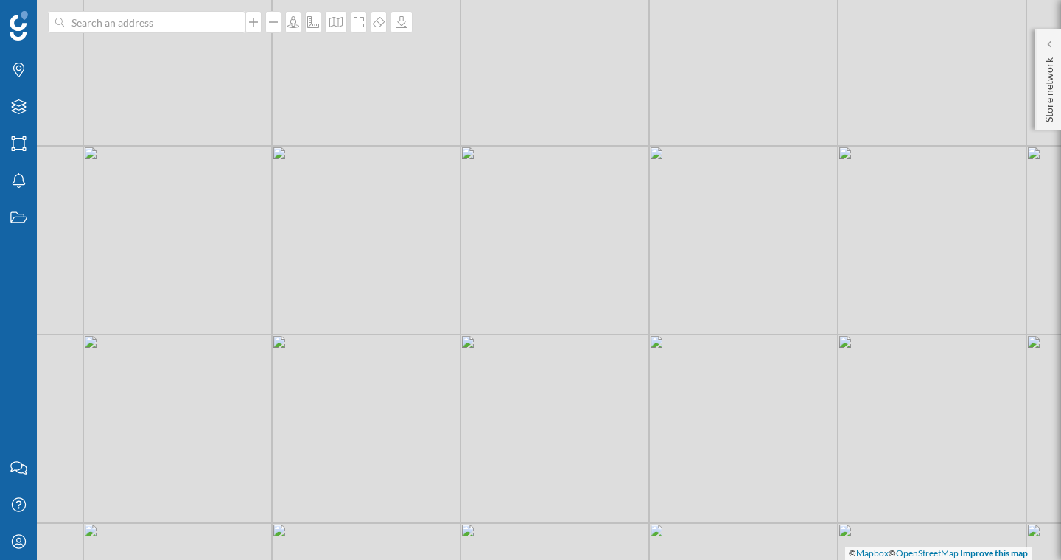
drag, startPoint x: 297, startPoint y: 183, endPoint x: 317, endPoint y: 192, distance: 22.4
click at [340, 188] on div "© Mapbox © OpenStreetMap Improve this map" at bounding box center [530, 280] width 1061 height 560
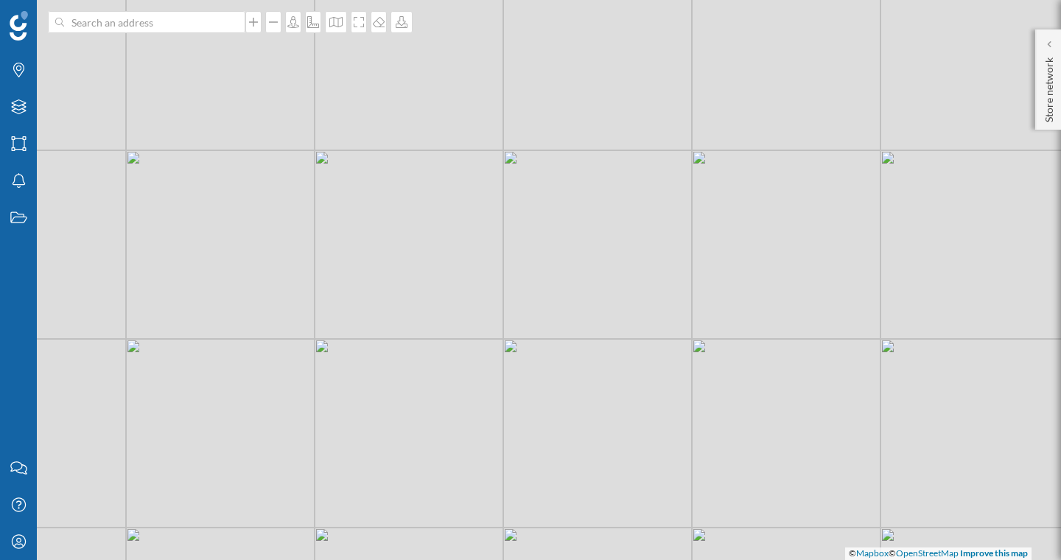
drag, startPoint x: 241, startPoint y: 291, endPoint x: 267, endPoint y: 295, distance: 26.9
click at [267, 295] on div "© Mapbox © OpenStreetMap Improve this map" at bounding box center [530, 280] width 1061 height 560
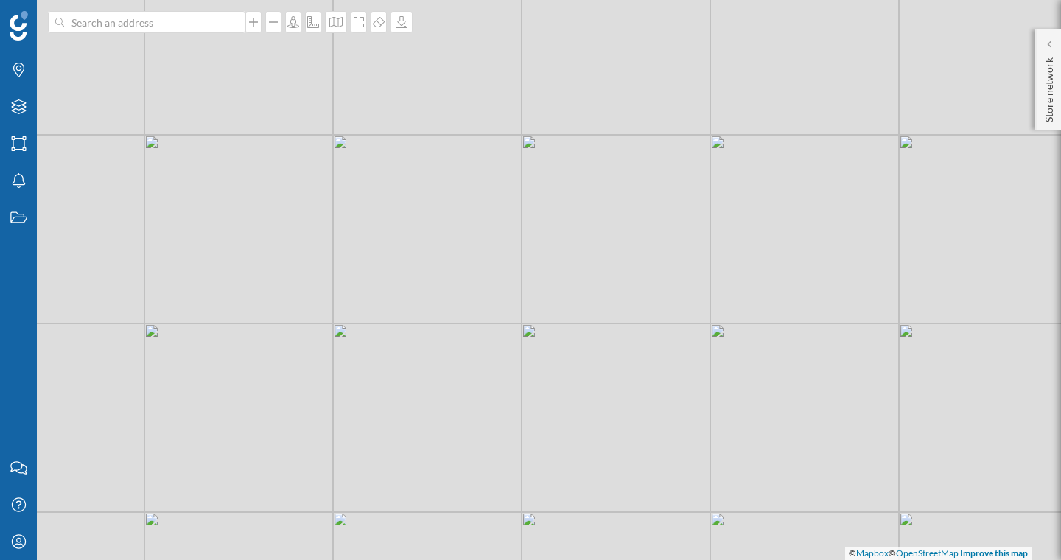
drag, startPoint x: 358, startPoint y: 189, endPoint x: 387, endPoint y: 195, distance: 29.3
click at [387, 195] on div "© Mapbox © OpenStreetMap Improve this map" at bounding box center [530, 280] width 1061 height 560
click at [21, 99] on icon "Layers" at bounding box center [19, 106] width 18 height 15
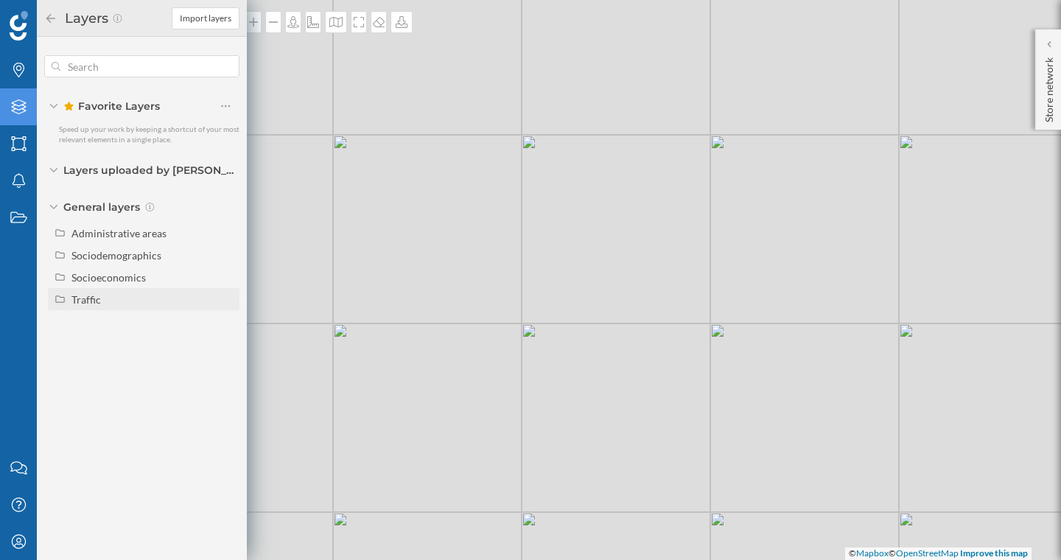
click at [103, 300] on div "Traffic" at bounding box center [152, 299] width 163 height 15
click at [229, 346] on input "Footfall" at bounding box center [230, 344] width 10 height 10
radio input "true"
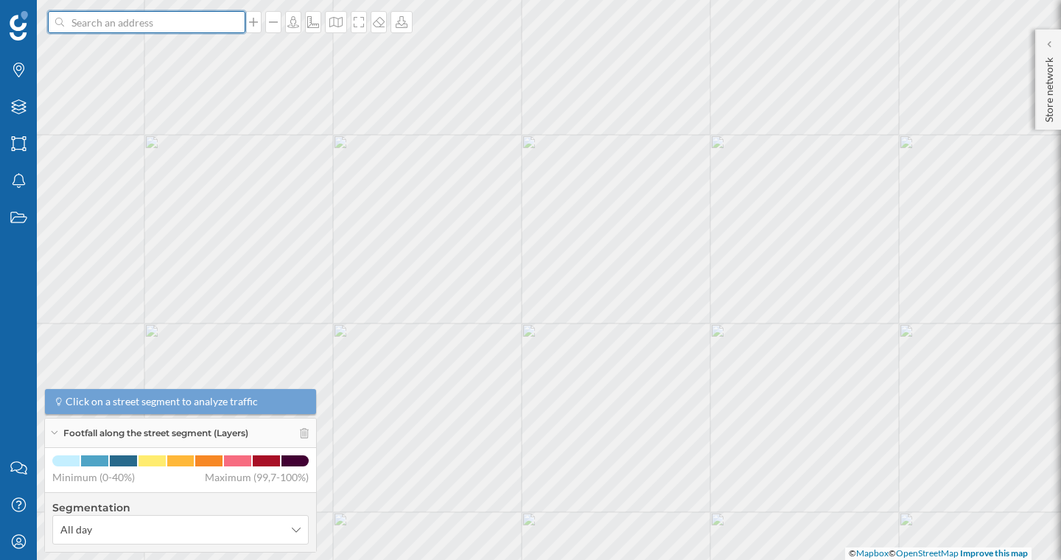
click at [141, 26] on input at bounding box center [146, 22] width 165 height 22
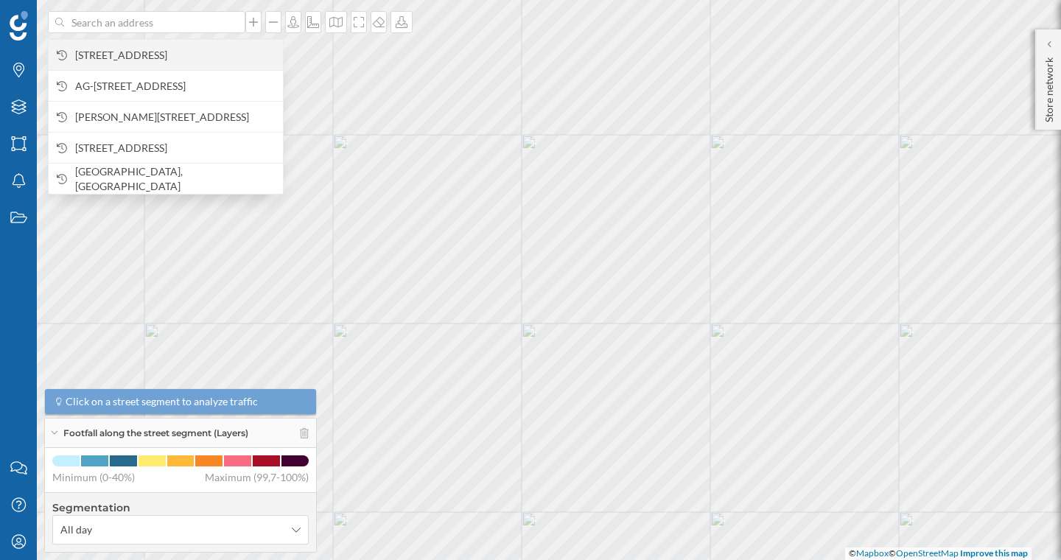
click at [116, 43] on div "[STREET_ADDRESS]" at bounding box center [166, 54] width 234 height 31
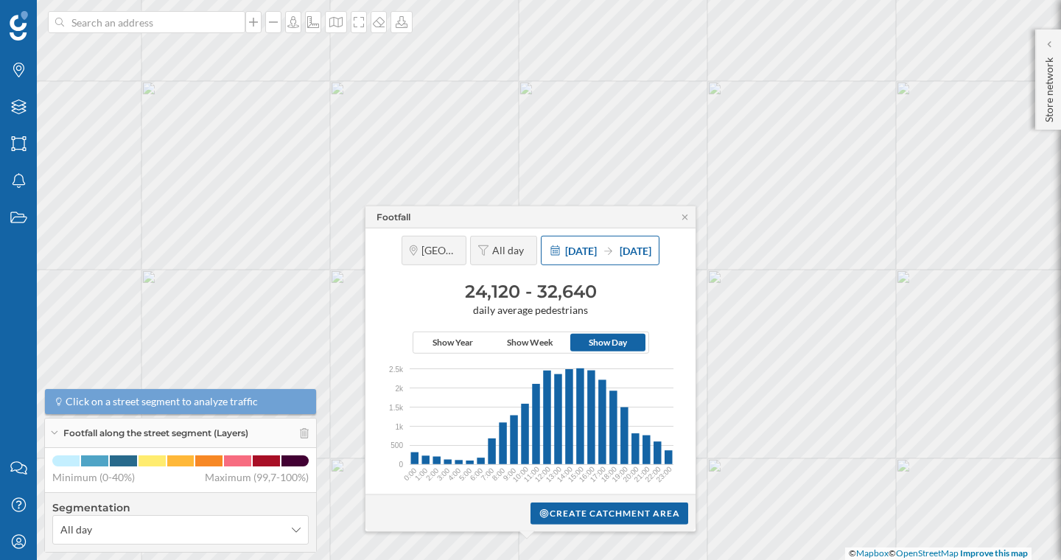
click at [565, 252] on span "[DATE]" at bounding box center [581, 250] width 32 height 13
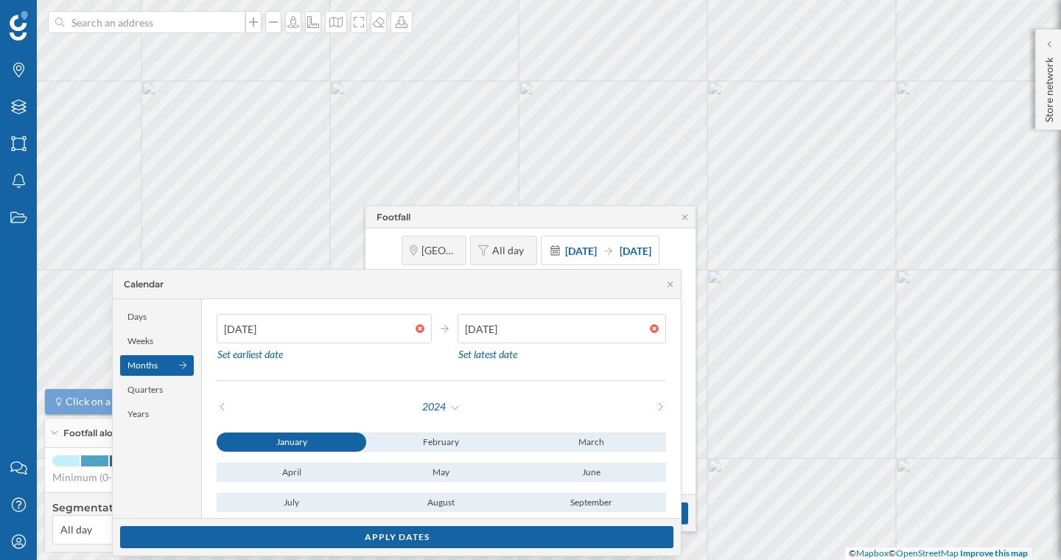
click at [597, 219] on div "Footfall" at bounding box center [530, 217] width 330 height 22
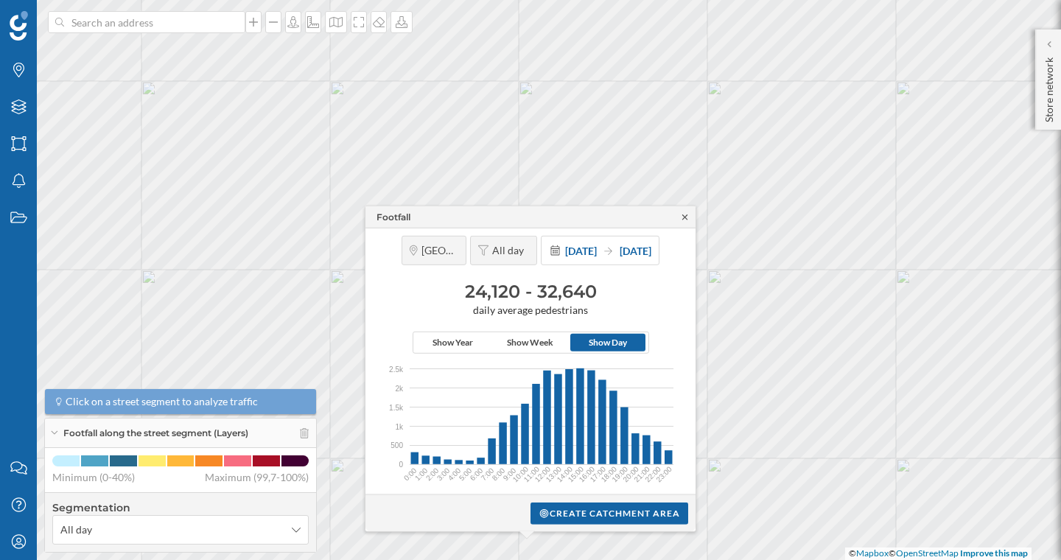
click at [685, 217] on icon at bounding box center [684, 216] width 5 height 5
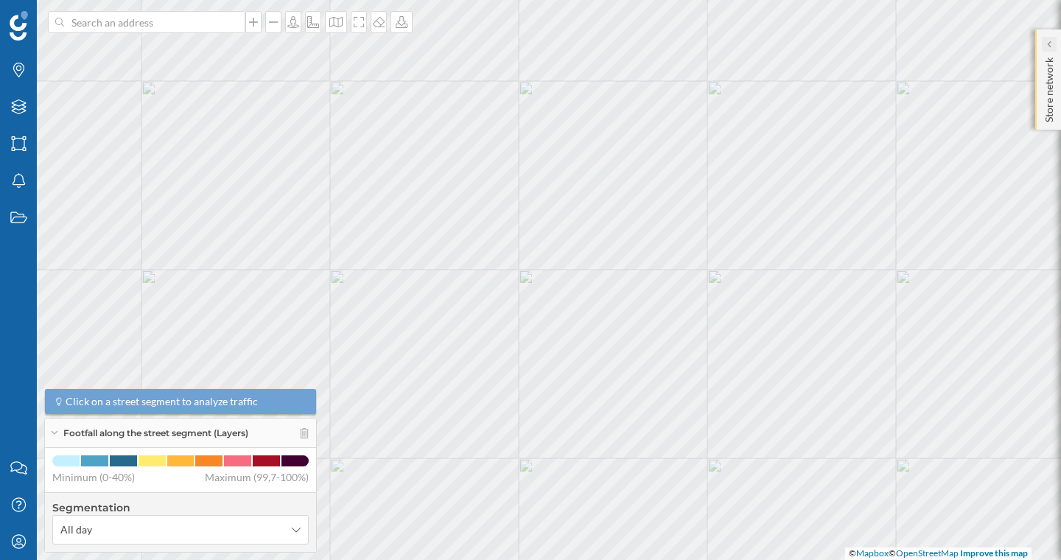
click at [1044, 51] on div at bounding box center [1048, 44] width 15 height 15
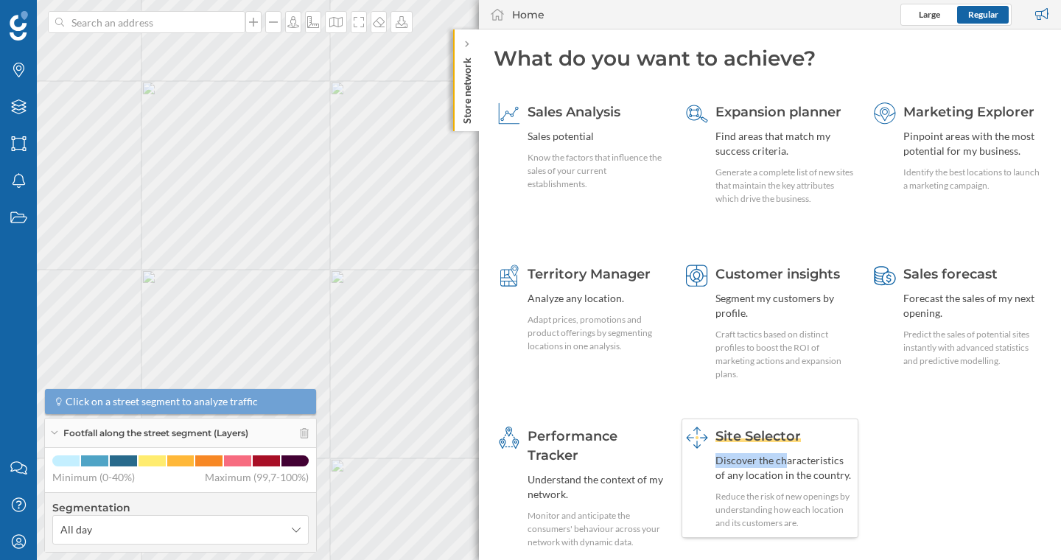
click at [781, 454] on div "Site Selector Discover the characteristics of any location in the country. Redu…" at bounding box center [784, 477] width 138 height 103
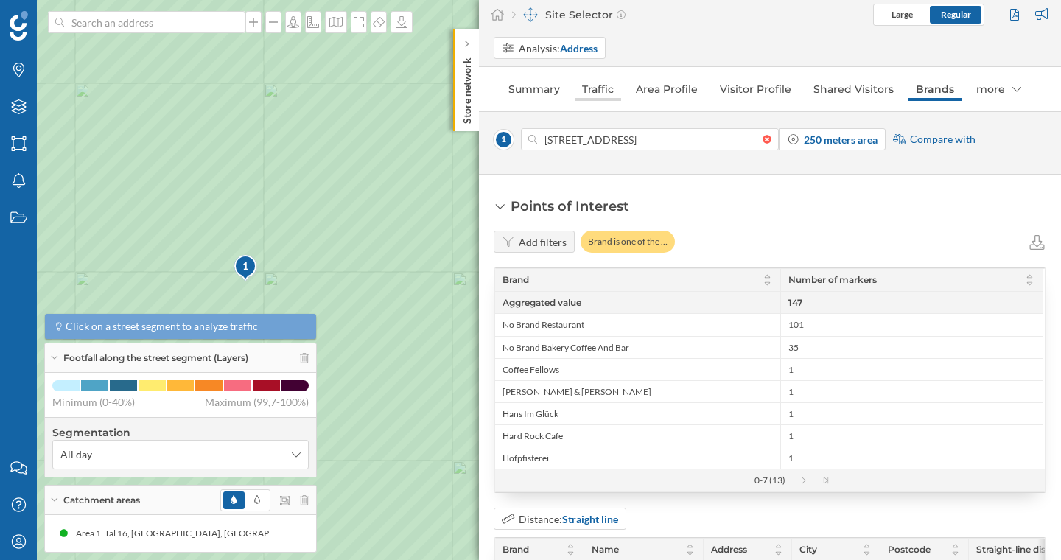
click at [610, 88] on link "Traffic" at bounding box center [597, 89] width 46 height 24
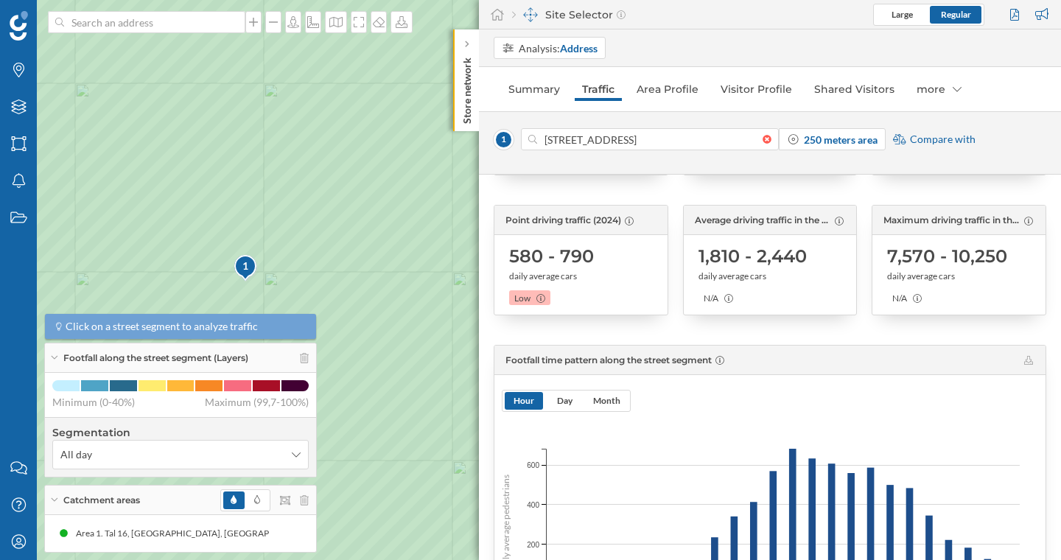
scroll to position [169, 0]
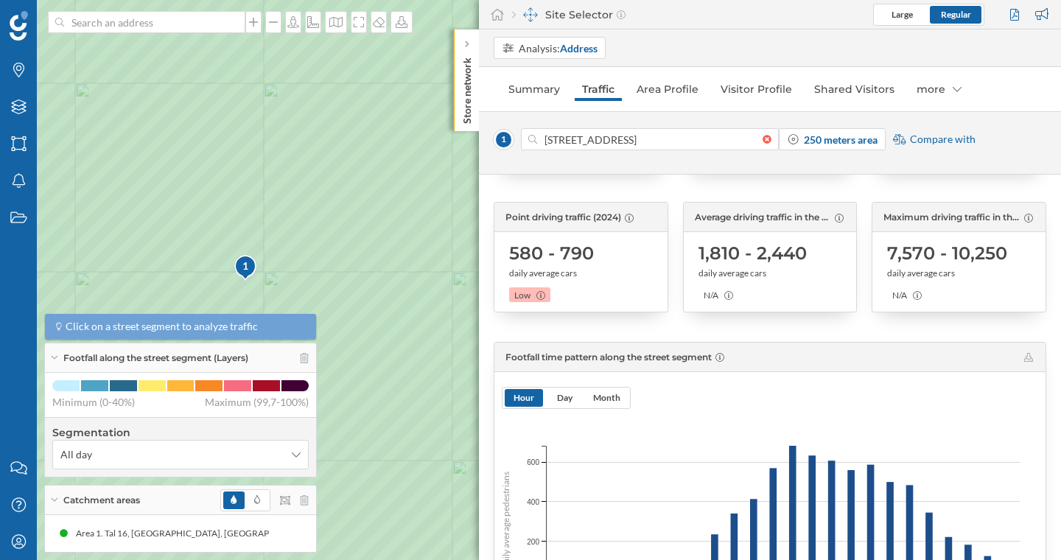
click at [54, 358] on icon at bounding box center [54, 358] width 7 height 4
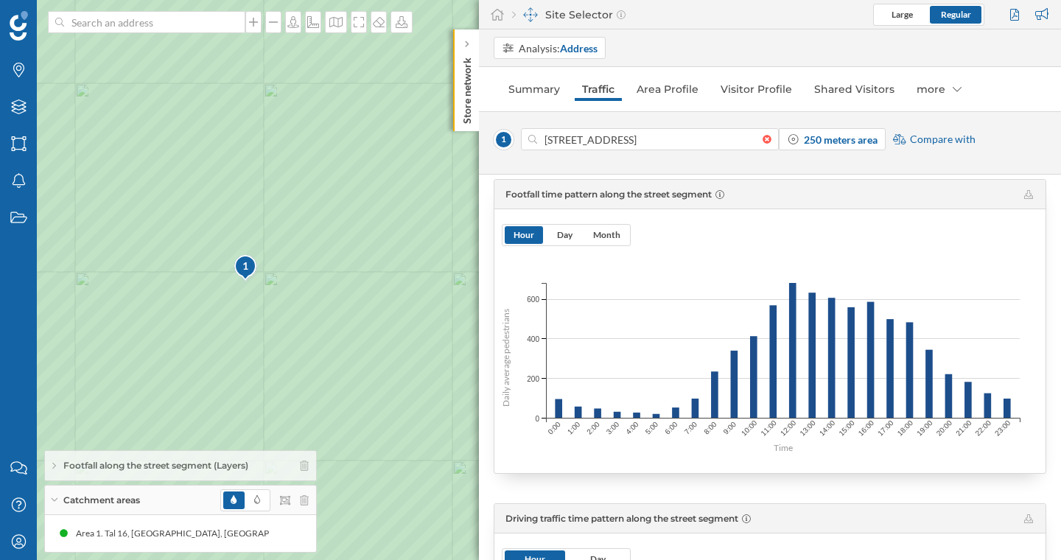
scroll to position [328, 0]
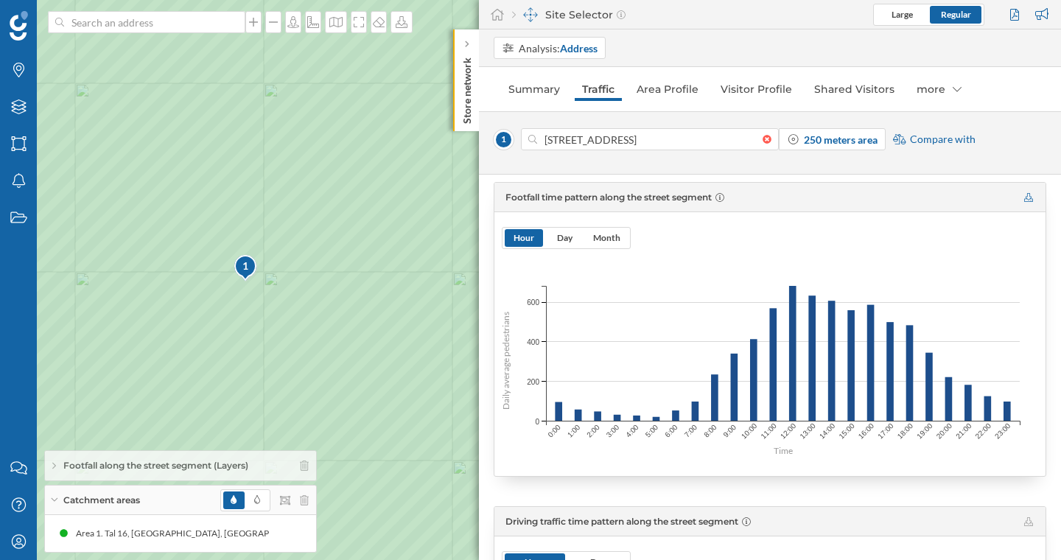
click at [1027, 196] on icon at bounding box center [1028, 197] width 9 height 9
click at [23, 186] on icon "Notifications" at bounding box center [19, 180] width 18 height 15
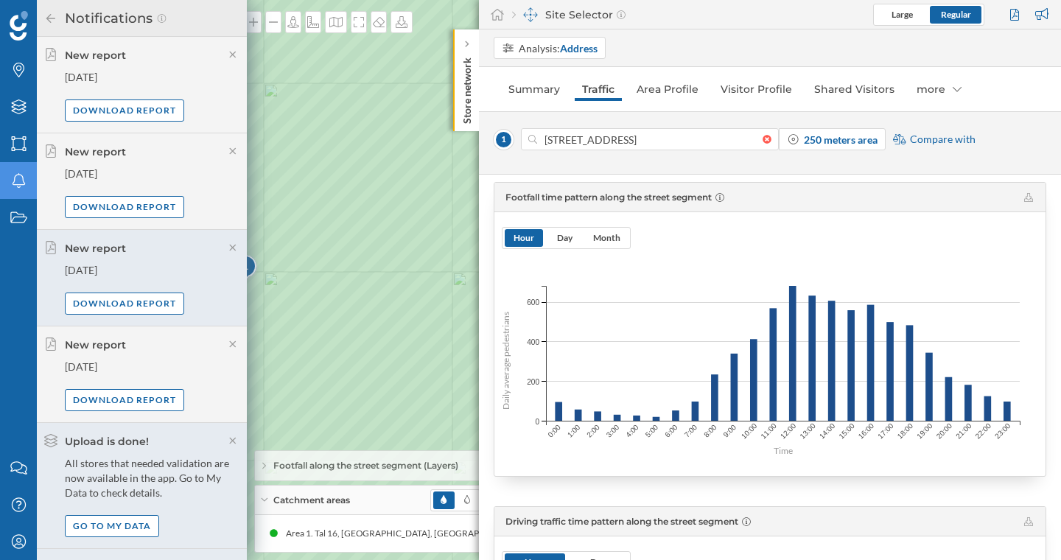
click at [52, 15] on icon at bounding box center [50, 18] width 13 height 10
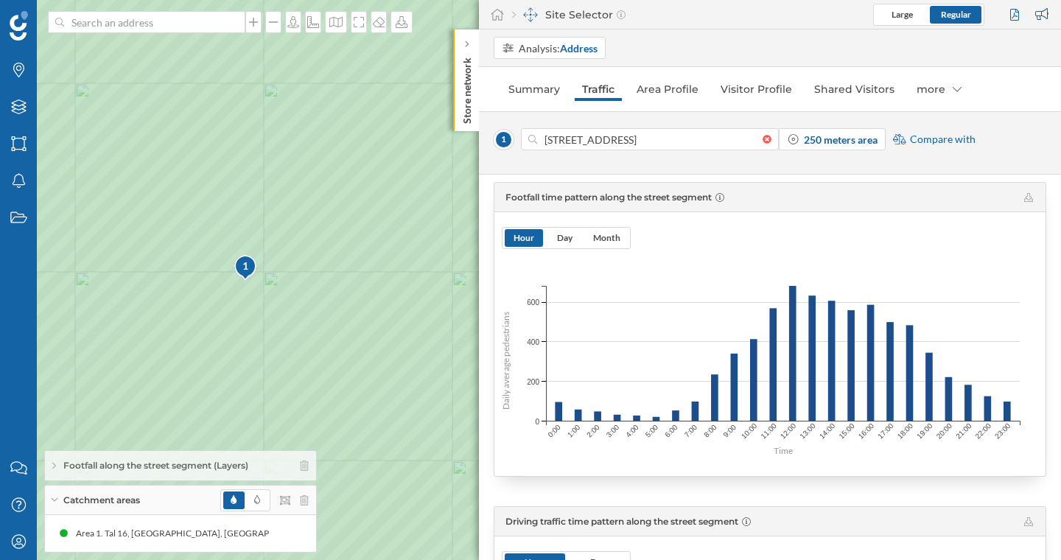
click at [646, 35] on div "Analysis: Address" at bounding box center [770, 48] width 582 height 38
click at [928, 60] on div "Analysis: Address" at bounding box center [770, 48] width 582 height 38
click at [641, 6] on div "Site Selector Large Regular" at bounding box center [770, 14] width 582 height 29
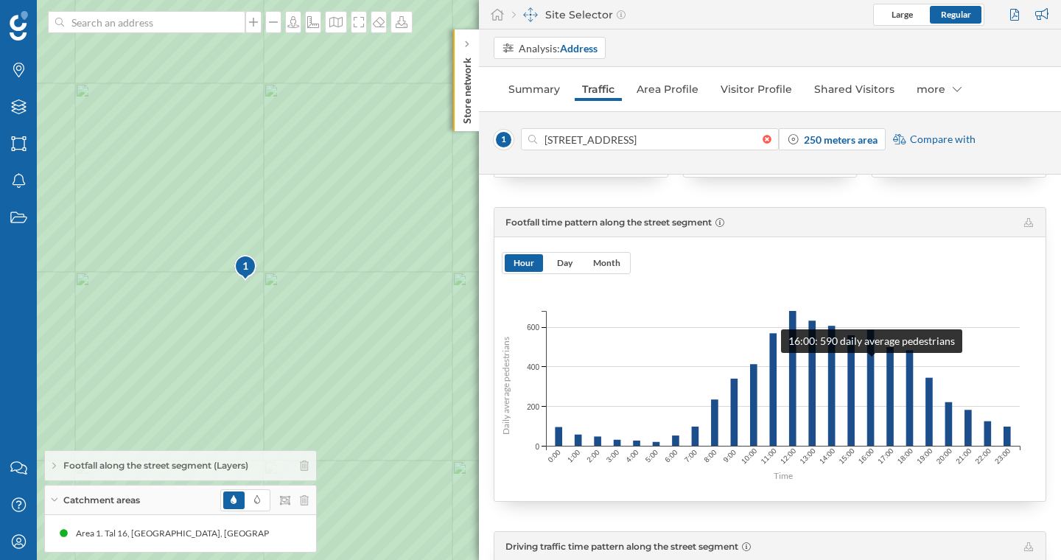
scroll to position [305, 0]
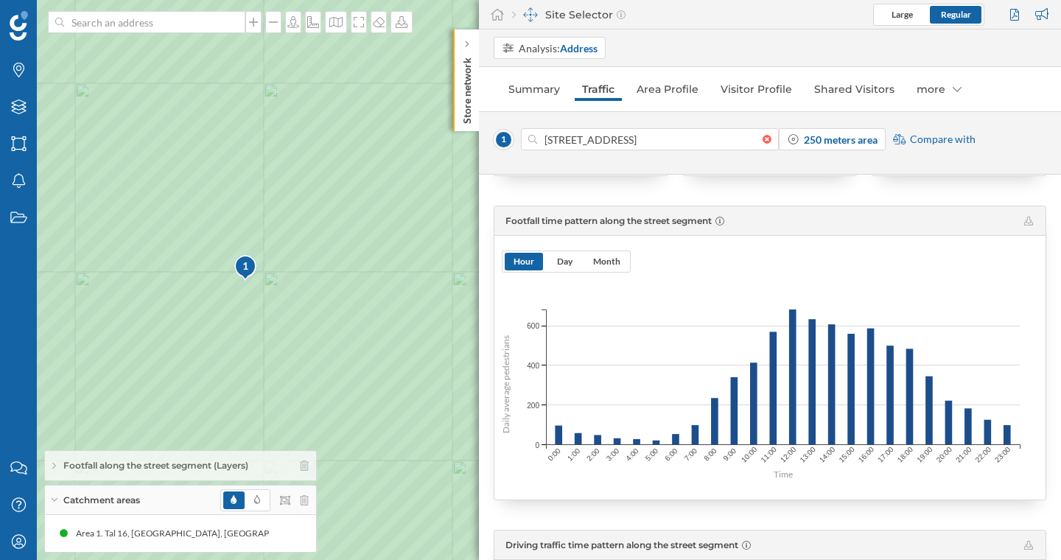
drag, startPoint x: 465, startPoint y: 40, endPoint x: 475, endPoint y: 41, distance: 9.7
click at [465, 40] on icon at bounding box center [466, 44] width 4 height 9
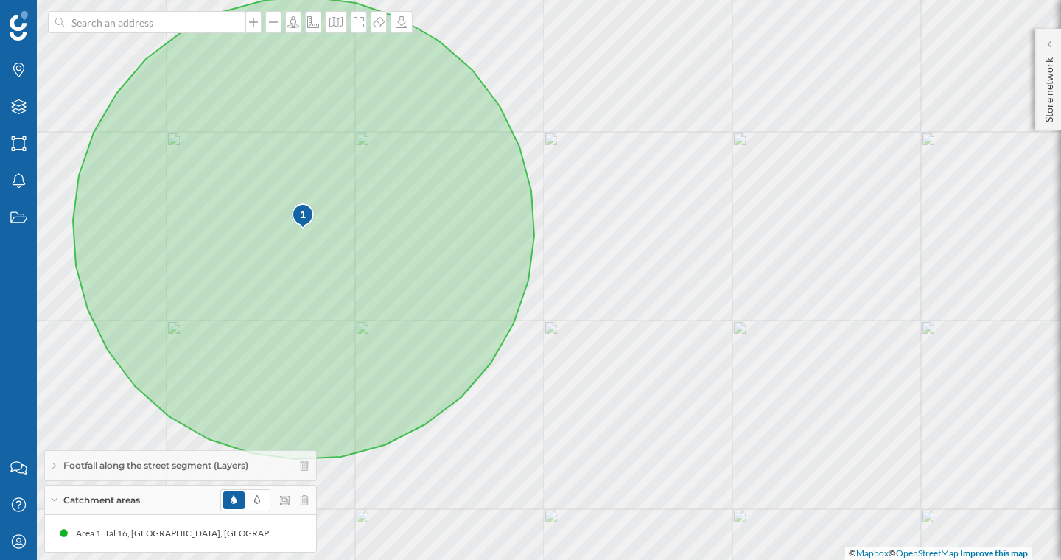
click at [55, 464] on icon at bounding box center [54, 466] width 4 height 8
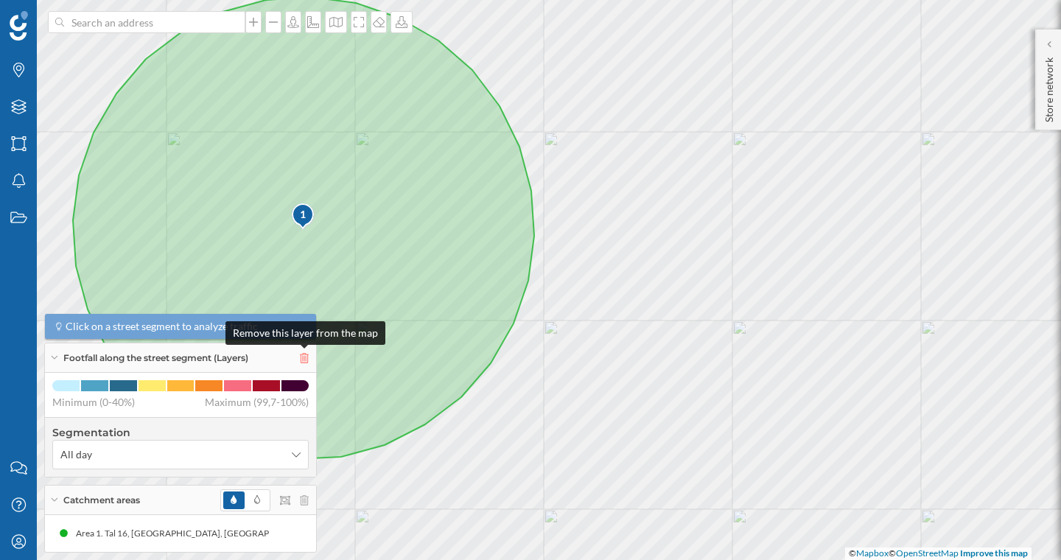
click at [304, 358] on icon at bounding box center [304, 358] width 9 height 10
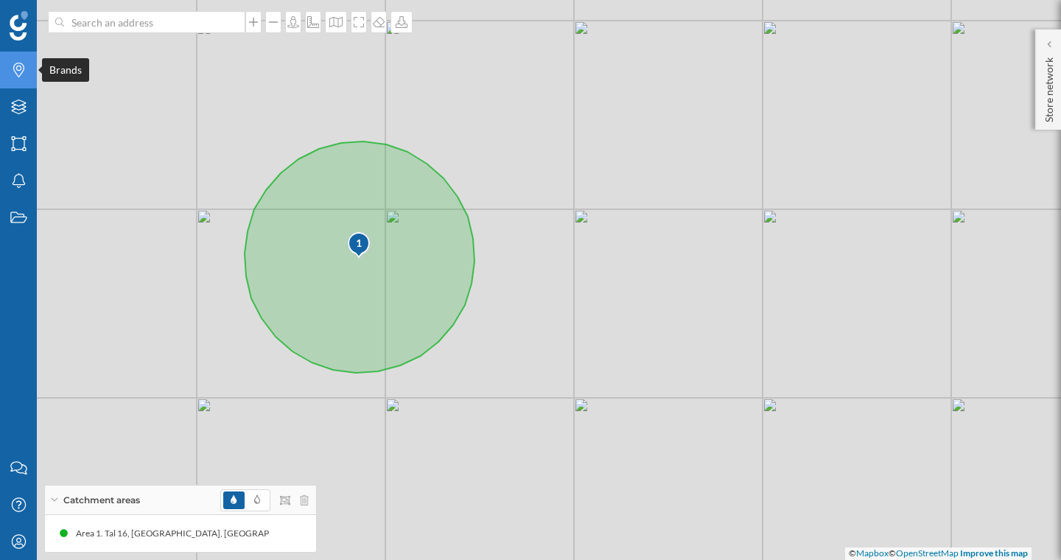
click at [24, 74] on icon "Brands" at bounding box center [19, 70] width 18 height 15
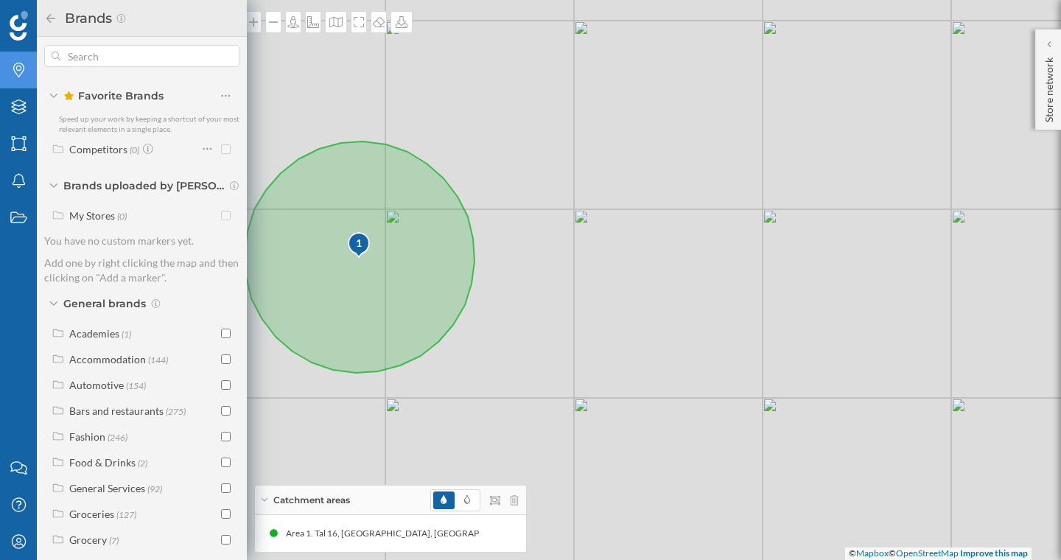
scroll to position [22, 0]
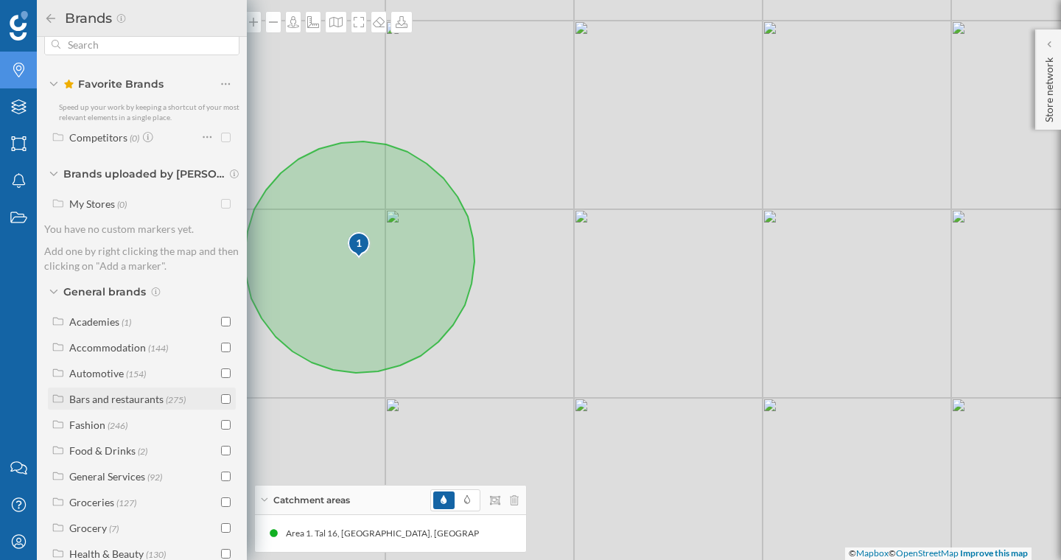
click at [223, 396] on input "checkbox" at bounding box center [226, 399] width 10 height 10
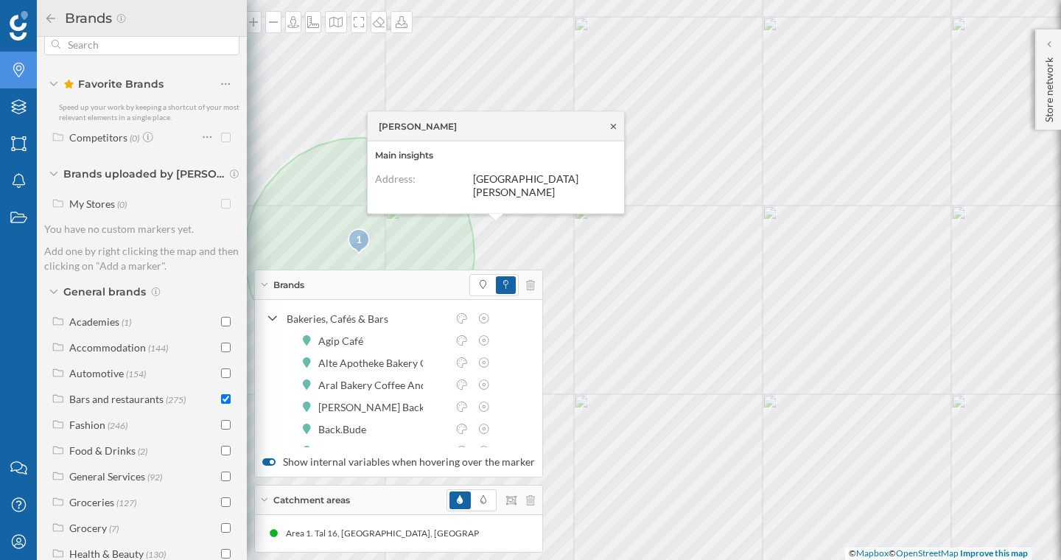
click at [616, 130] on icon at bounding box center [613, 126] width 11 height 9
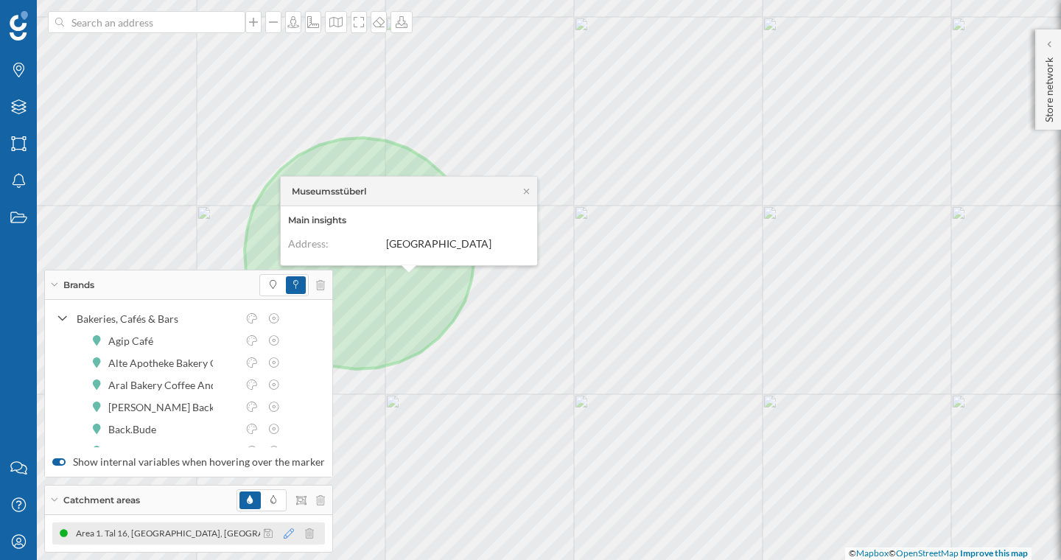
click at [284, 537] on icon at bounding box center [289, 533] width 10 height 10
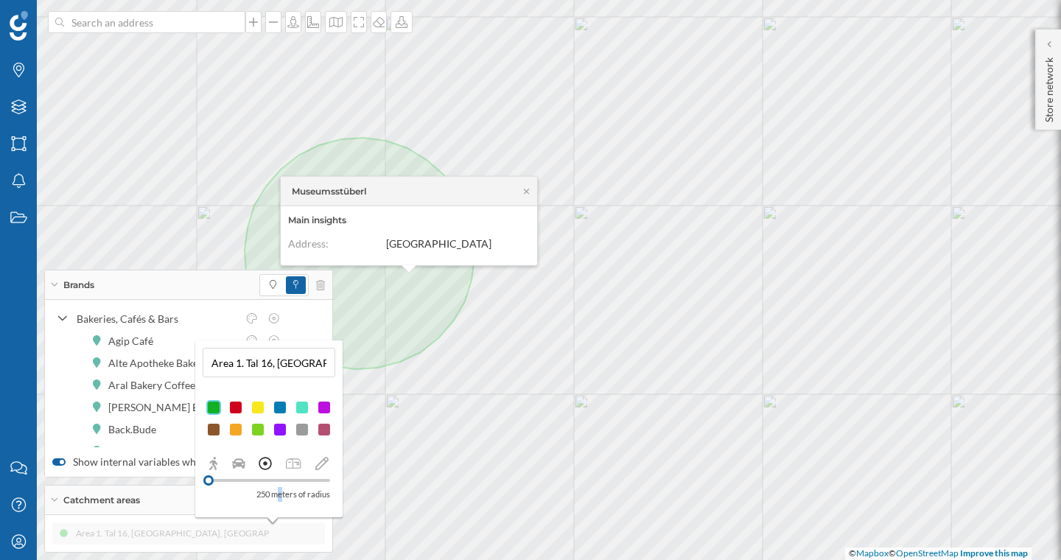
click at [275, 496] on p "250 meters of radius" at bounding box center [293, 494] width 74 height 15
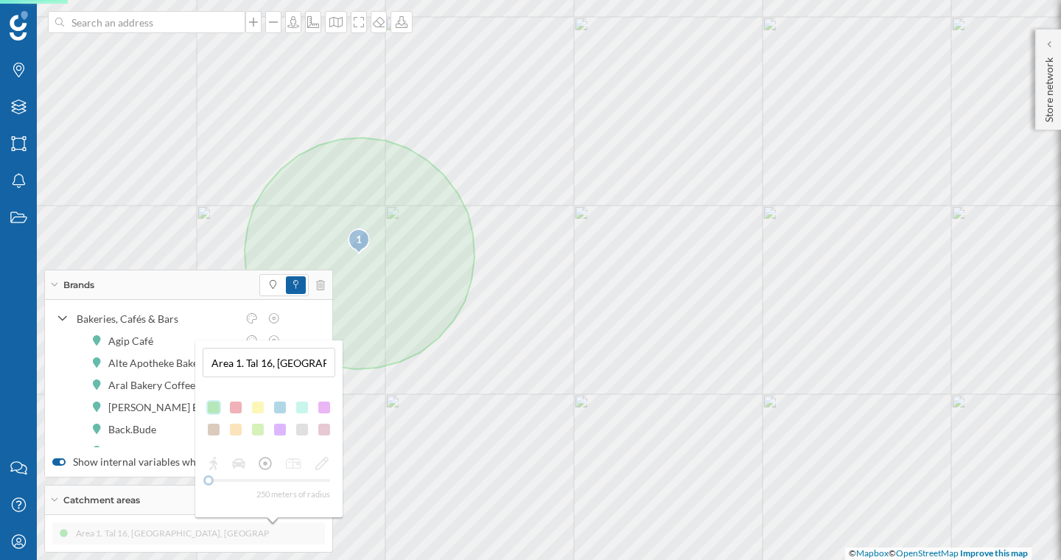
click at [316, 468] on div "250 meters of radius" at bounding box center [269, 478] width 133 height 46
click at [264, 465] on icon at bounding box center [265, 463] width 13 height 13
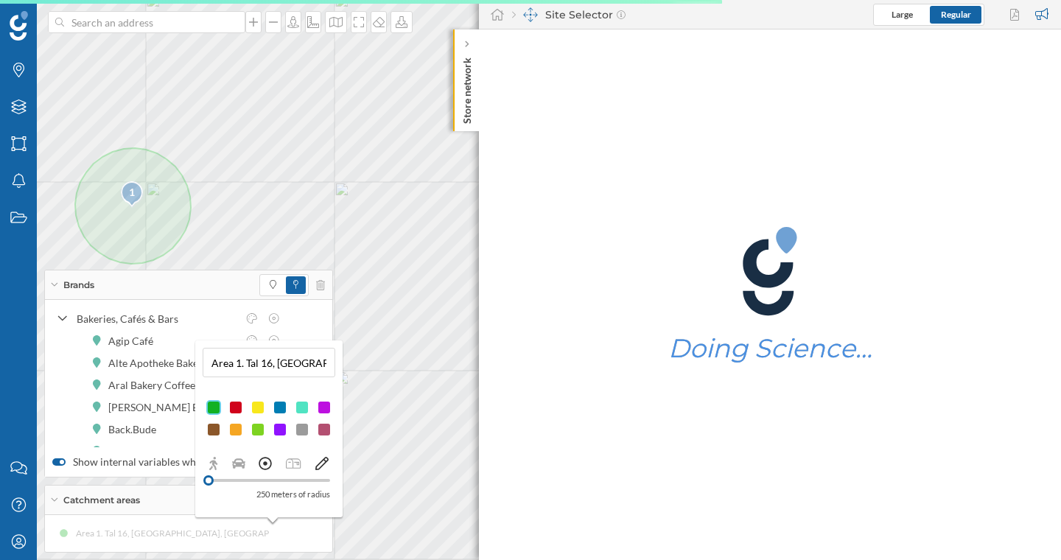
click at [318, 465] on icon at bounding box center [321, 463] width 13 height 13
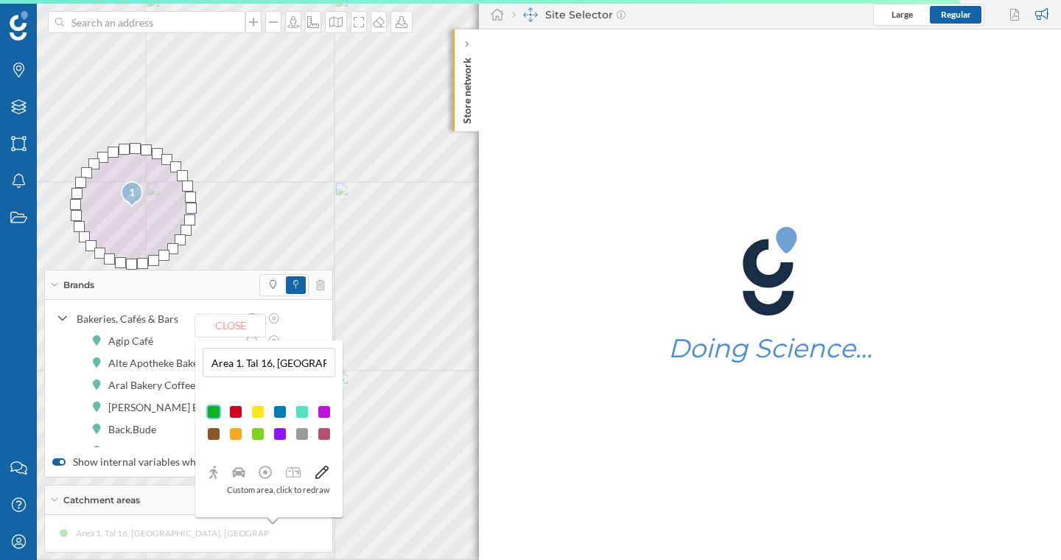
click at [283, 488] on p "Custom area, click to redraw" at bounding box center [278, 489] width 103 height 15
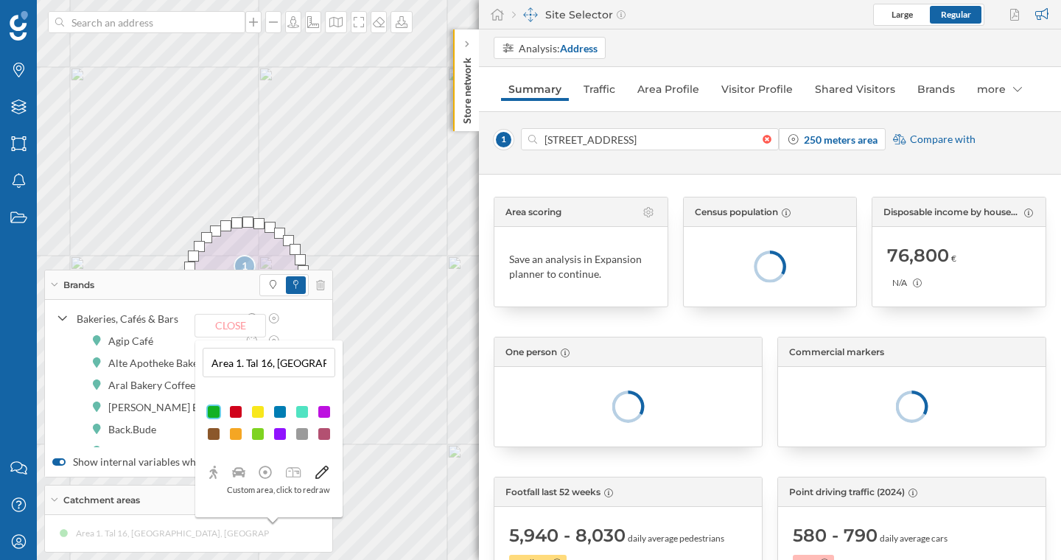
click at [57, 281] on div "Brands" at bounding box center [188, 284] width 287 height 29
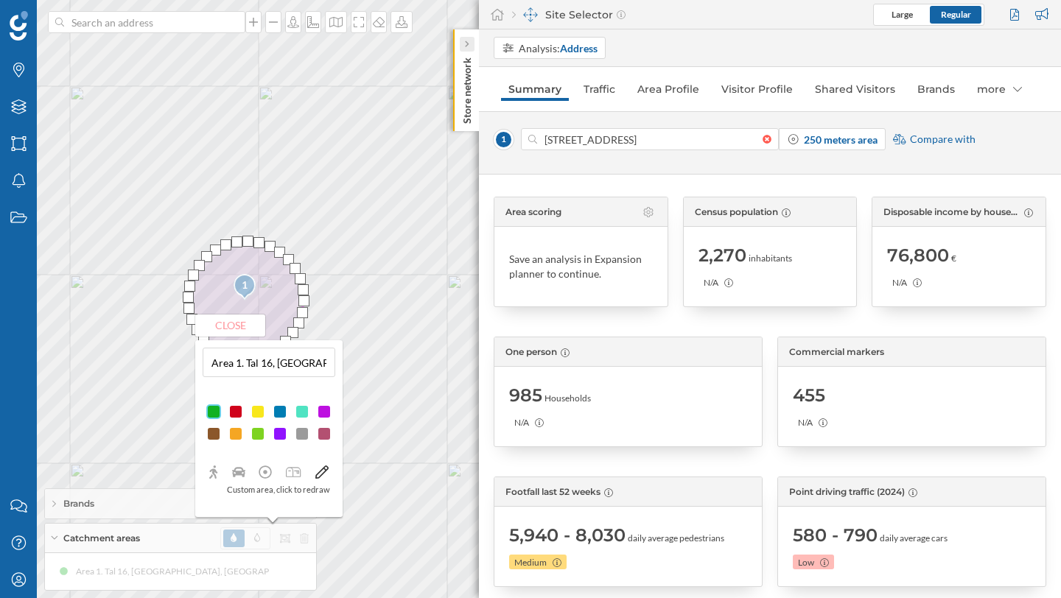
click at [470, 46] on div at bounding box center [467, 44] width 15 height 15
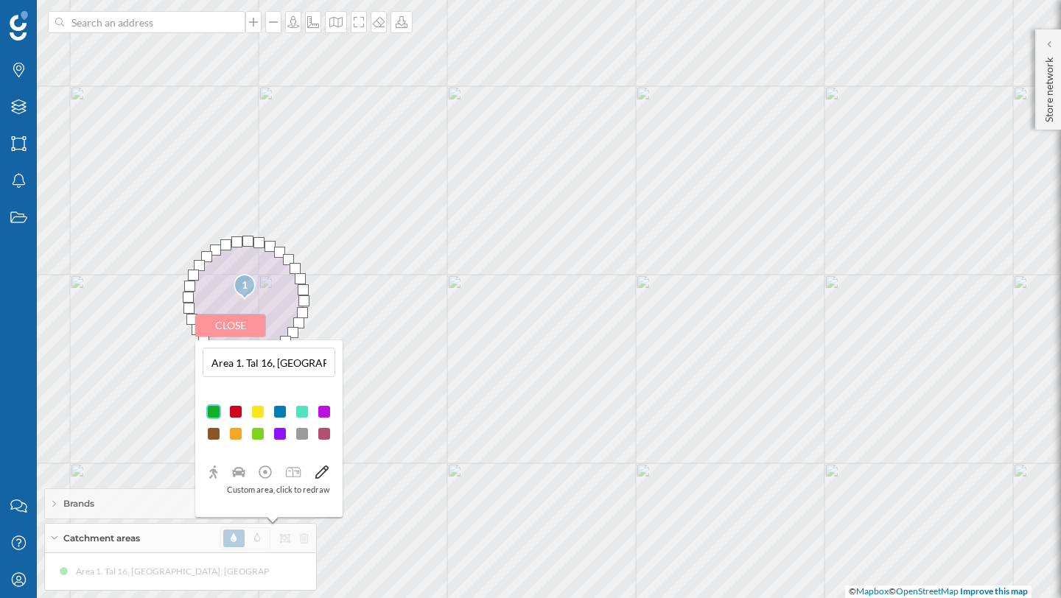
click at [239, 331] on button "Close" at bounding box center [230, 325] width 70 height 22
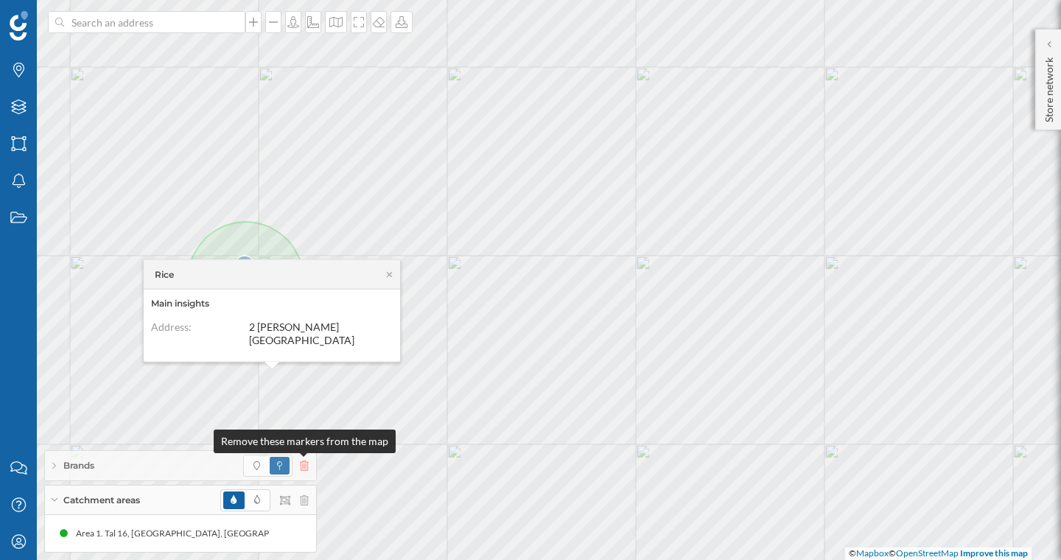
click at [304, 468] on icon at bounding box center [304, 465] width 9 height 10
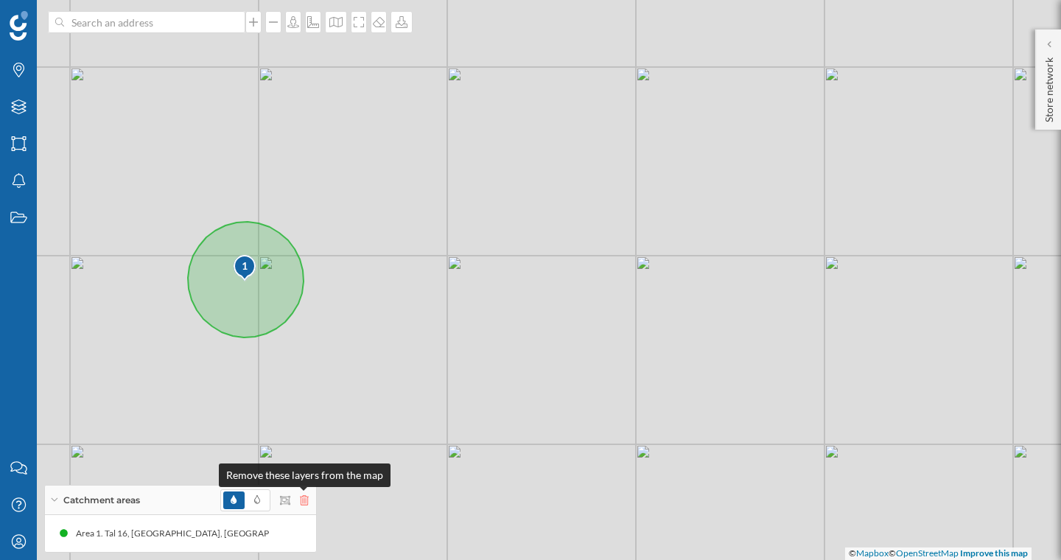
click at [304, 496] on icon at bounding box center [304, 500] width 9 height 10
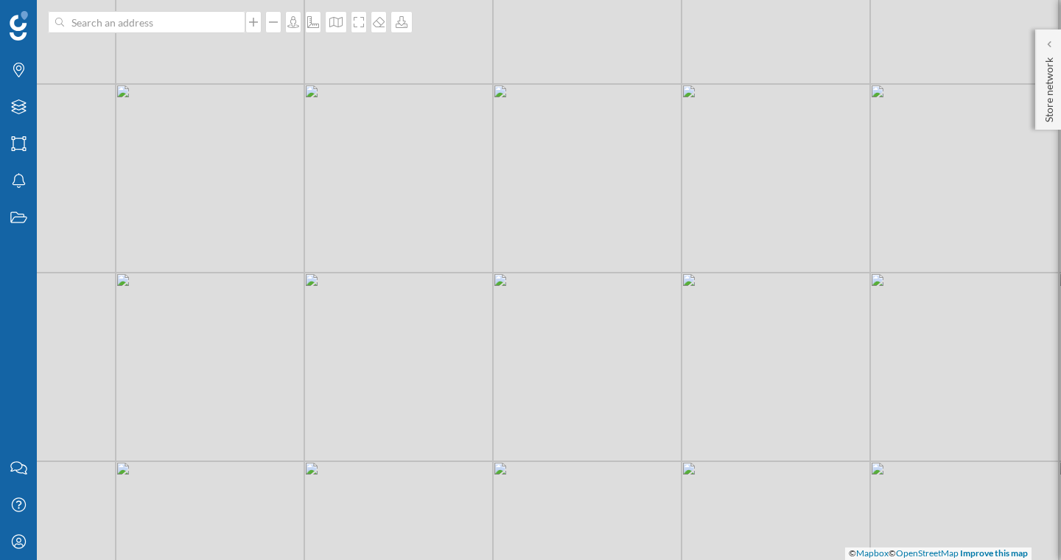
drag, startPoint x: 220, startPoint y: 151, endPoint x: 261, endPoint y: 167, distance: 44.3
click at [261, 167] on div "© Mapbox © OpenStreetMap Improve this map" at bounding box center [530, 280] width 1061 height 560
click at [1052, 52] on p "Store network" at bounding box center [1048, 87] width 15 height 71
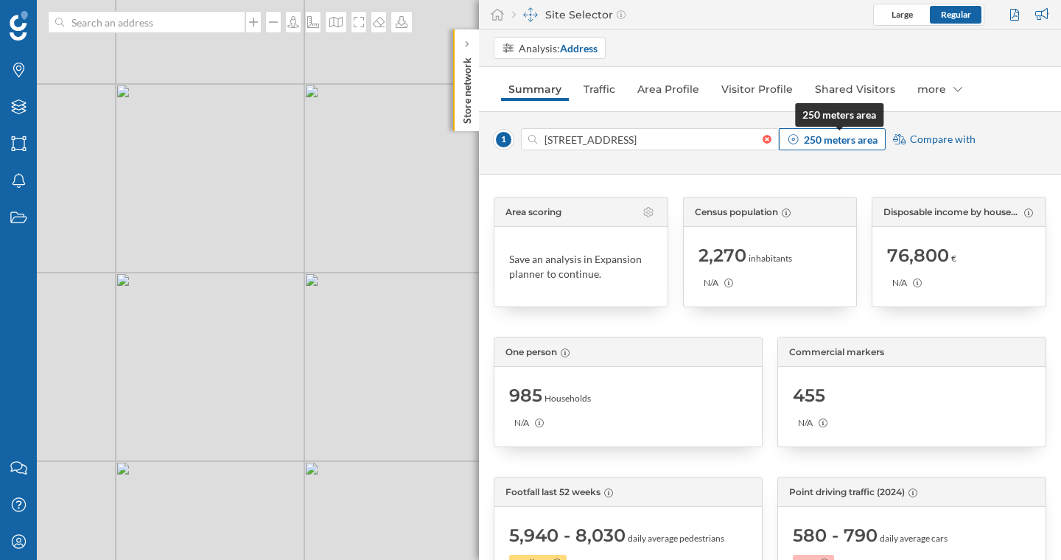
click at [833, 141] on strong "250 meters area" at bounding box center [841, 139] width 74 height 13
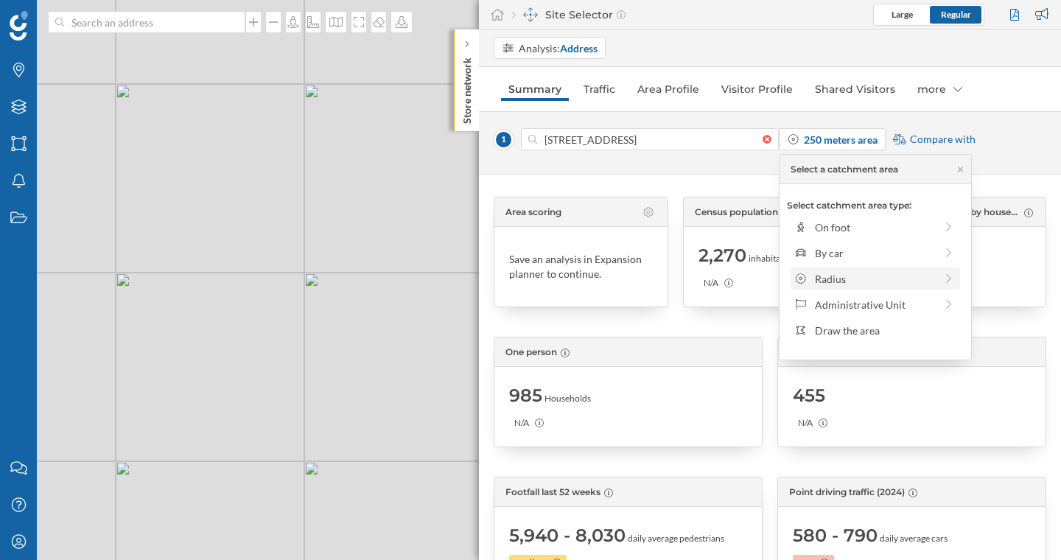
click at [842, 277] on div "Radius" at bounding box center [875, 278] width 120 height 15
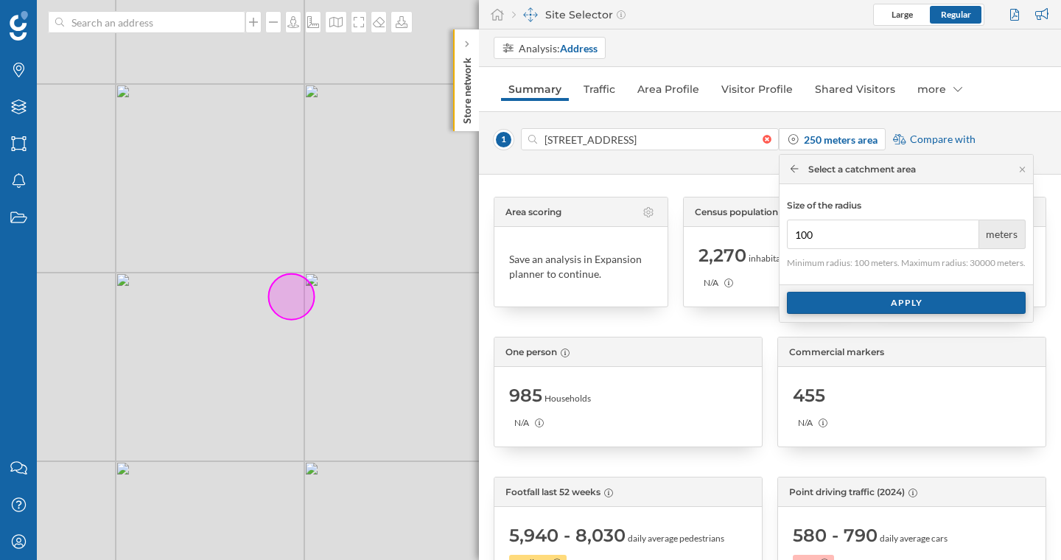
click at [843, 298] on div "Apply" at bounding box center [906, 303] width 239 height 22
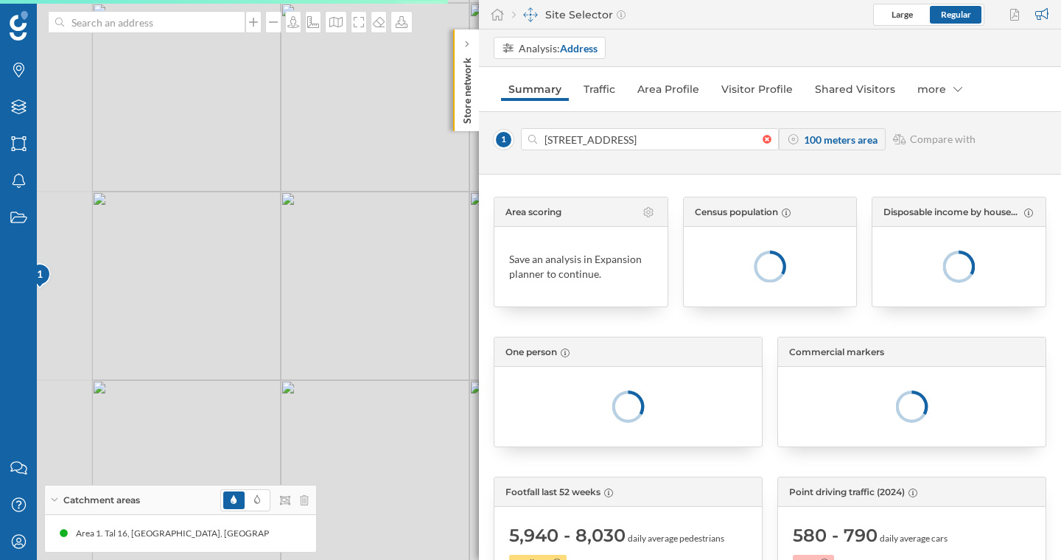
drag, startPoint x: 234, startPoint y: 281, endPoint x: 681, endPoint y: 236, distance: 448.5
click at [680, 236] on div "Brands Layers Areas Notifications States Contact us Help Center My Profile Catc…" at bounding box center [530, 280] width 1061 height 560
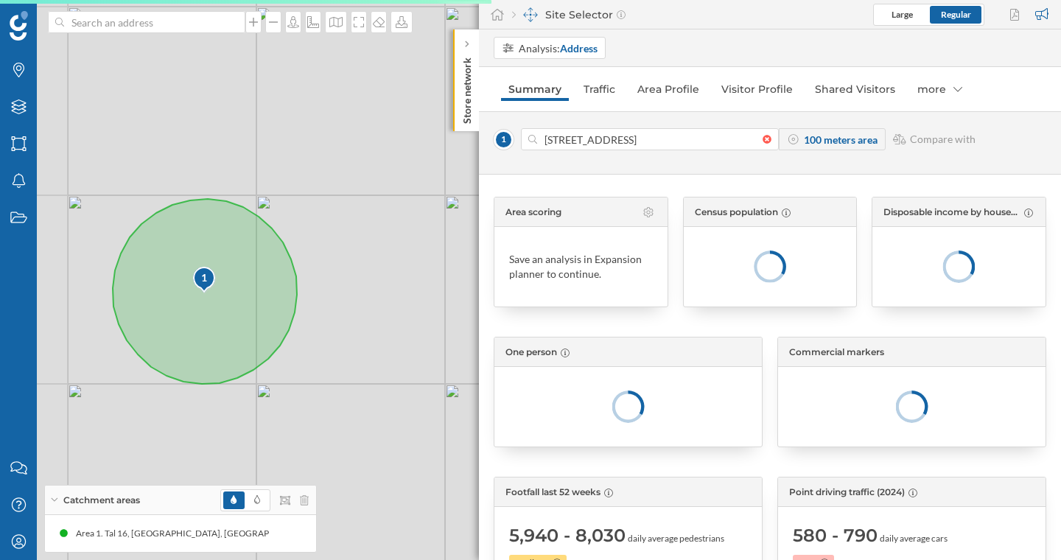
drag, startPoint x: 437, startPoint y: 237, endPoint x: 472, endPoint y: 230, distance: 36.1
click at [471, 232] on div "1 © Mapbox © OpenStreetMap Improve this map" at bounding box center [530, 280] width 1061 height 560
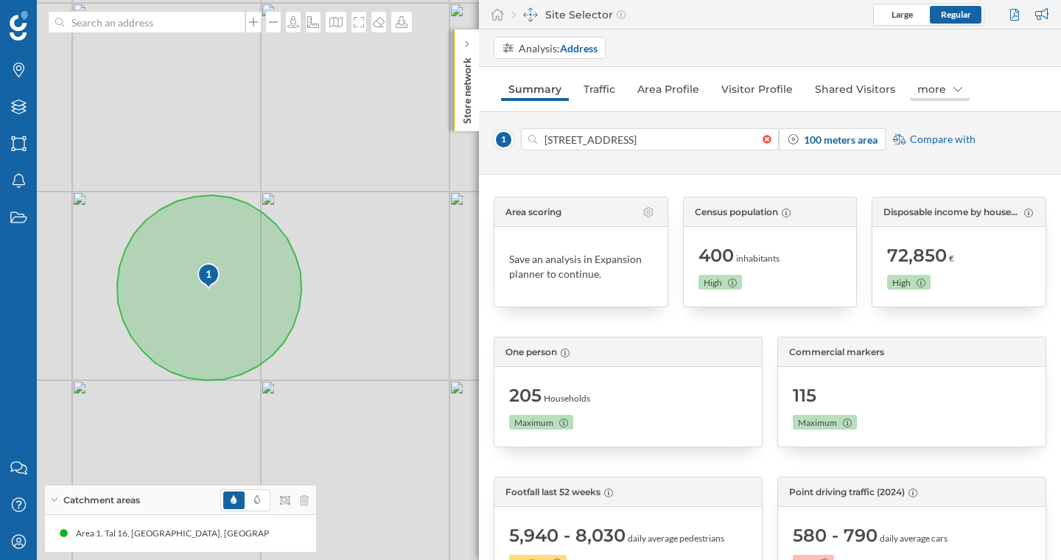
click at [925, 91] on div "more" at bounding box center [940, 89] width 60 height 24
click at [944, 122] on div "Brands" at bounding box center [950, 120] width 94 height 15
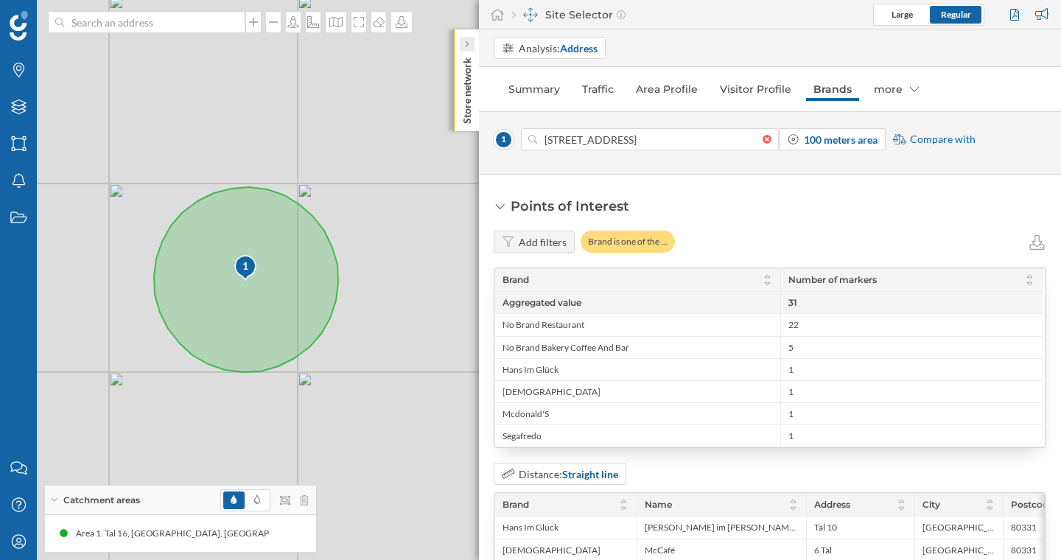
click at [467, 45] on icon at bounding box center [467, 44] width 4 height 7
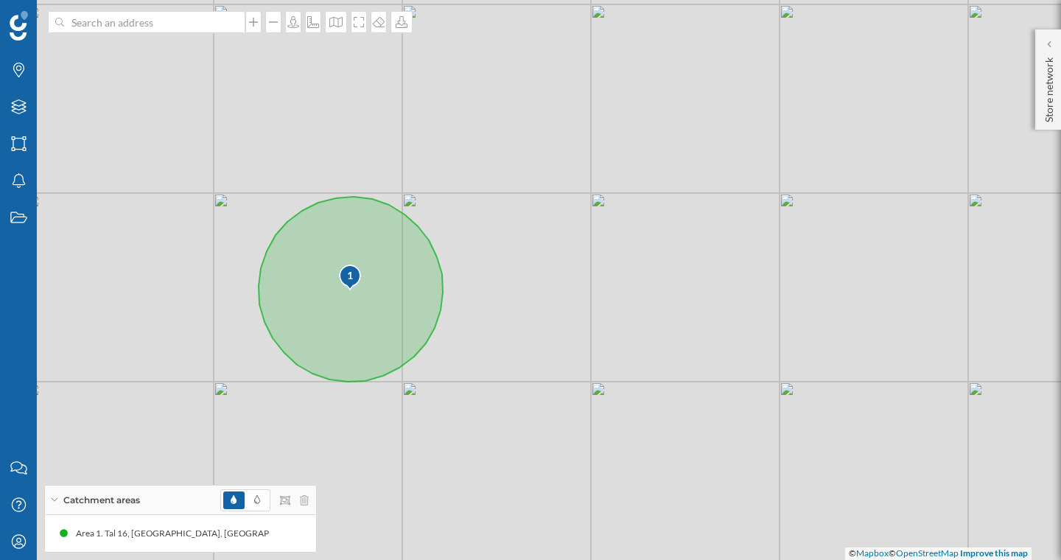
drag, startPoint x: 217, startPoint y: 118, endPoint x: 275, endPoint y: 118, distance: 57.4
click at [275, 118] on div "1 © Mapbox © OpenStreetMap Improve this map" at bounding box center [530, 280] width 1061 height 560
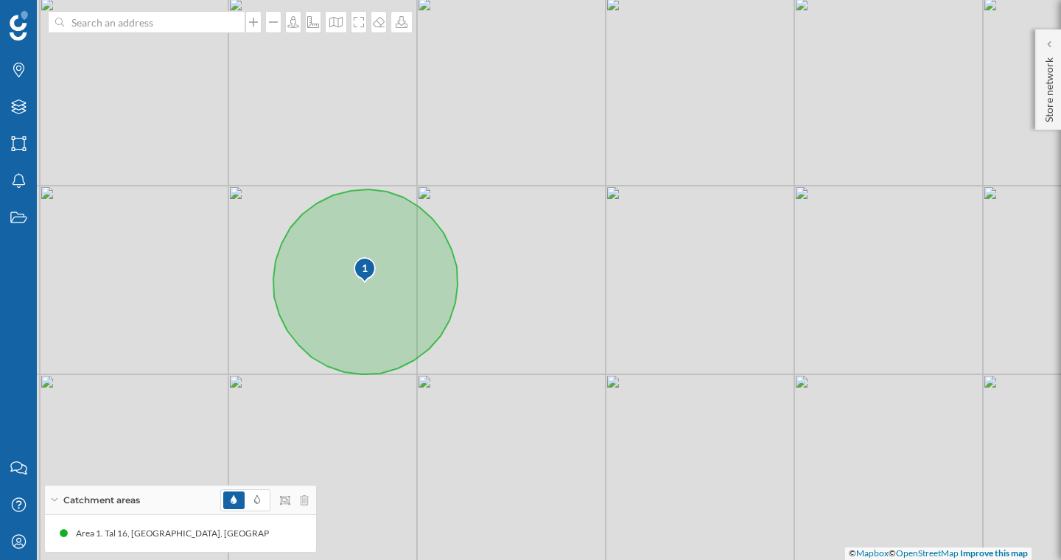
drag, startPoint x: 490, startPoint y: 172, endPoint x: 504, endPoint y: 164, distance: 16.5
click at [504, 164] on div "1 © Mapbox © OpenStreetMap Improve this map" at bounding box center [530, 280] width 1061 height 560
click at [26, 113] on icon "Layers" at bounding box center [19, 106] width 18 height 15
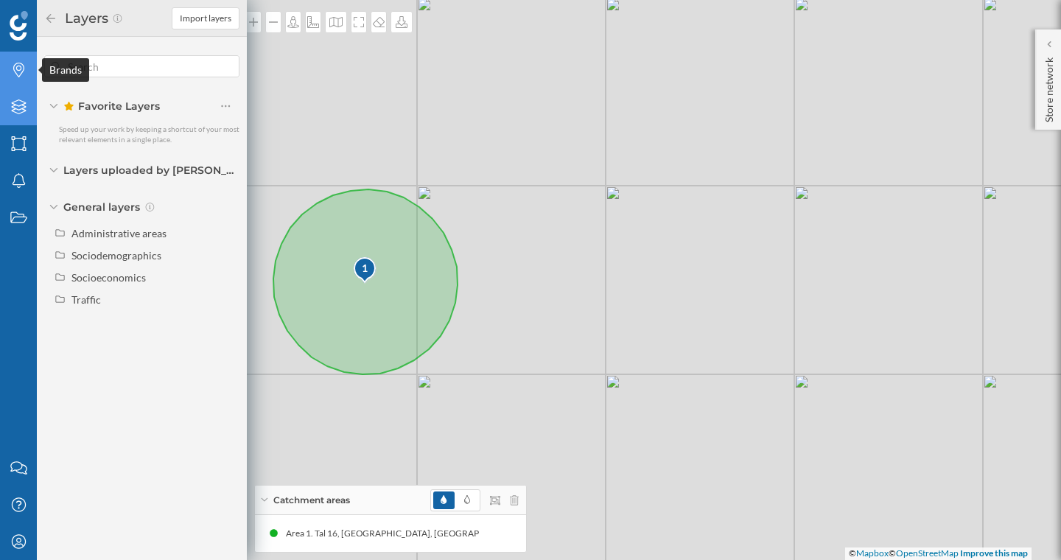
click at [25, 77] on icon "Brands" at bounding box center [19, 70] width 18 height 15
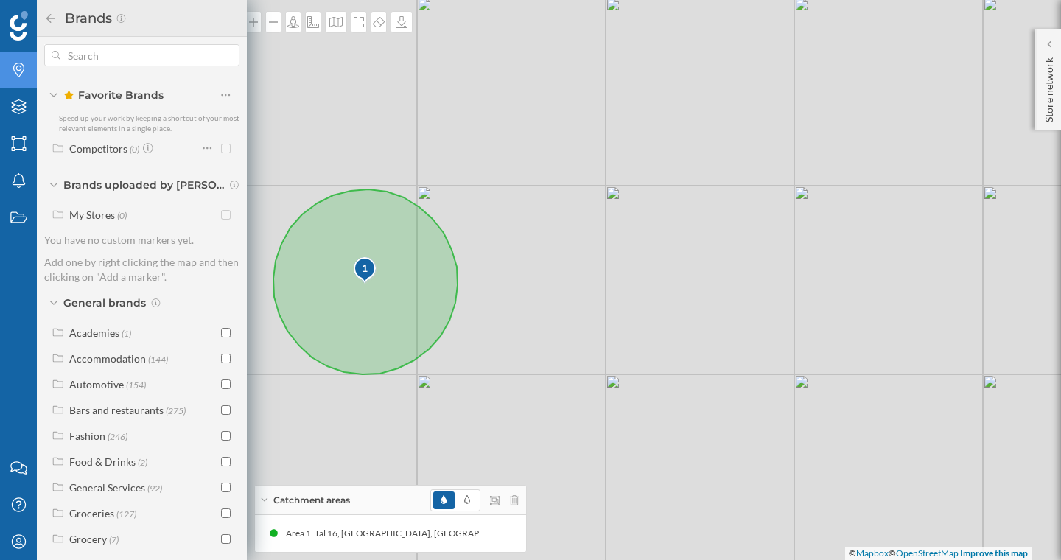
scroll to position [12, 0]
click at [221, 407] on input "checkbox" at bounding box center [226, 409] width 10 height 10
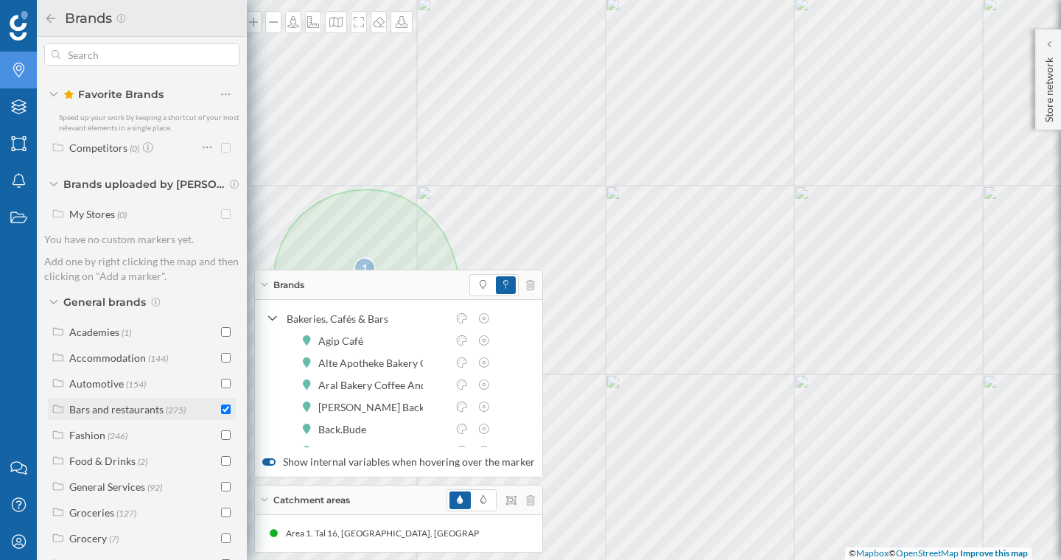
click at [170, 409] on span "(275)" at bounding box center [176, 409] width 20 height 13
click at [122, 454] on div "Restaurants" at bounding box center [113, 460] width 54 height 13
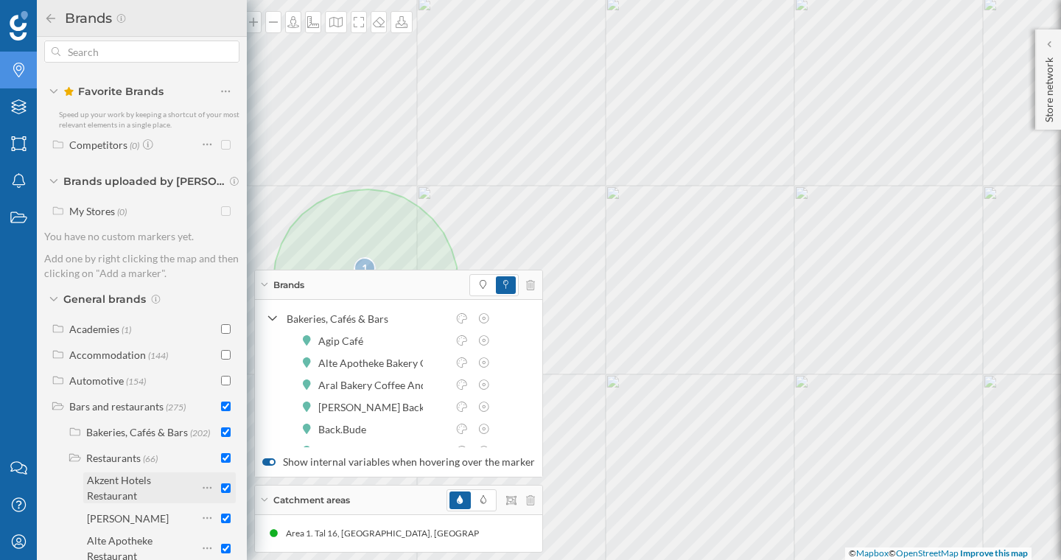
scroll to position [92, 0]
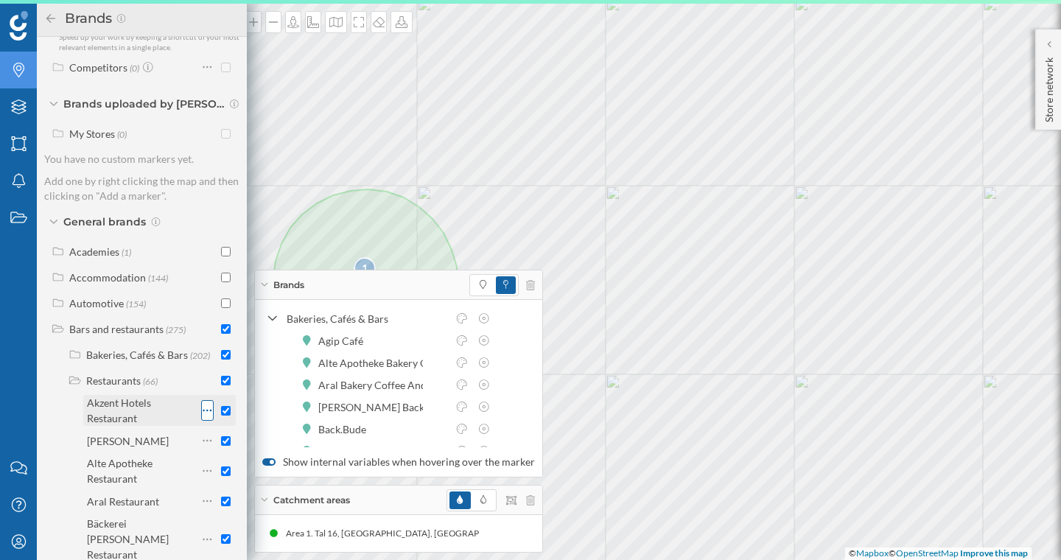
click at [203, 415] on icon at bounding box center [208, 410] width 10 height 15
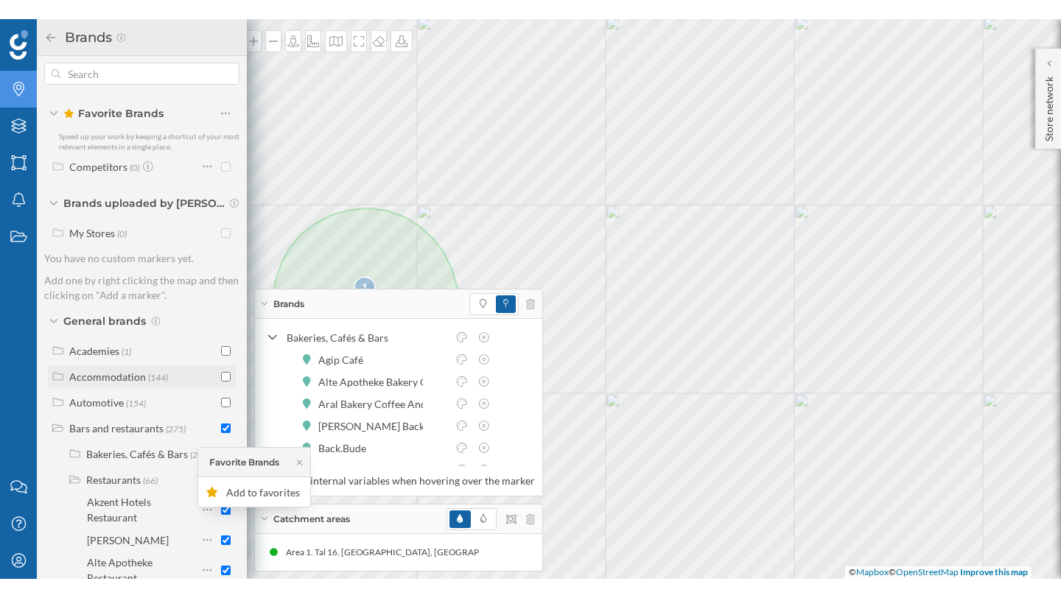
scroll to position [0, 0]
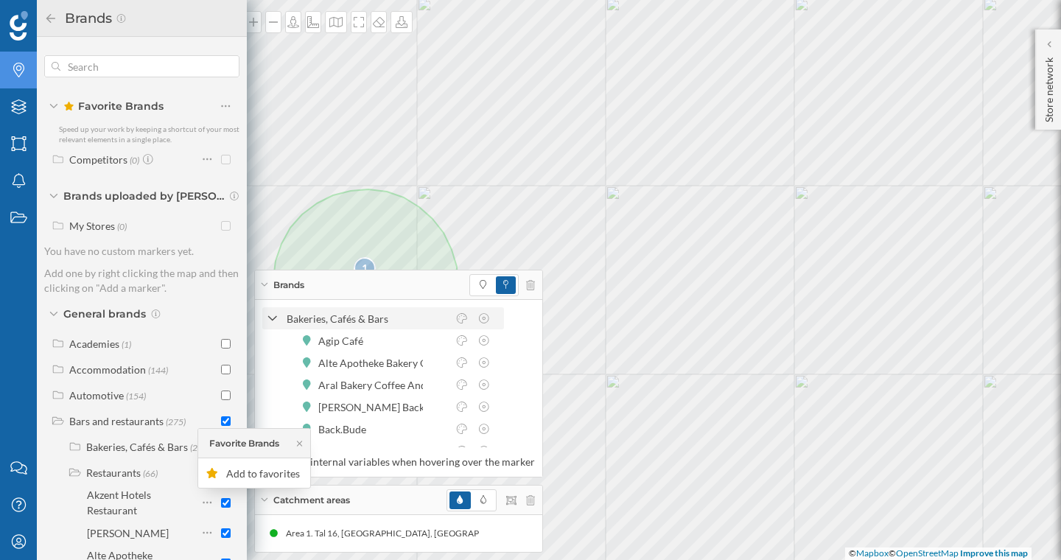
click at [270, 317] on icon at bounding box center [272, 318] width 10 height 13
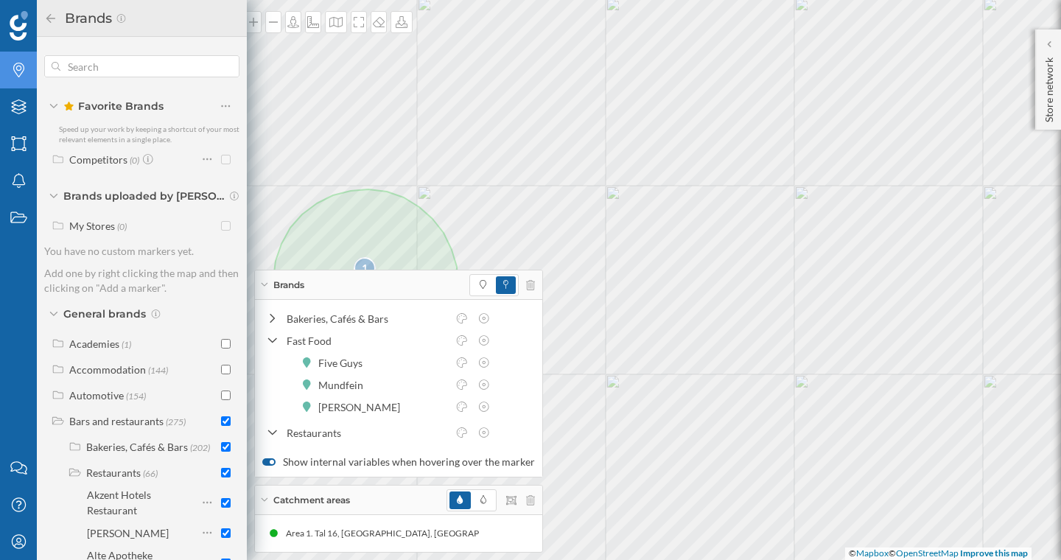
click at [261, 286] on icon at bounding box center [264, 285] width 8 height 4
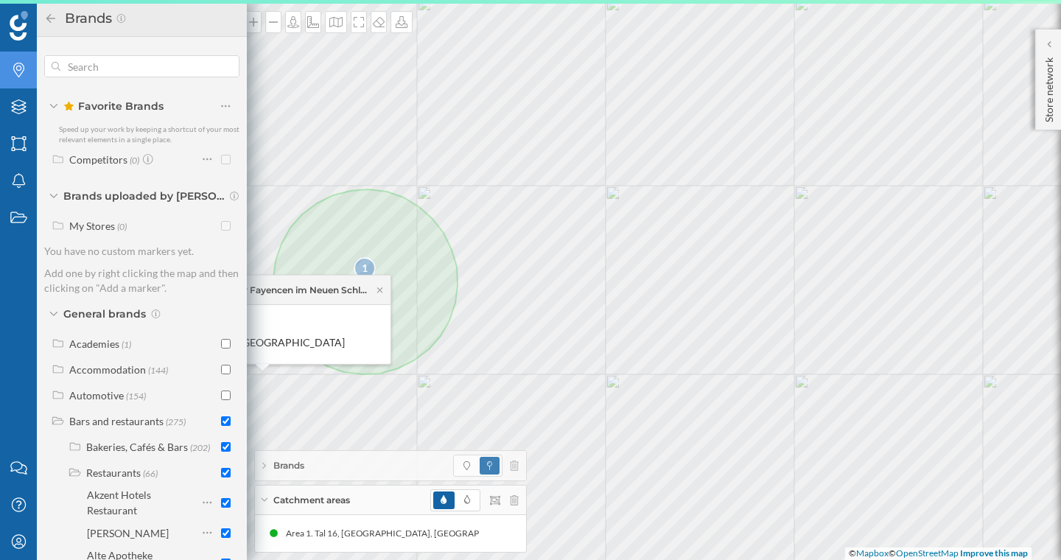
click at [259, 494] on div "Catchment areas" at bounding box center [390, 499] width 271 height 29
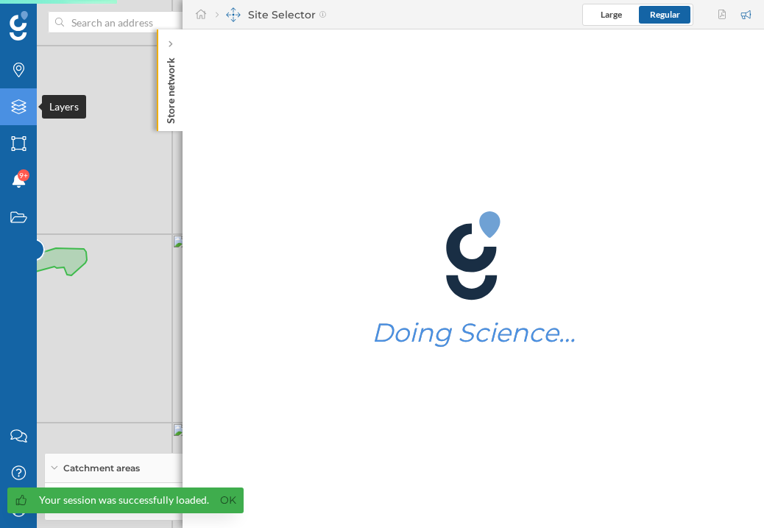
click at [18, 97] on div "Layers" at bounding box center [18, 106] width 37 height 37
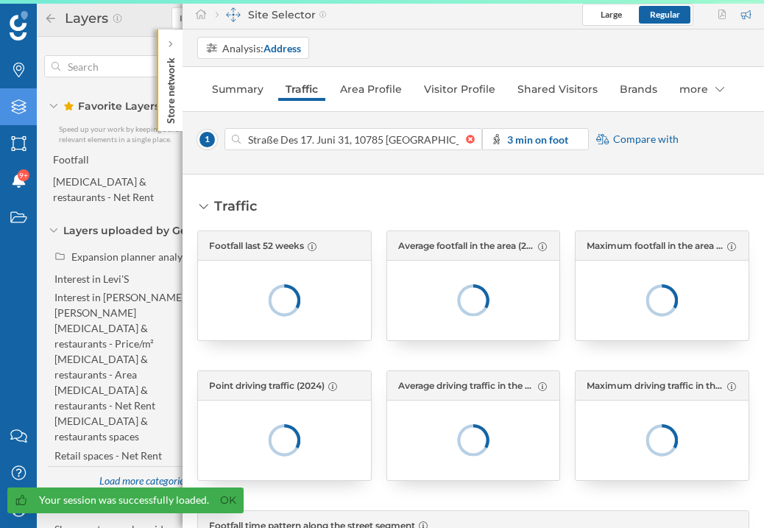
click at [177, 43] on div "Store network" at bounding box center [170, 80] width 26 height 102
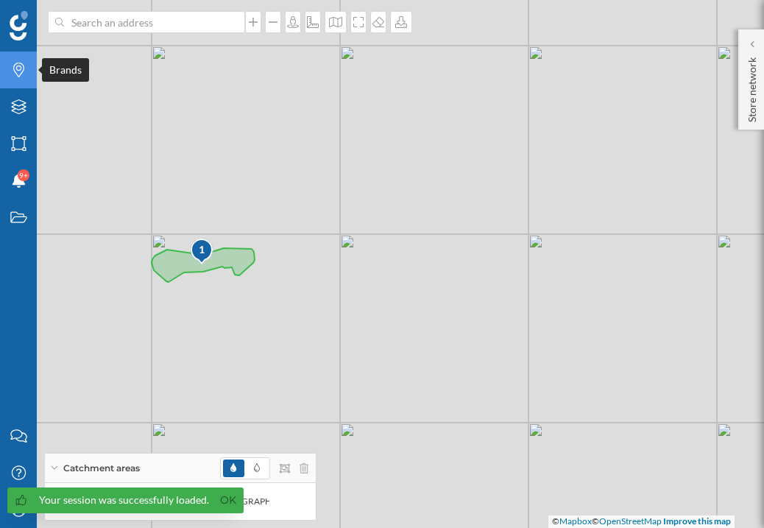
click at [18, 73] on icon "Brands" at bounding box center [19, 70] width 18 height 15
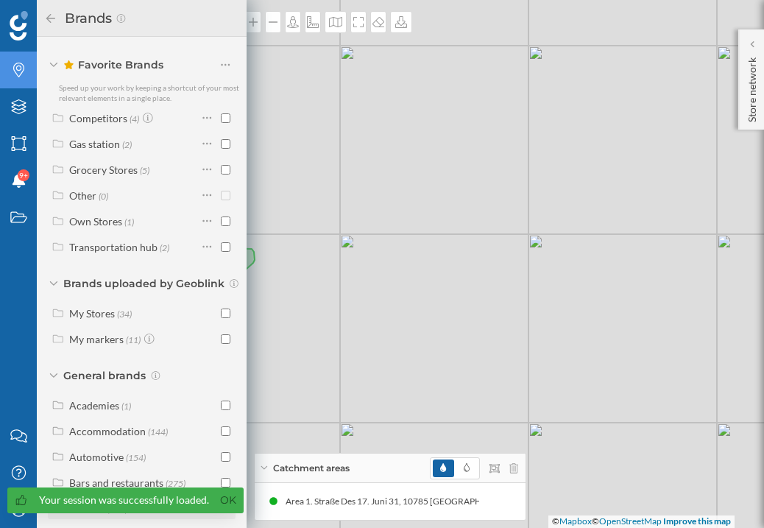
scroll to position [209, 0]
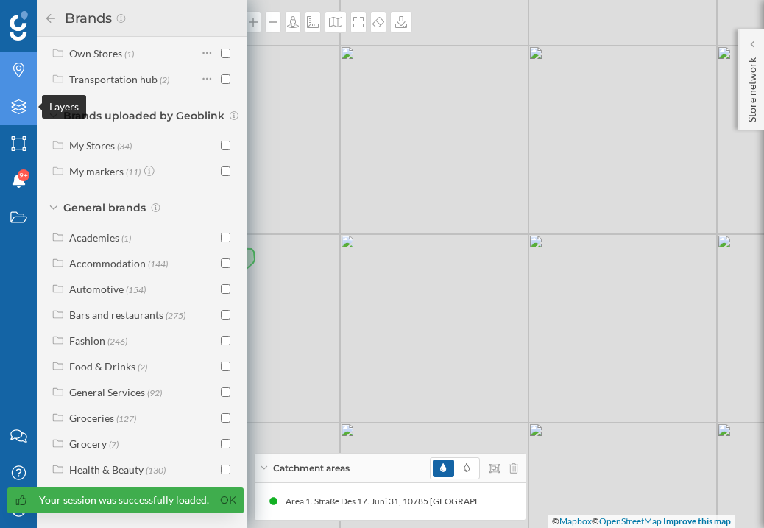
click at [21, 112] on icon at bounding box center [18, 106] width 15 height 15
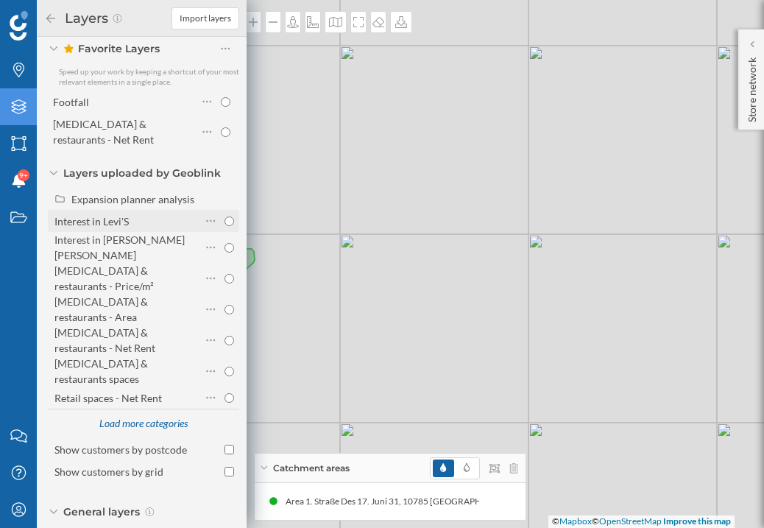
scroll to position [0, 0]
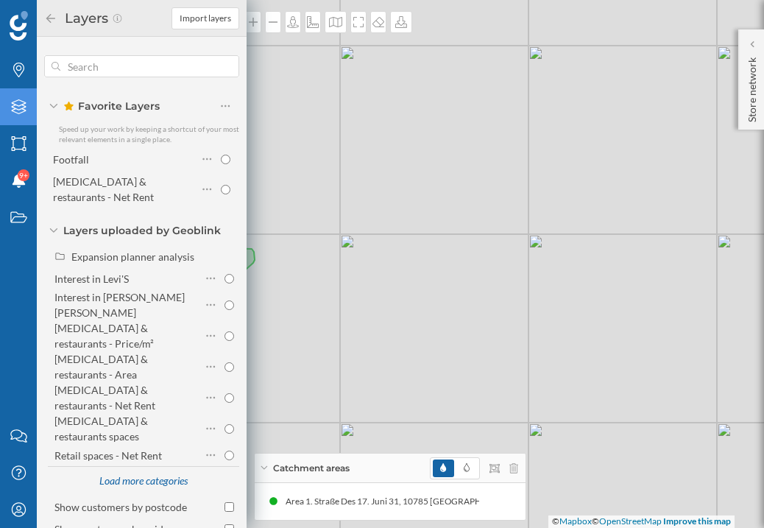
click at [295, 186] on div "1 © Mapbox © OpenStreetMap Improve this map" at bounding box center [382, 264] width 764 height 528
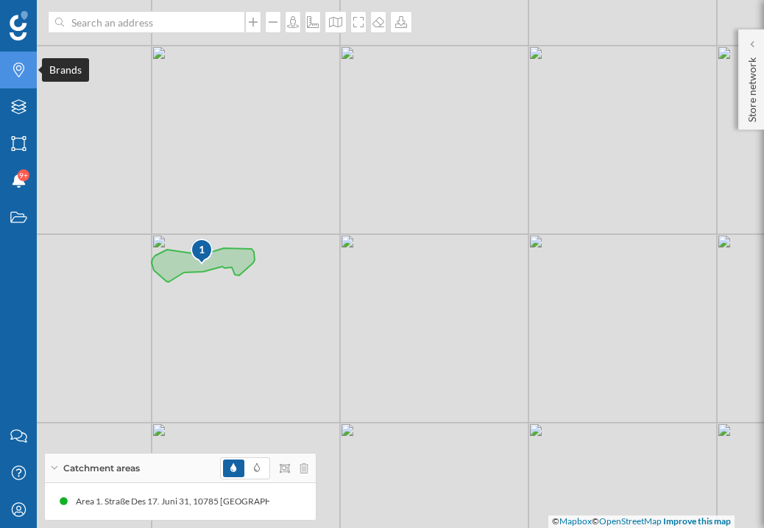
click at [27, 69] on icon "Brands" at bounding box center [19, 70] width 18 height 15
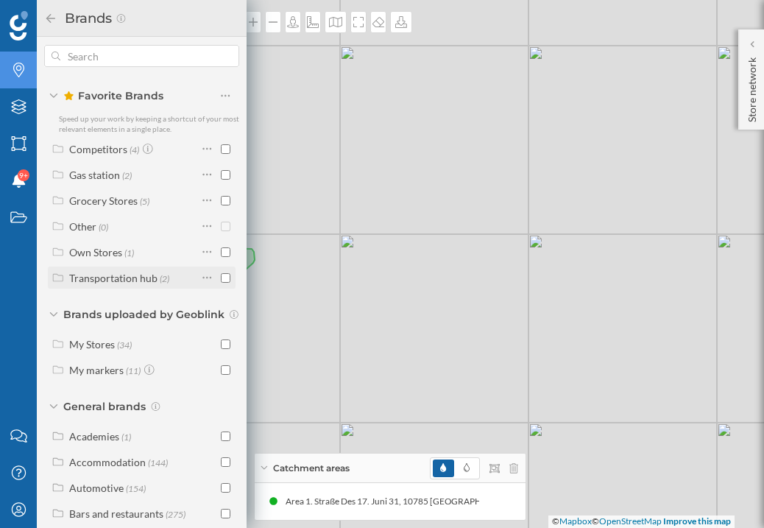
scroll to position [22, 0]
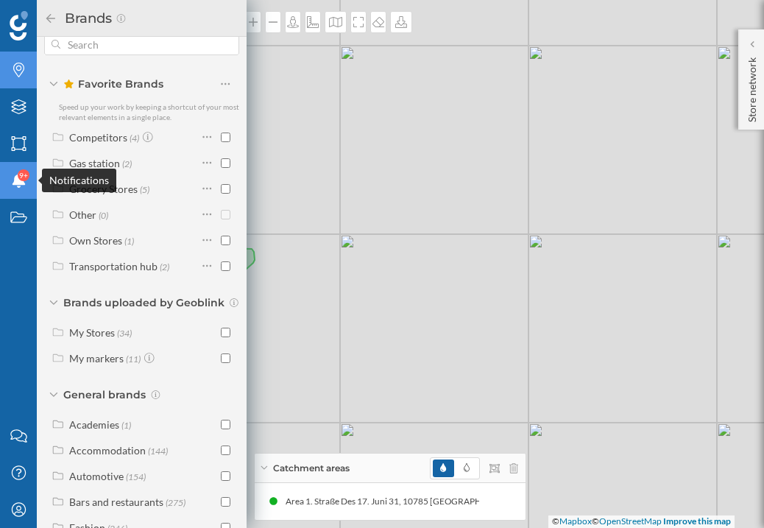
click at [19, 175] on span "9+" at bounding box center [23, 175] width 9 height 15
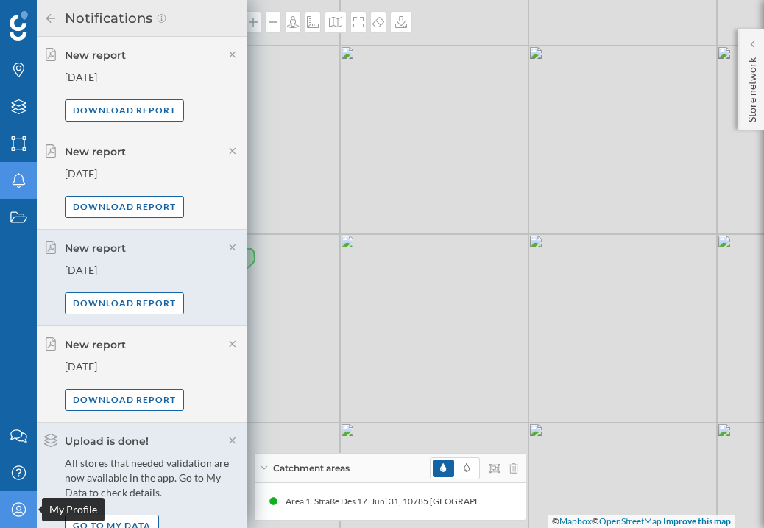
click at [10, 506] on icon "My Profile" at bounding box center [19, 509] width 18 height 15
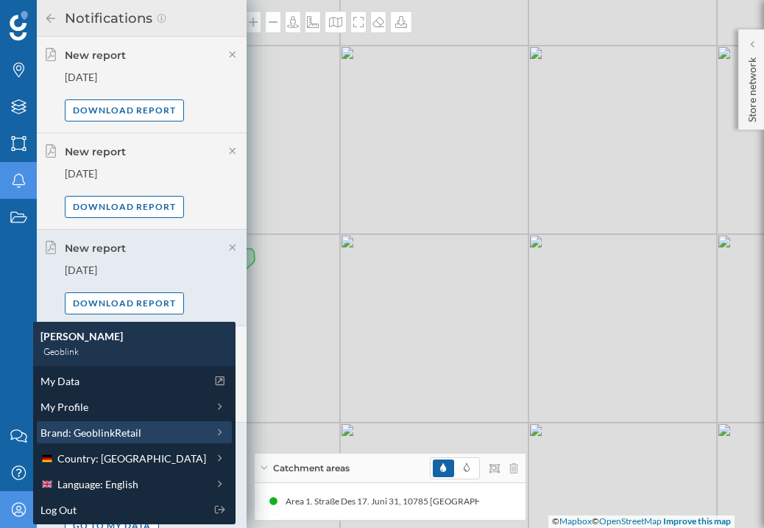
click at [108, 425] on span "Brand: GeoblinkRetail" at bounding box center [91, 432] width 101 height 15
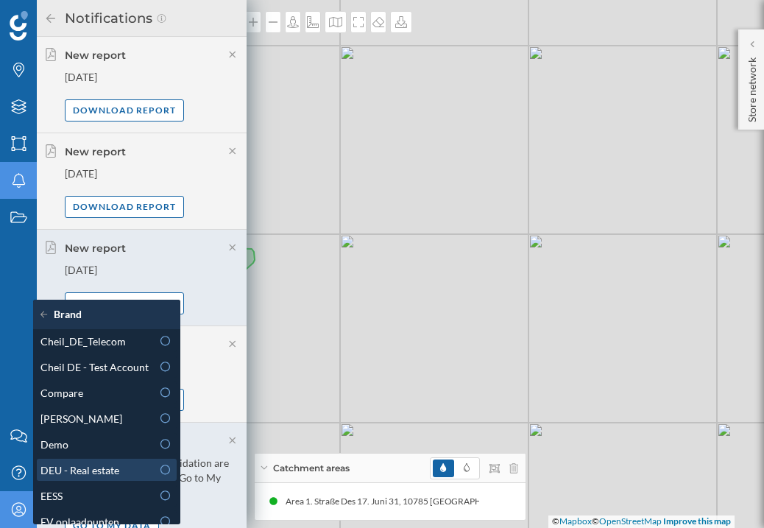
scroll to position [154, 0]
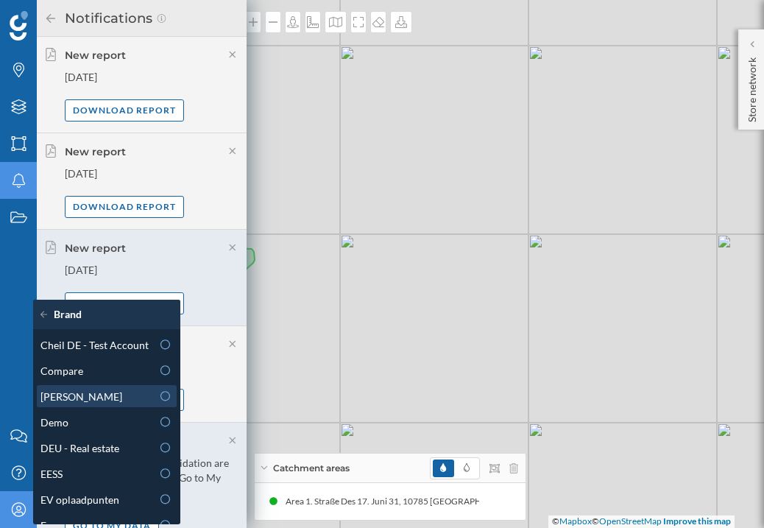
click at [166, 398] on icon at bounding box center [165, 396] width 13 height 10
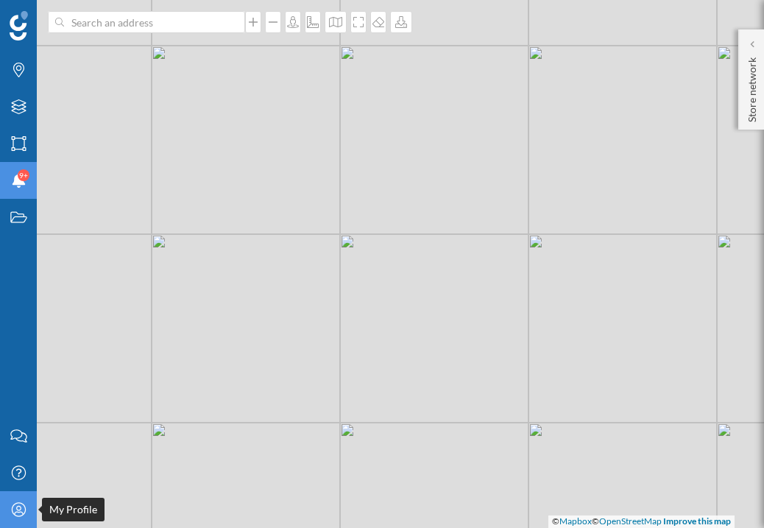
click at [18, 505] on icon "My Profile" at bounding box center [19, 509] width 18 height 15
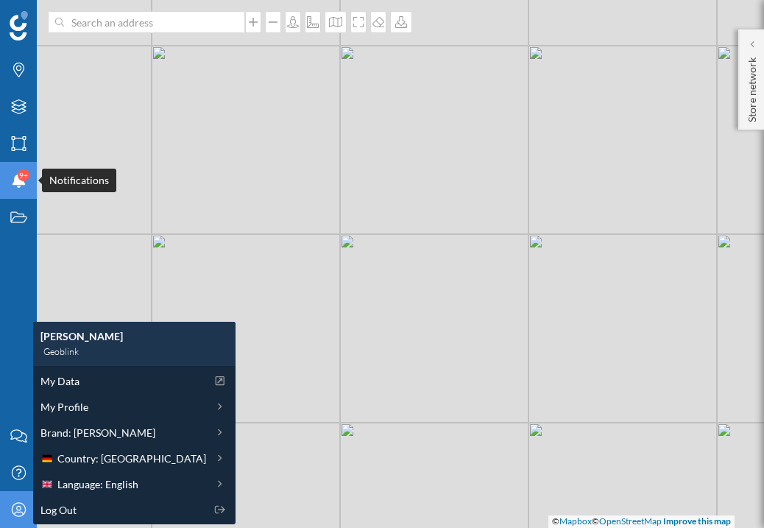
click at [19, 179] on span "9+" at bounding box center [23, 175] width 9 height 15
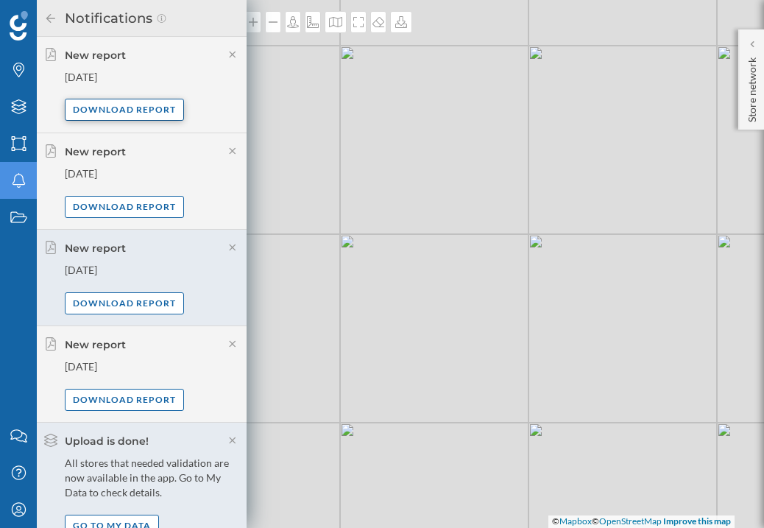
click at [119, 104] on div "Download report" at bounding box center [124, 110] width 119 height 22
click at [137, 213] on div "Download report" at bounding box center [124, 206] width 119 height 22
click at [226, 151] on icon at bounding box center [232, 151] width 13 height 10
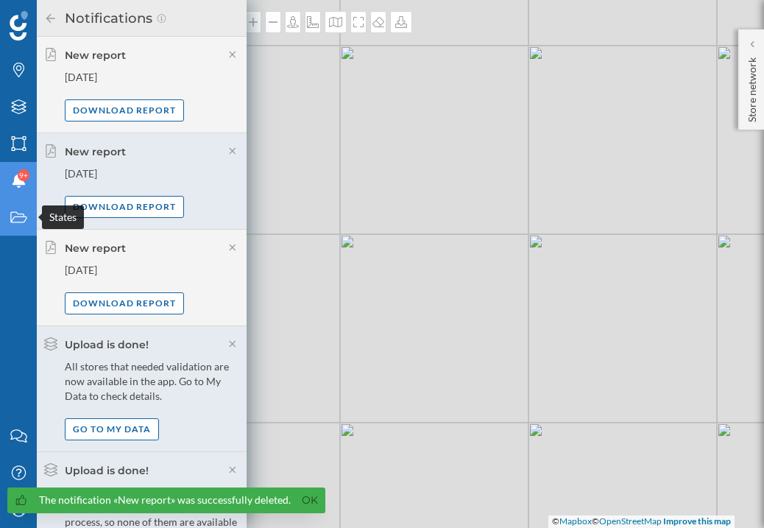
click at [16, 220] on icon "States" at bounding box center [19, 217] width 18 height 15
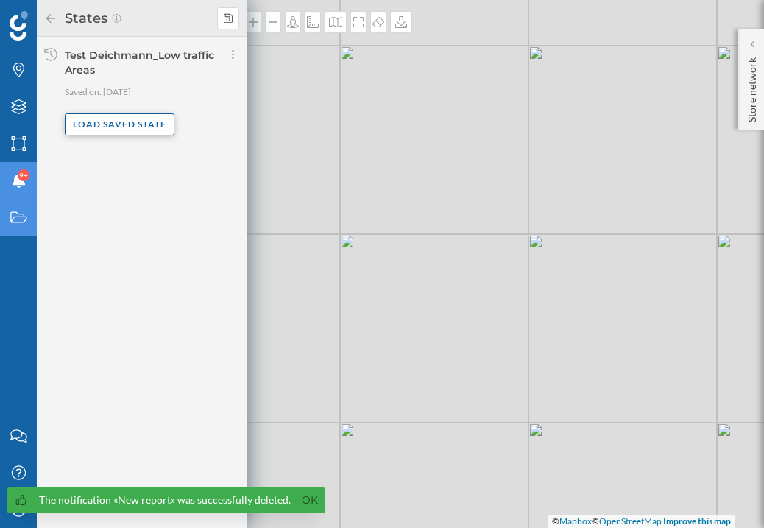
click at [108, 122] on div "Load saved state" at bounding box center [120, 124] width 110 height 22
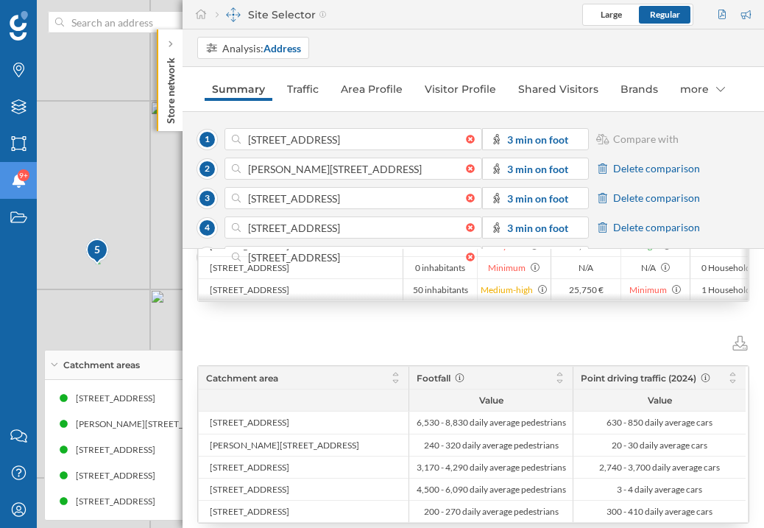
scroll to position [0, 0]
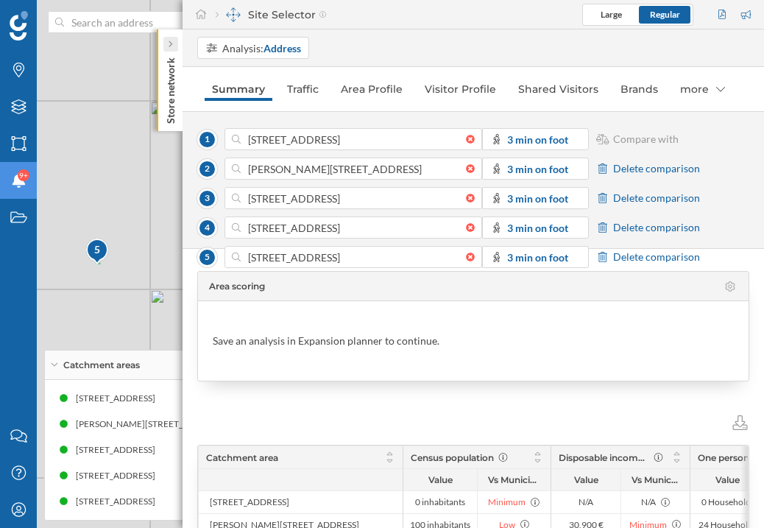
click at [168, 41] on icon at bounding box center [170, 44] width 4 height 7
